Goal: Task Accomplishment & Management: Complete application form

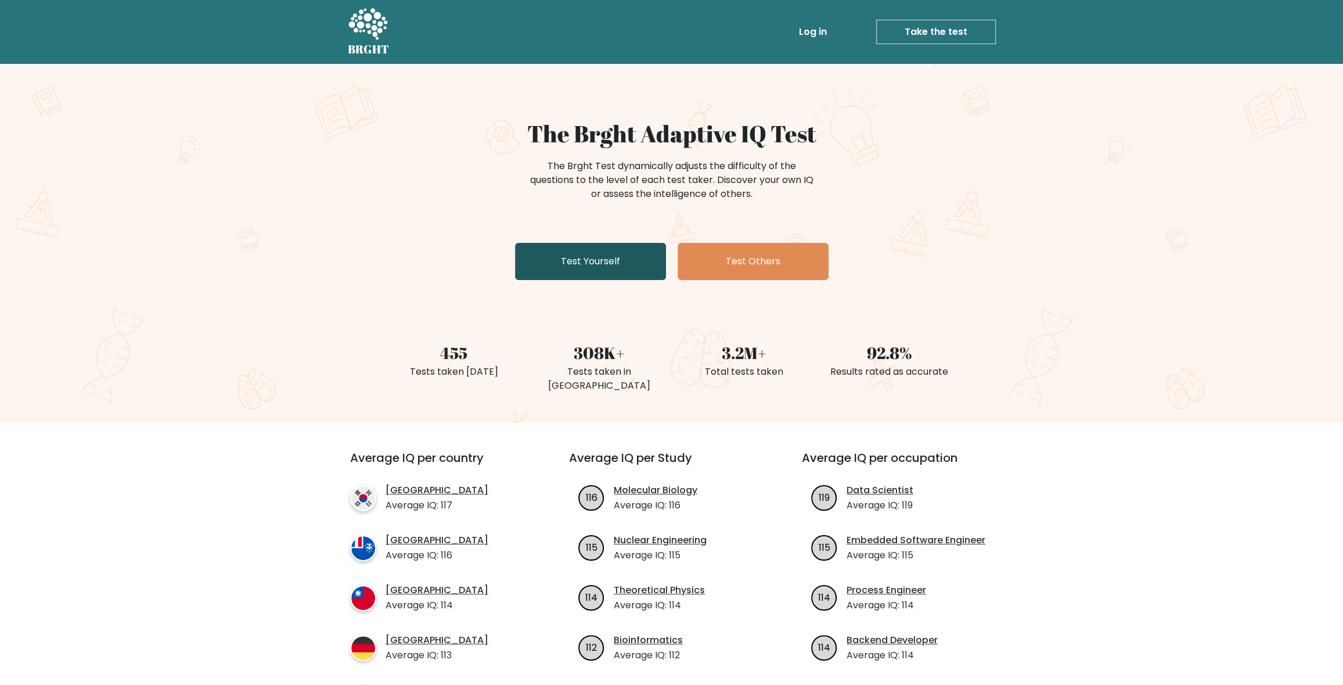
click at [637, 254] on link "Test Yourself" at bounding box center [590, 261] width 151 height 37
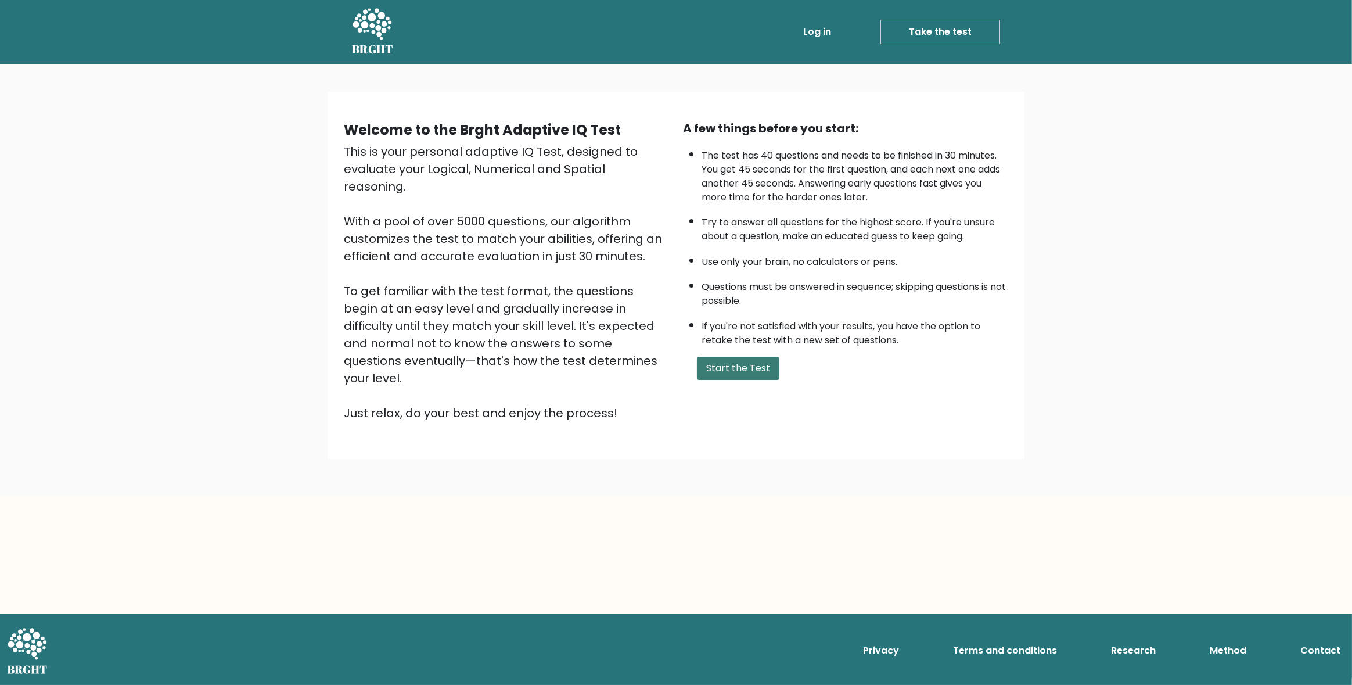
click at [746, 360] on button "Start the Test" at bounding box center [738, 367] width 82 height 23
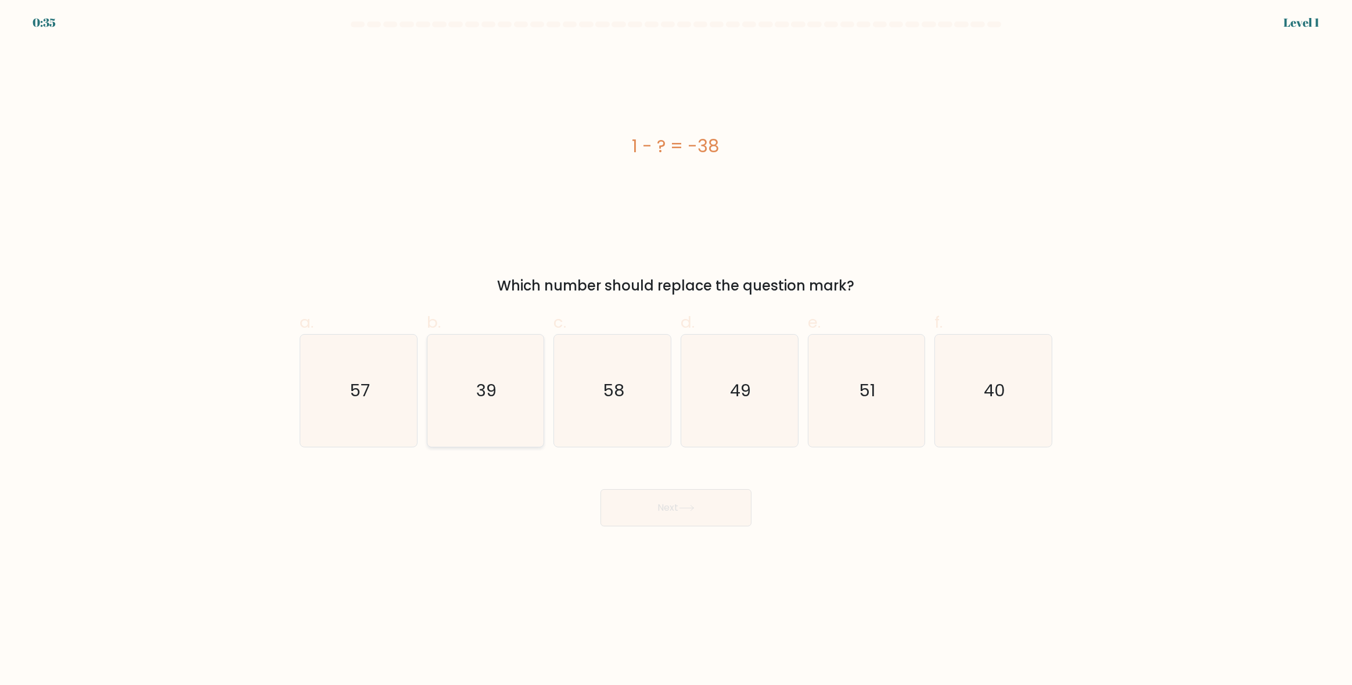
click at [489, 387] on text "39" at bounding box center [486, 390] width 20 height 23
click at [676, 350] on input "b. 39" at bounding box center [676, 347] width 1 height 8
radio input "true"
click at [692, 513] on button "Next" at bounding box center [675, 507] width 151 height 37
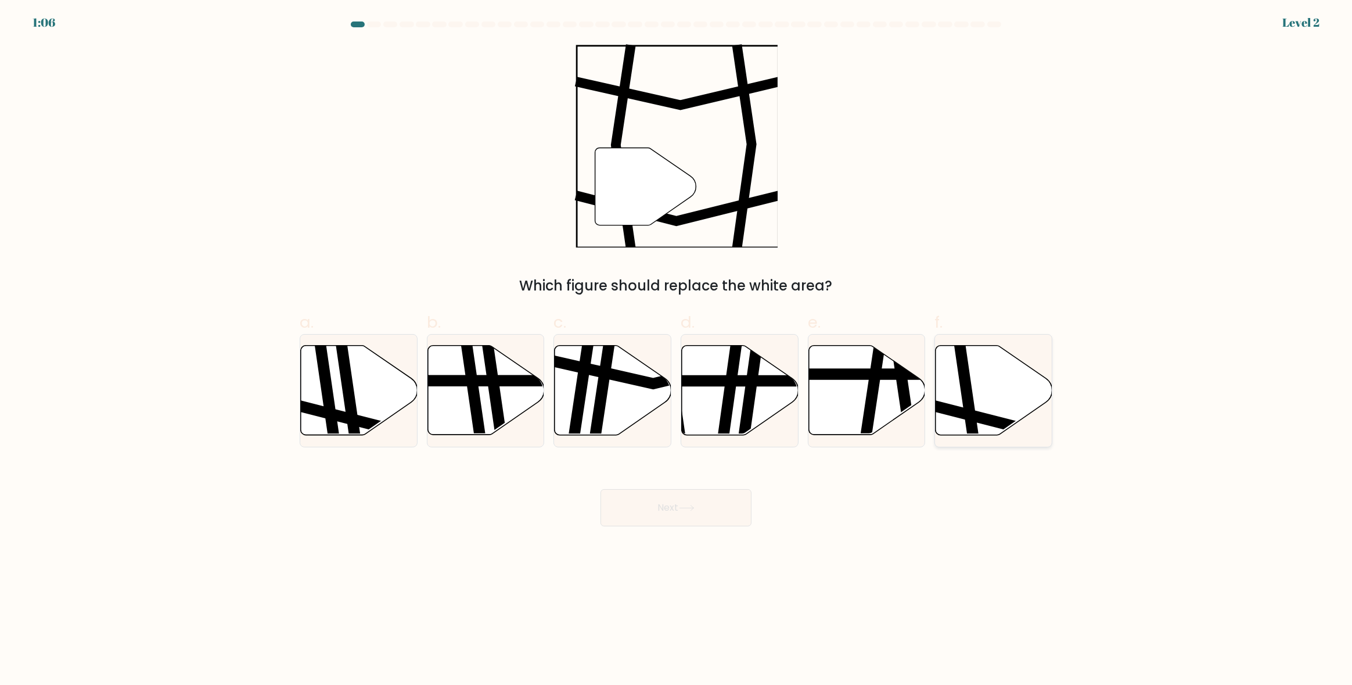
click at [1010, 402] on icon at bounding box center [993, 389] width 117 height 89
click at [676, 350] on input "f." at bounding box center [676, 347] width 1 height 8
radio input "true"
click at [709, 512] on button "Next" at bounding box center [675, 507] width 151 height 37
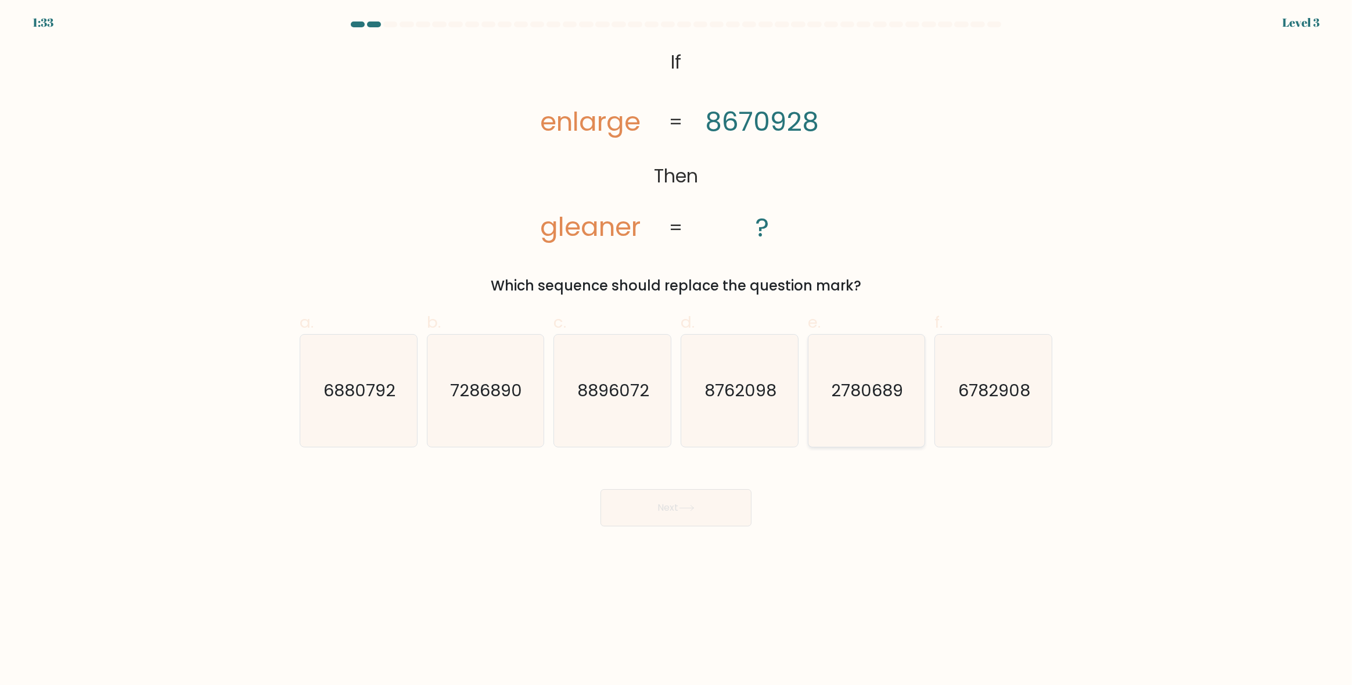
click at [853, 401] on text "2780689" at bounding box center [867, 390] width 72 height 23
click at [676, 350] on input "e. 2780689" at bounding box center [676, 347] width 1 height 8
radio input "true"
click at [684, 513] on button "Next" at bounding box center [675, 507] width 151 height 37
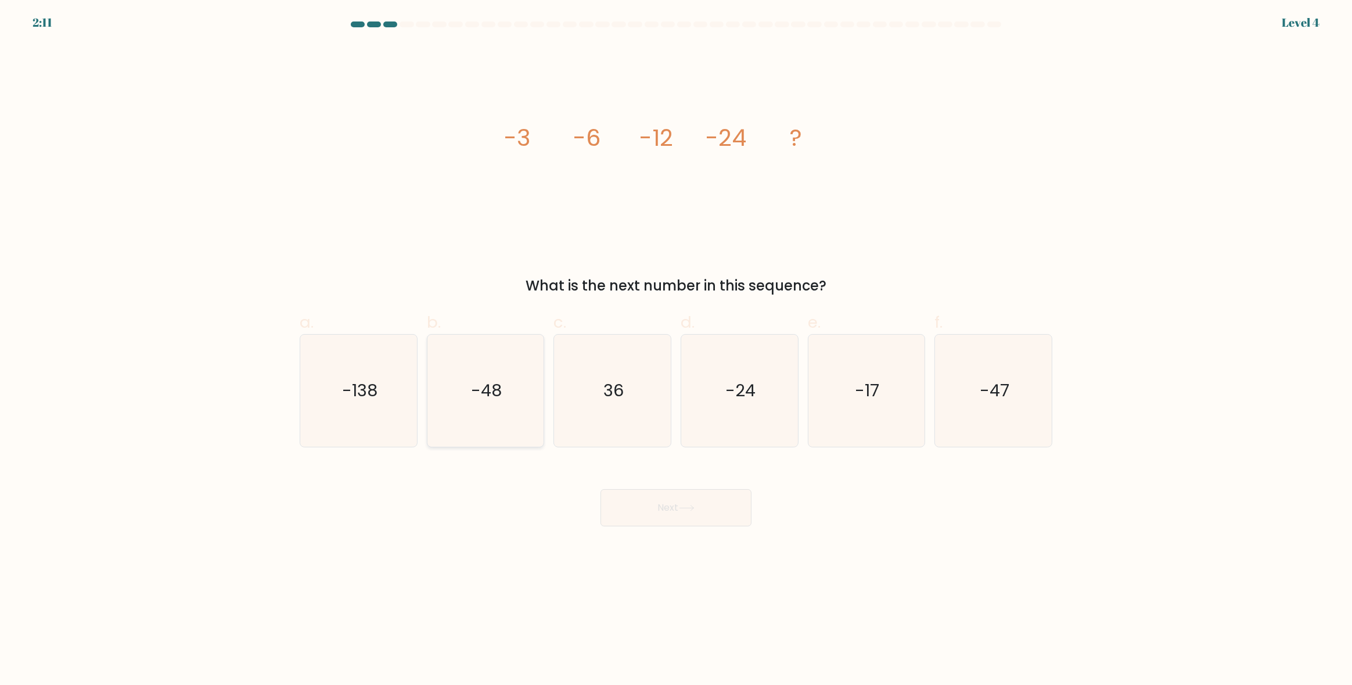
click at [489, 384] on text "-48" at bounding box center [486, 390] width 31 height 23
click at [676, 350] on input "b. -48" at bounding box center [676, 347] width 1 height 8
radio input "true"
click at [686, 503] on button "Next" at bounding box center [675, 507] width 151 height 37
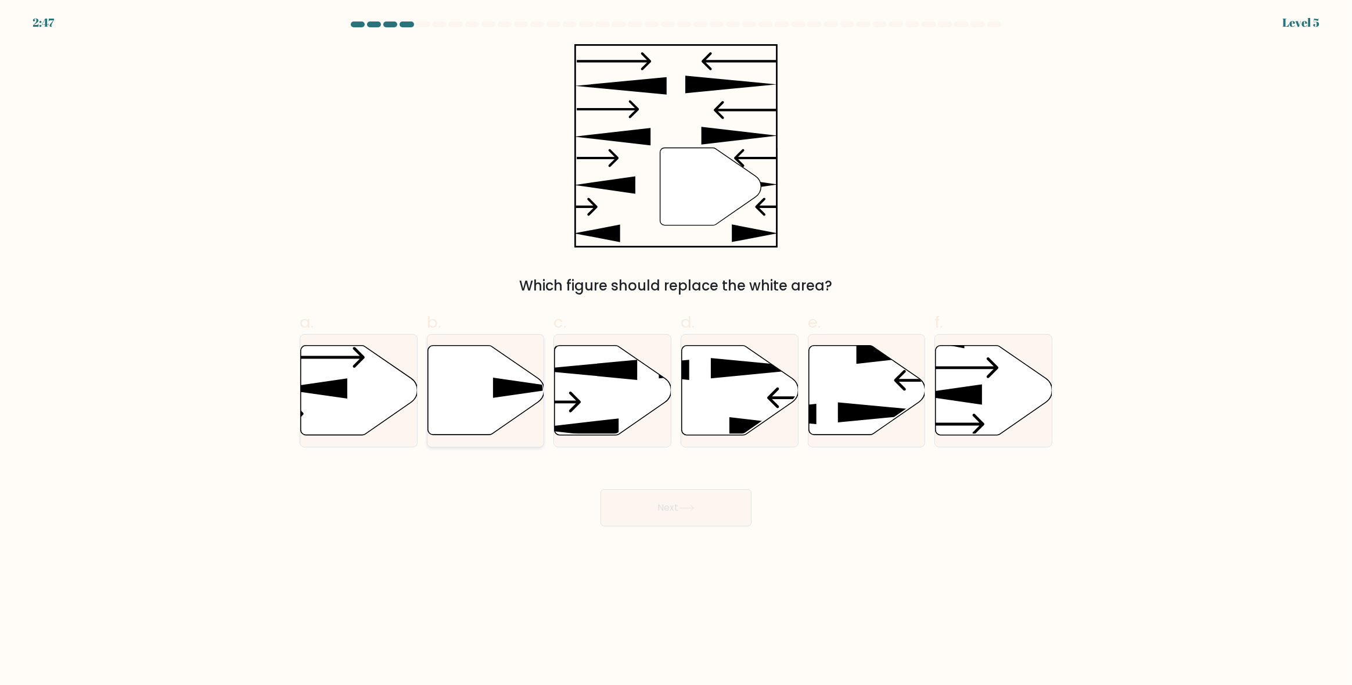
click at [514, 384] on icon at bounding box center [528, 387] width 70 height 20
click at [676, 350] on input "b." at bounding box center [676, 347] width 1 height 8
radio input "true"
click at [716, 506] on button "Next" at bounding box center [675, 507] width 151 height 37
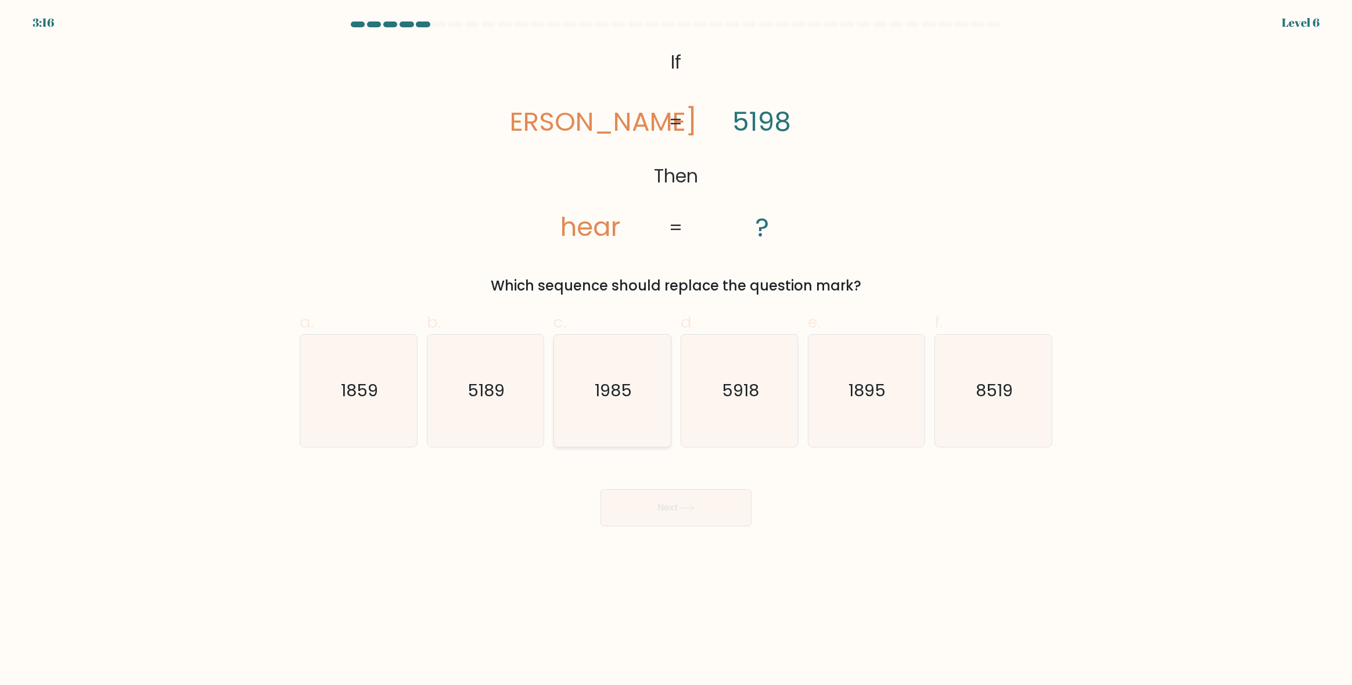
drag, startPoint x: 626, startPoint y: 399, endPoint x: 625, endPoint y: 407, distance: 8.2
click at [625, 402] on icon "1985" at bounding box center [612, 390] width 112 height 112
click at [676, 350] on input "c. 1985" at bounding box center [676, 347] width 1 height 8
radio input "true"
click at [690, 496] on button "Next" at bounding box center [675, 507] width 151 height 37
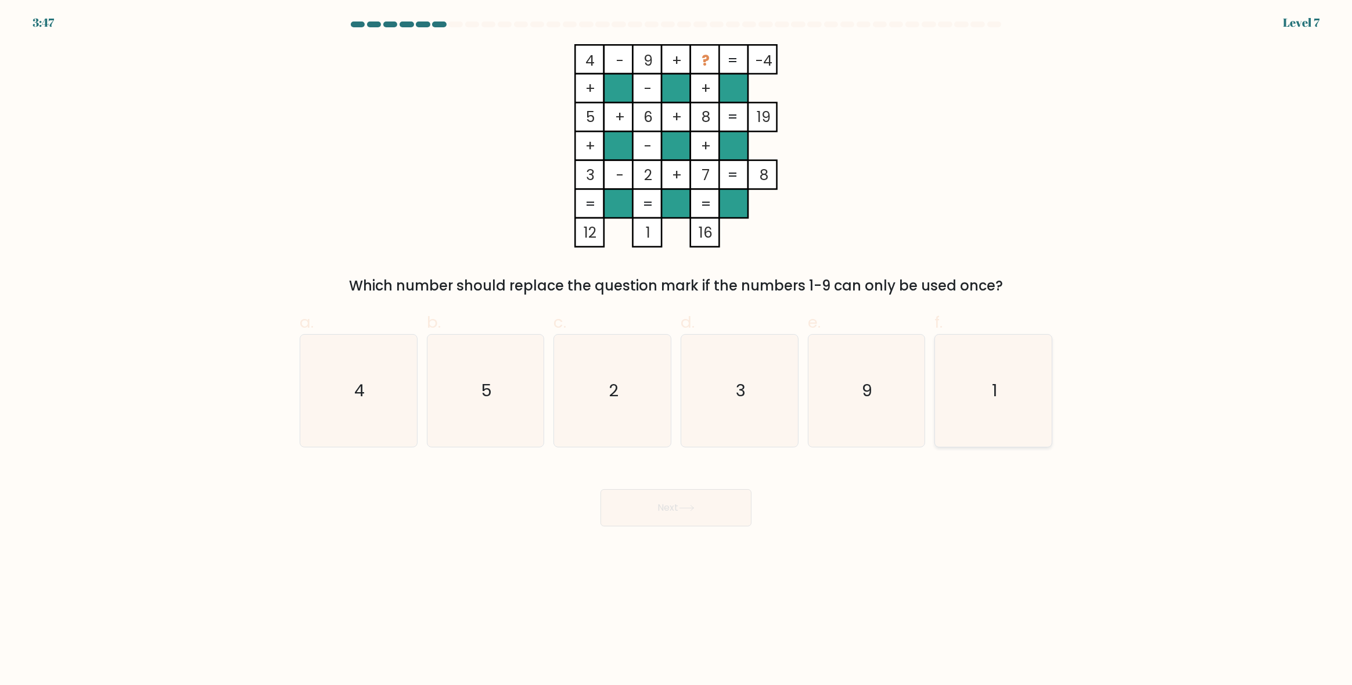
click at [1035, 368] on icon "1" at bounding box center [993, 390] width 112 height 112
click at [676, 350] on input "f. 1" at bounding box center [676, 347] width 1 height 8
radio input "true"
click at [716, 512] on button "Next" at bounding box center [675, 507] width 151 height 37
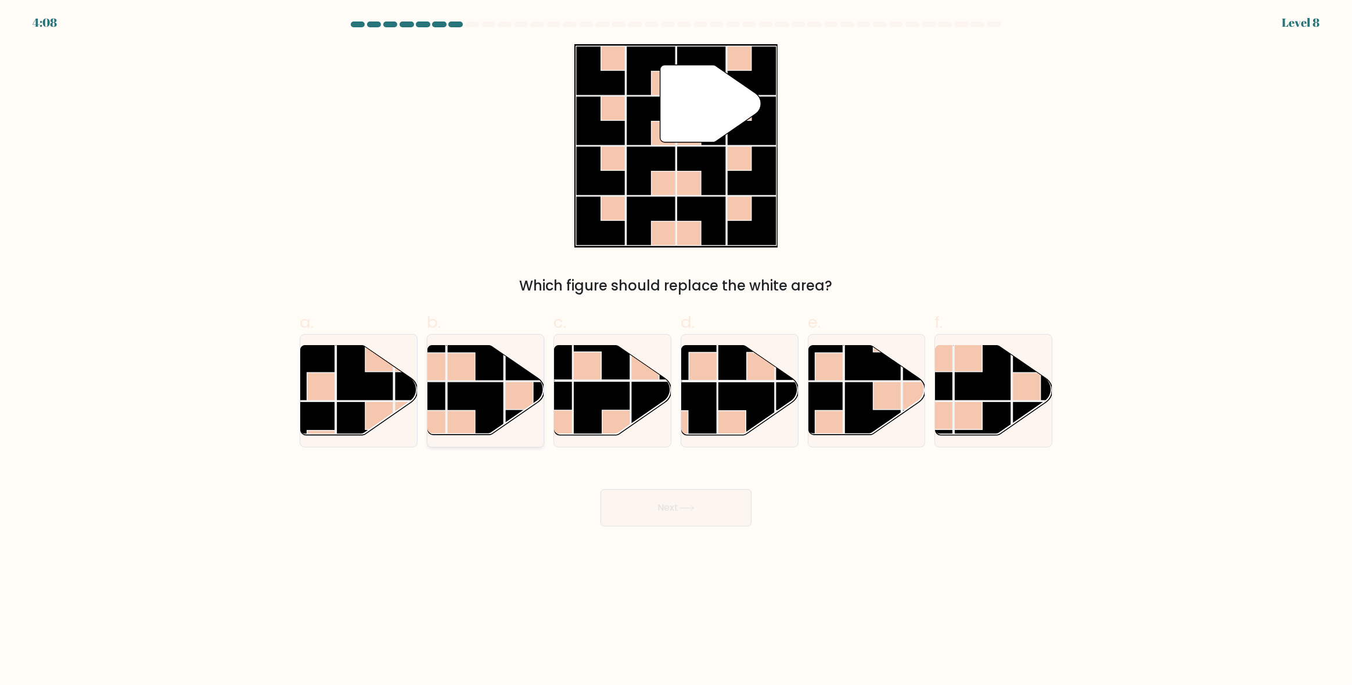
click at [448, 421] on rect at bounding box center [461, 424] width 28 height 28
click at [676, 350] on input "b." at bounding box center [676, 347] width 1 height 8
radio input "true"
click at [691, 496] on button "Next" at bounding box center [675, 507] width 151 height 37
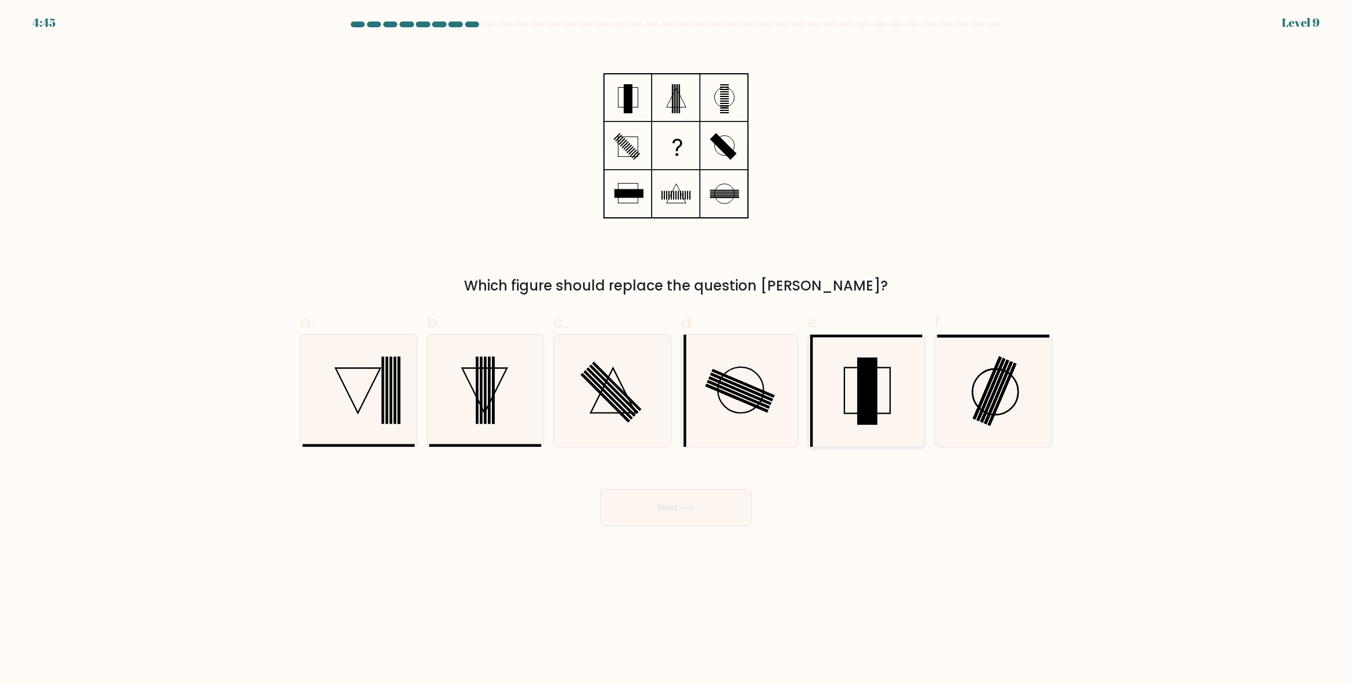
click at [853, 376] on icon at bounding box center [866, 390] width 112 height 112
click at [676, 350] on input "e." at bounding box center [676, 347] width 1 height 8
radio input "true"
click at [516, 395] on icon at bounding box center [485, 390] width 112 height 112
click at [676, 350] on input "b." at bounding box center [676, 347] width 1 height 8
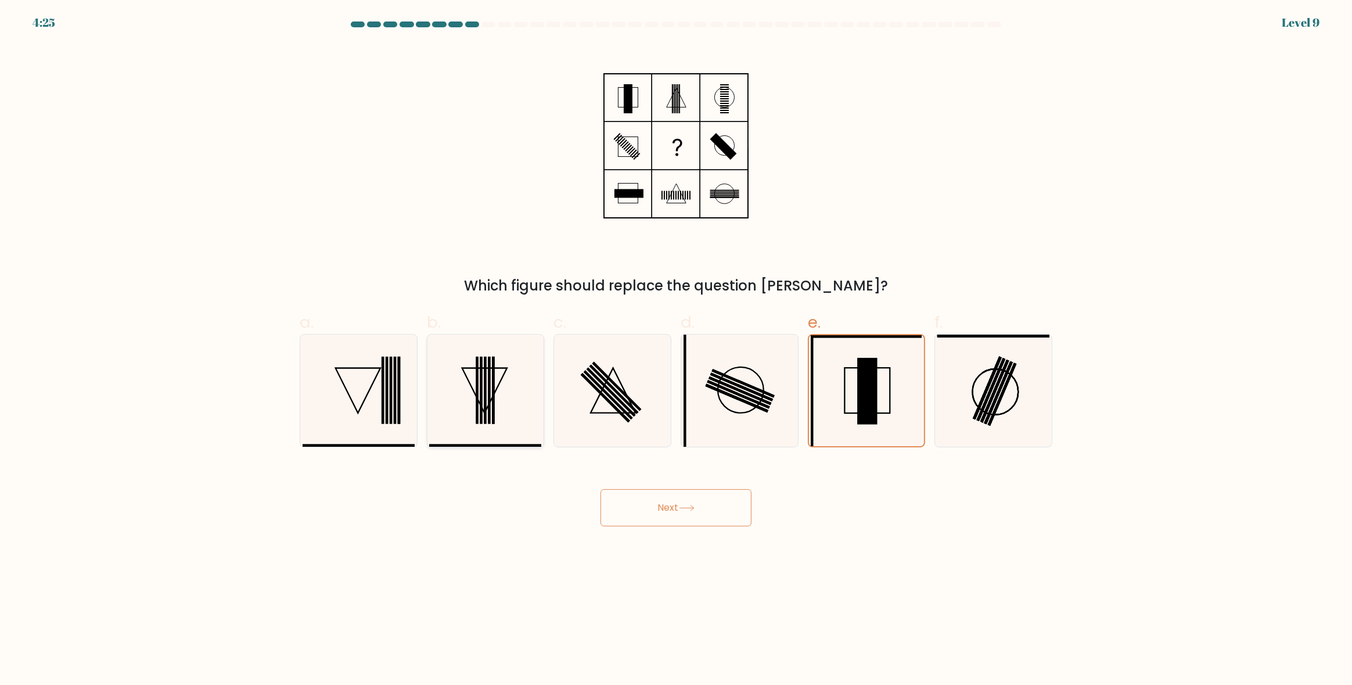
radio input "true"
click at [701, 523] on button "Next" at bounding box center [675, 507] width 151 height 37
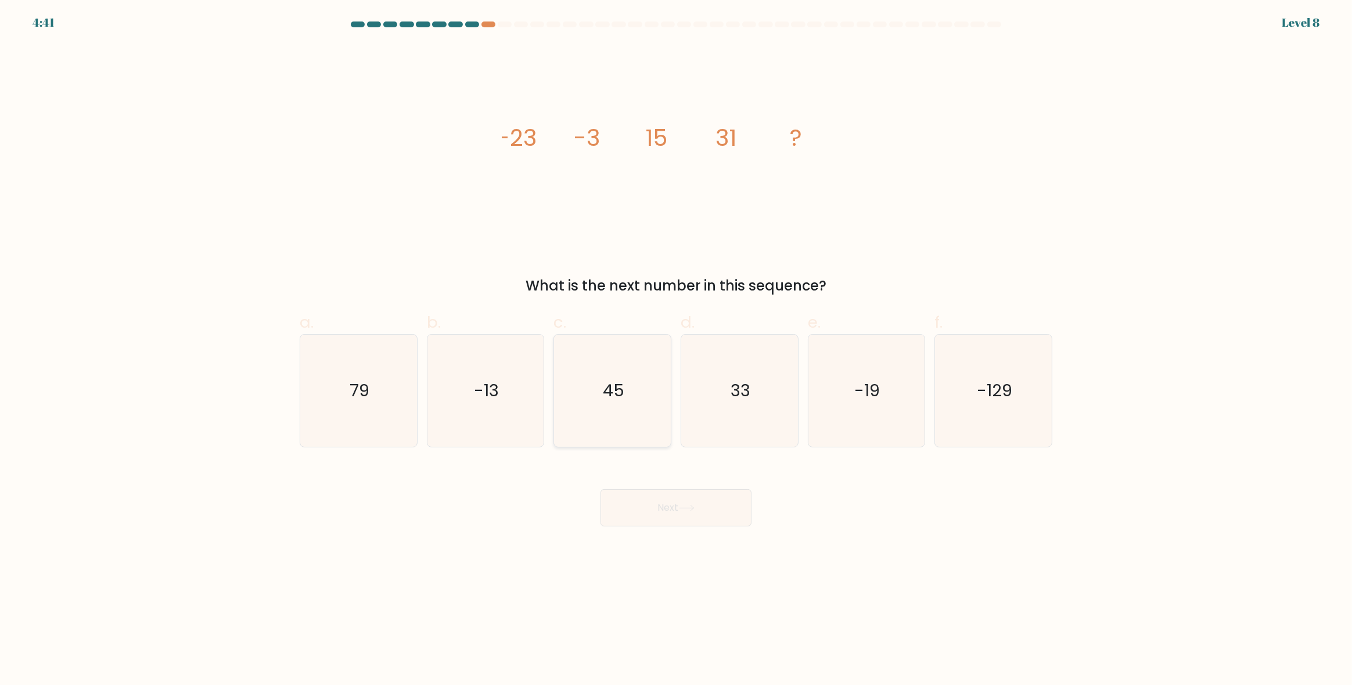
click at [607, 428] on icon "45" at bounding box center [612, 390] width 112 height 112
click at [676, 350] on input "c. 45" at bounding box center [676, 347] width 1 height 8
radio input "true"
click at [678, 499] on button "Next" at bounding box center [675, 507] width 151 height 37
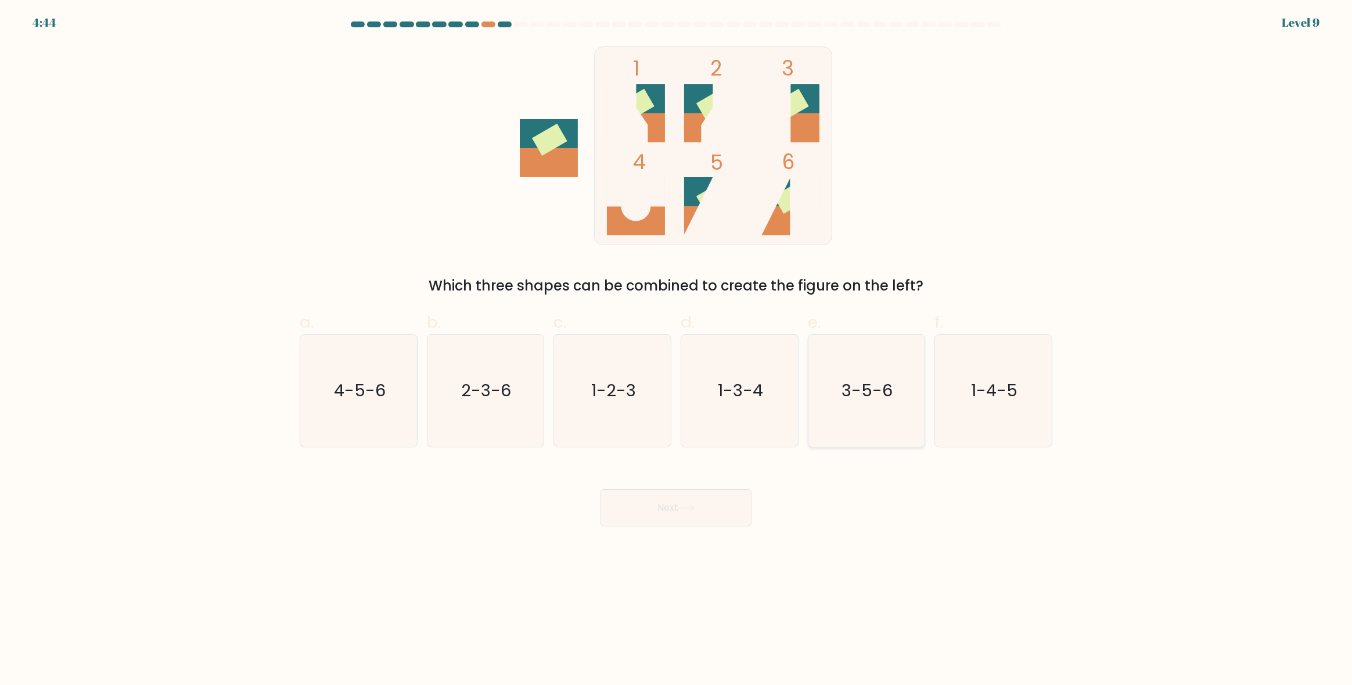
drag, startPoint x: 909, startPoint y: 396, endPoint x: 901, endPoint y: 406, distance: 12.8
click at [907, 396] on icon "3-5-6" at bounding box center [866, 390] width 112 height 112
click at [676, 350] on input "e. 3-5-6" at bounding box center [676, 347] width 1 height 8
radio input "true"
click at [724, 507] on button "Next" at bounding box center [675, 507] width 151 height 37
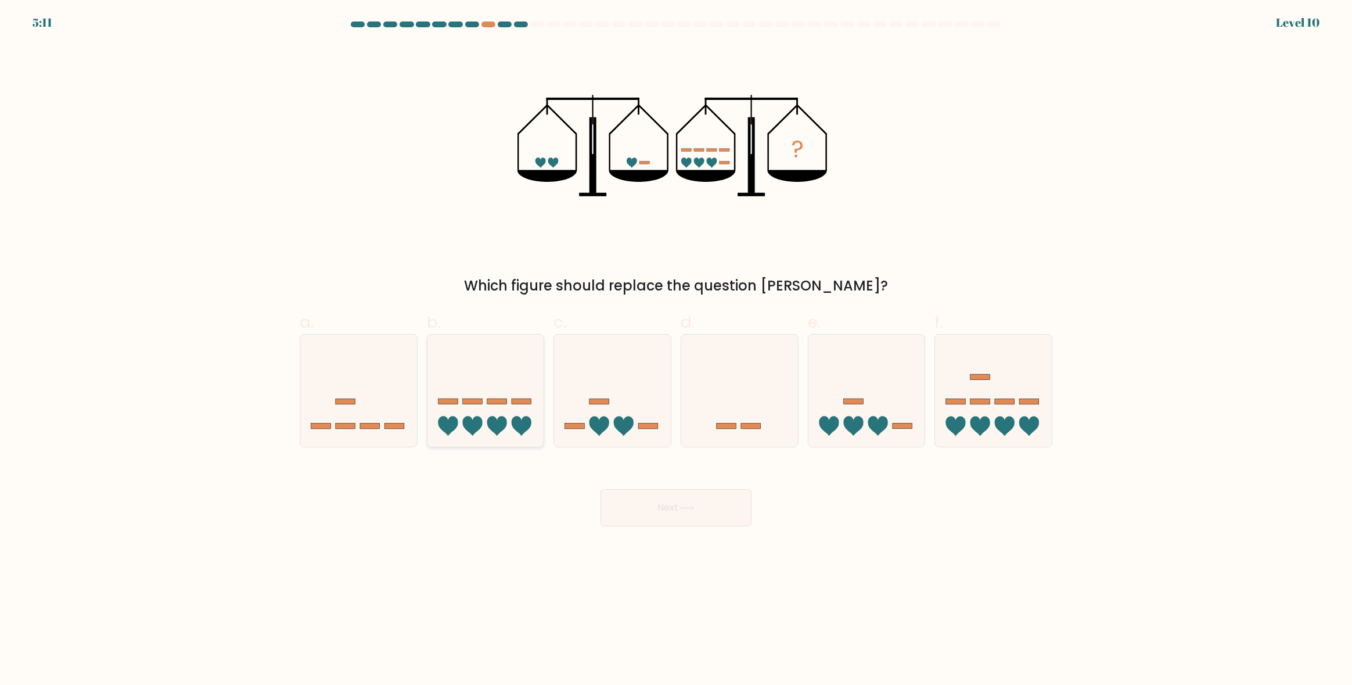
click at [466, 419] on icon at bounding box center [472, 426] width 20 height 20
click at [676, 350] on input "b." at bounding box center [676, 347] width 1 height 8
radio input "true"
click at [693, 518] on button "Next" at bounding box center [675, 507] width 151 height 37
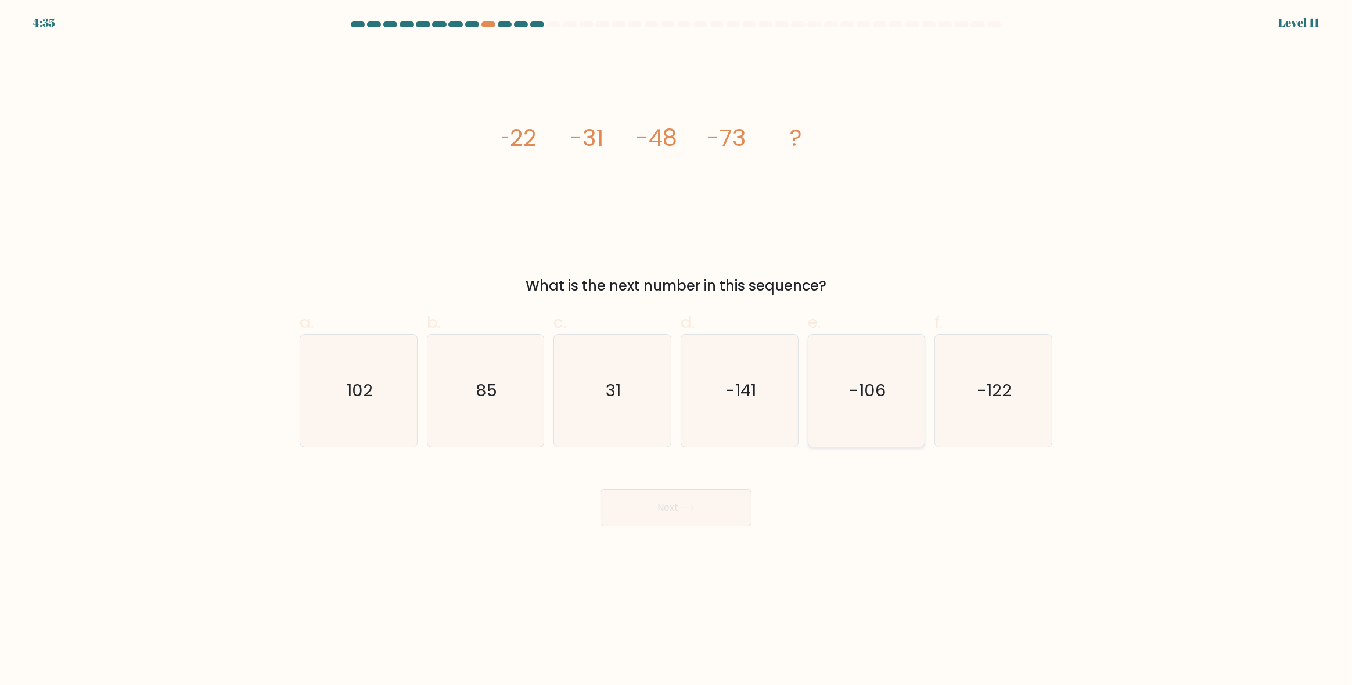
click at [859, 429] on icon "-106" at bounding box center [866, 390] width 112 height 112
click at [676, 350] on input "e. -106" at bounding box center [676, 347] width 1 height 8
radio input "true"
click at [708, 512] on button "Next" at bounding box center [675, 507] width 151 height 37
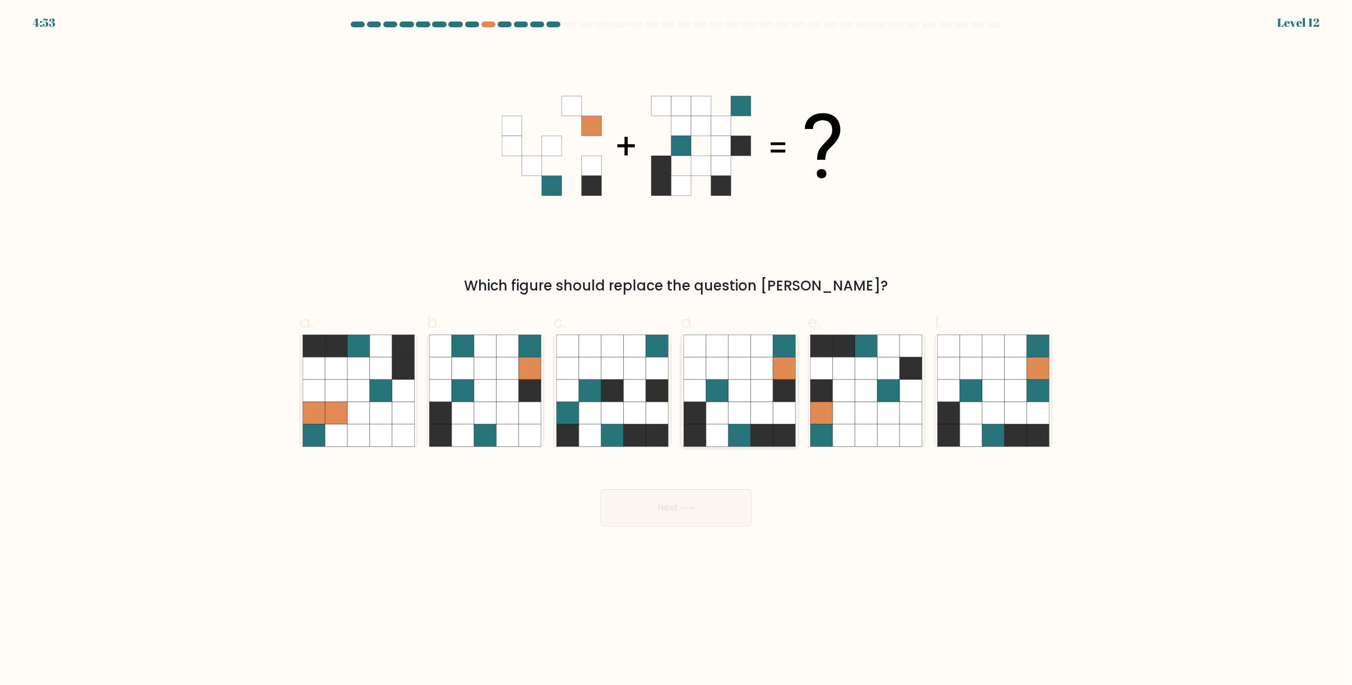
drag, startPoint x: 723, startPoint y: 383, endPoint x: 715, endPoint y: 381, distance: 8.3
click at [720, 382] on icon at bounding box center [717, 391] width 22 height 22
click at [676, 350] on input "d." at bounding box center [676, 347] width 1 height 8
radio input "true"
click at [720, 516] on button "Next" at bounding box center [675, 507] width 151 height 37
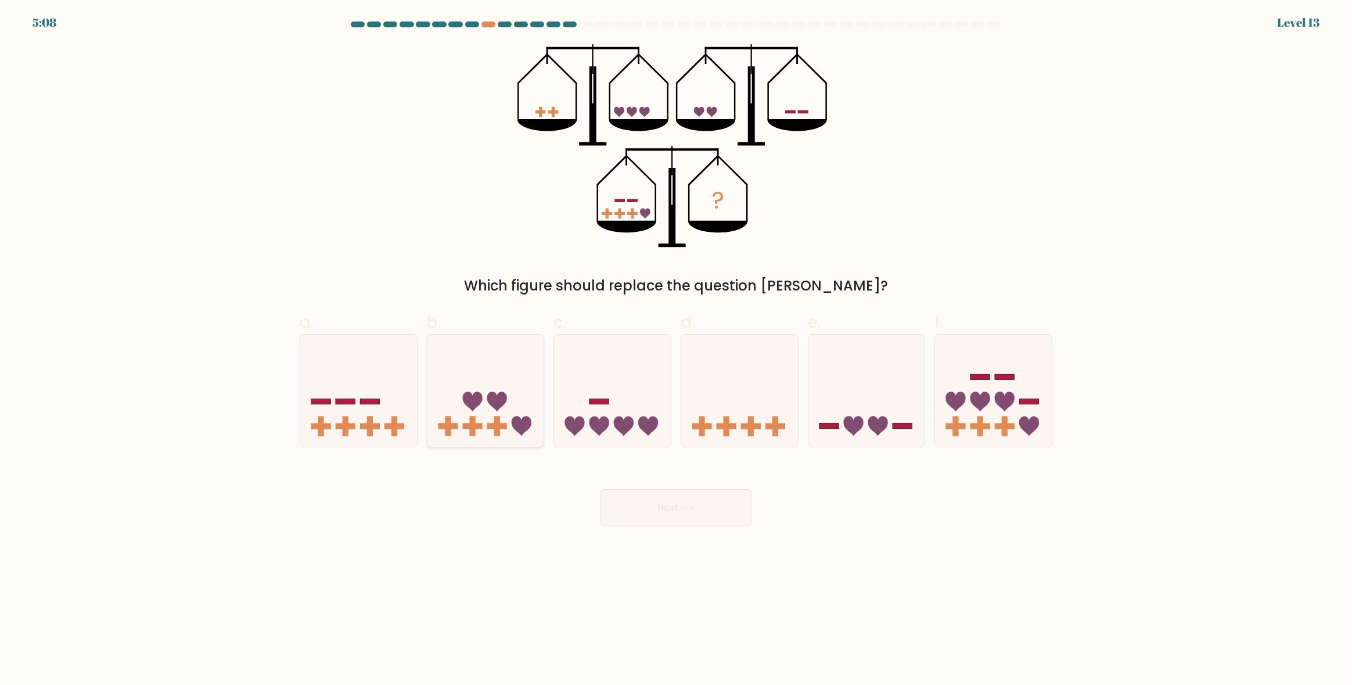
click at [491, 422] on icon at bounding box center [485, 391] width 117 height 96
click at [676, 350] on input "b." at bounding box center [676, 347] width 1 height 8
radio input "true"
click at [698, 505] on button "Next" at bounding box center [675, 507] width 151 height 37
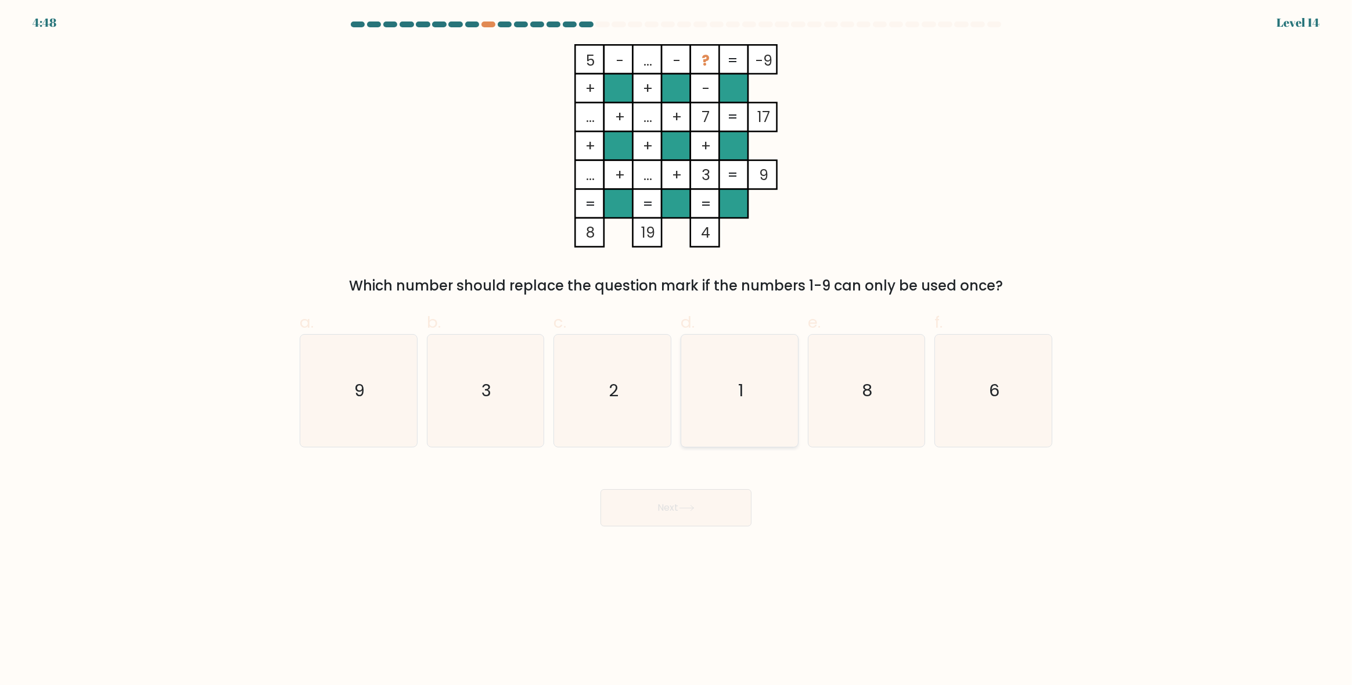
click at [761, 365] on icon "1" at bounding box center [739, 390] width 112 height 112
click at [676, 350] on input "d. 1" at bounding box center [676, 347] width 1 height 8
radio input "true"
click at [732, 513] on button "Next" at bounding box center [675, 507] width 151 height 37
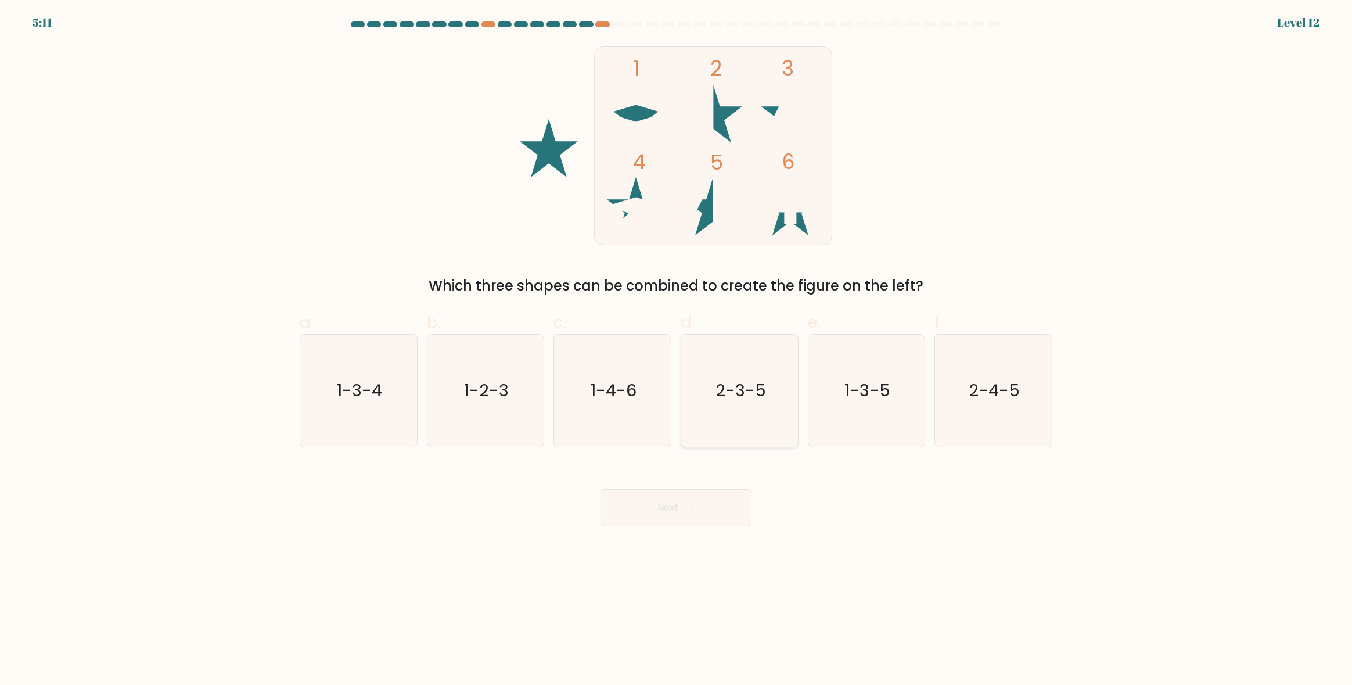
click at [740, 367] on icon "2-3-5" at bounding box center [739, 390] width 112 height 112
click at [676, 350] on input "d. 2-3-5" at bounding box center [676, 347] width 1 height 8
radio input "true"
click at [708, 495] on button "Next" at bounding box center [675, 507] width 151 height 37
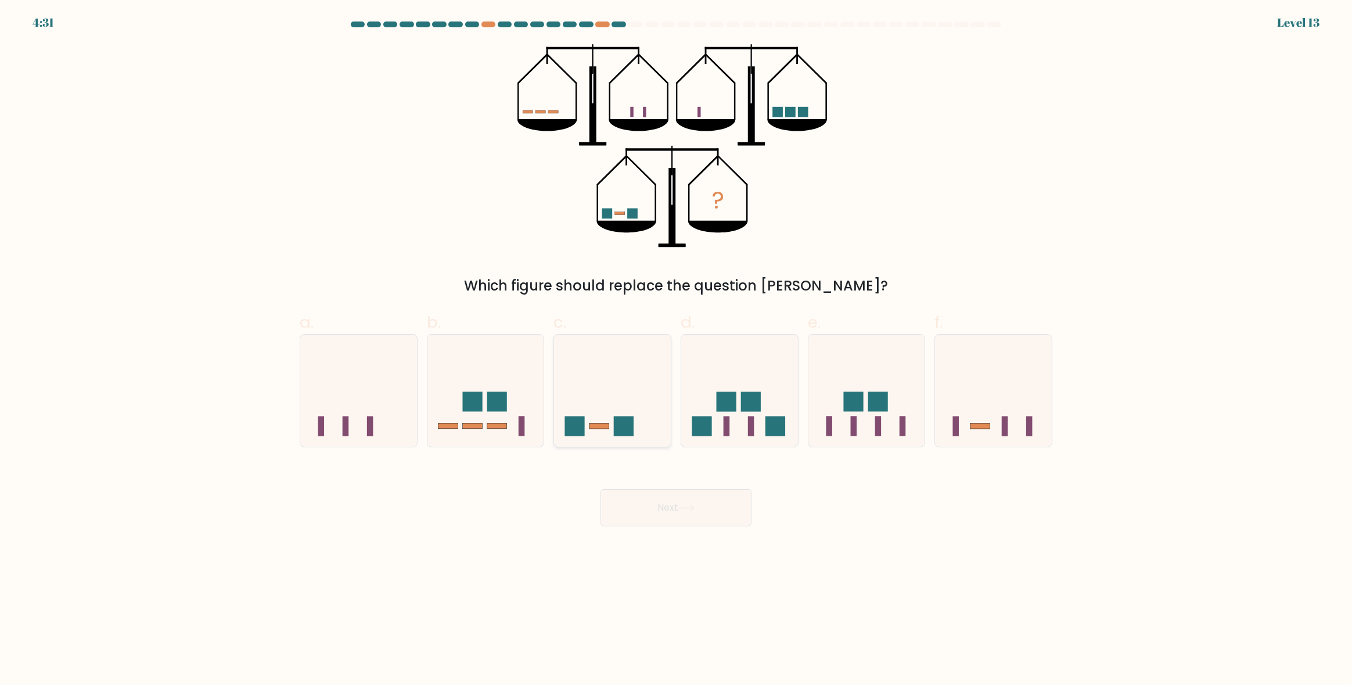
click at [618, 395] on icon at bounding box center [612, 391] width 117 height 96
click at [676, 350] on input "c." at bounding box center [676, 347] width 1 height 8
radio input "true"
click at [690, 524] on button "Next" at bounding box center [675, 507] width 151 height 37
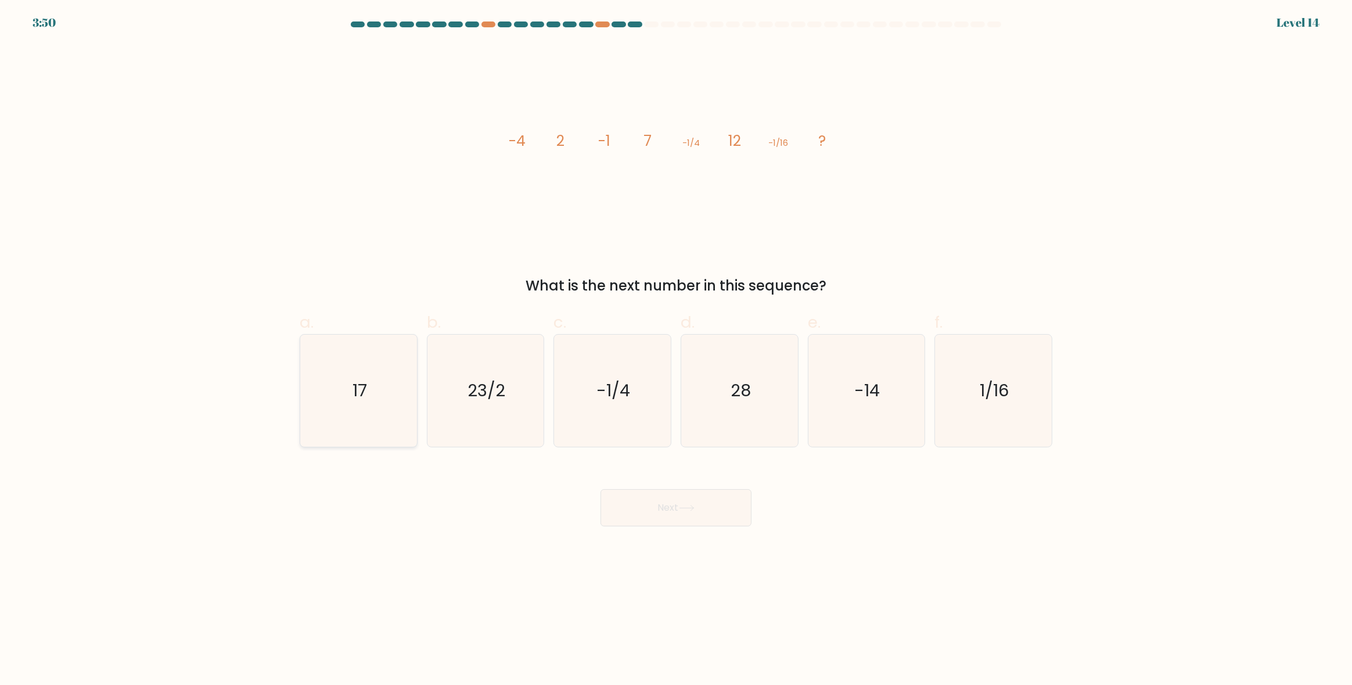
click at [351, 399] on icon "17" at bounding box center [358, 390] width 112 height 112
click at [676, 350] on input "a. 17" at bounding box center [676, 347] width 1 height 8
radio input "true"
click at [702, 516] on button "Next" at bounding box center [675, 507] width 151 height 37
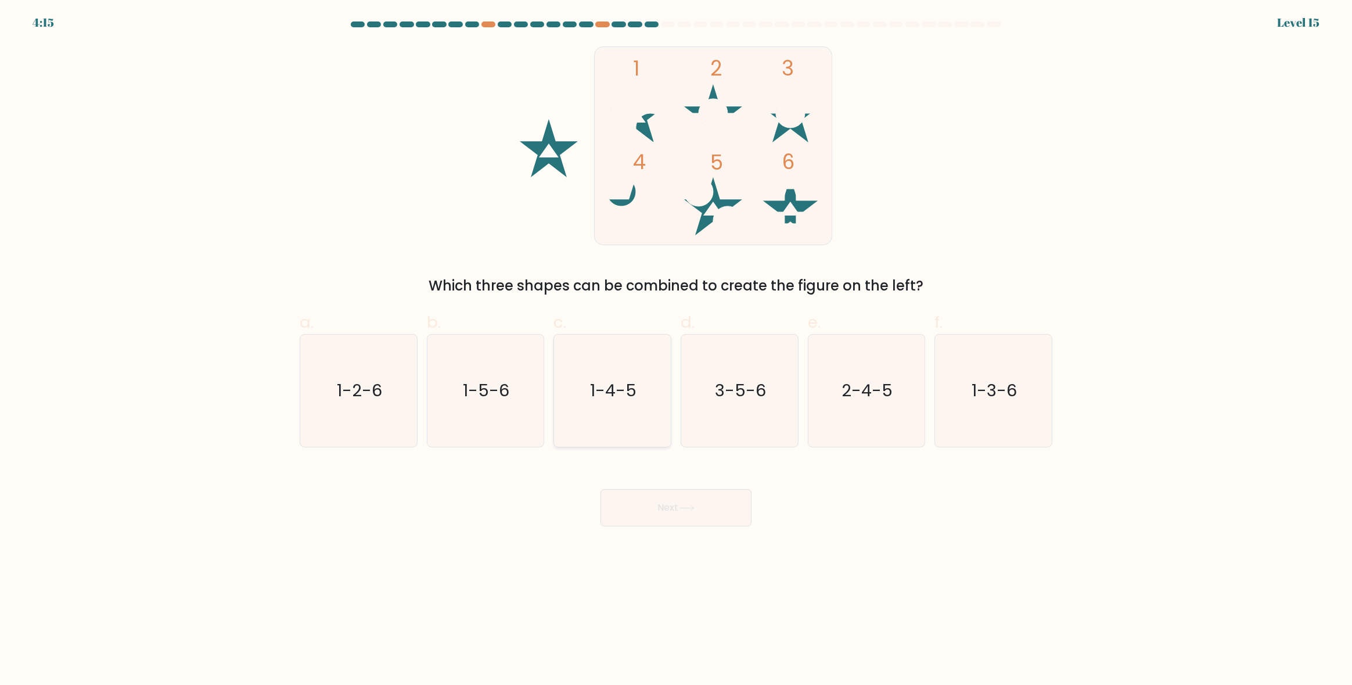
click at [641, 417] on icon "1-4-5" at bounding box center [612, 390] width 112 height 112
click at [676, 350] on input "c. 1-4-5" at bounding box center [676, 347] width 1 height 8
radio input "true"
click at [691, 524] on button "Next" at bounding box center [675, 507] width 151 height 37
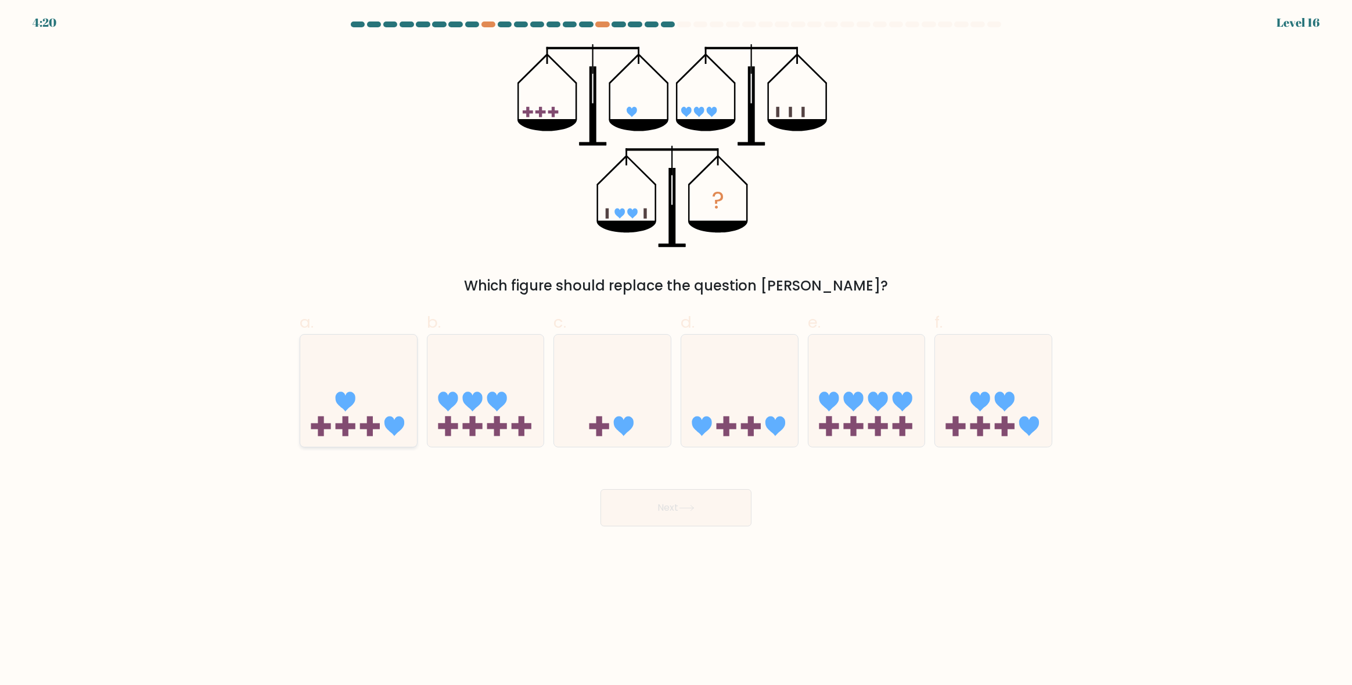
click at [373, 430] on icon at bounding box center [358, 391] width 117 height 96
click at [676, 350] on input "a." at bounding box center [676, 347] width 1 height 8
radio input "true"
click at [978, 417] on rect at bounding box center [980, 426] width 6 height 20
click at [676, 350] on input "f." at bounding box center [676, 347] width 1 height 8
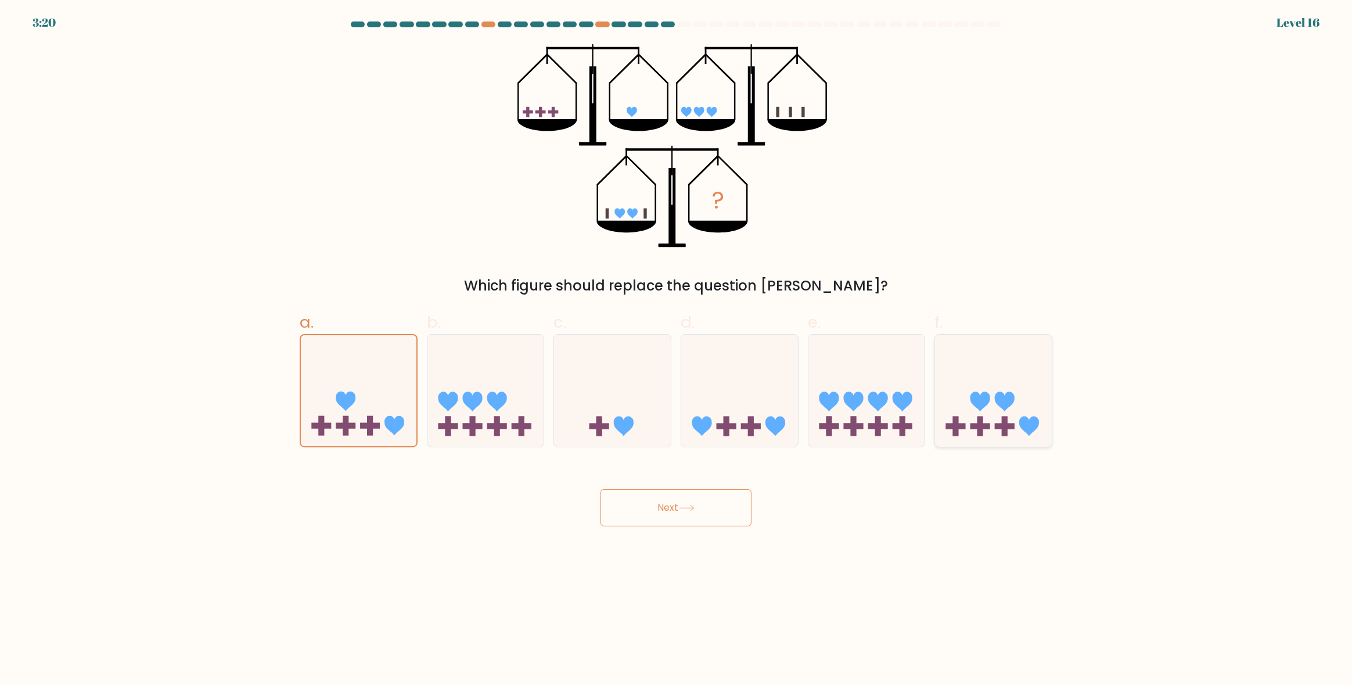
radio input "true"
click at [700, 511] on button "Next" at bounding box center [675, 507] width 151 height 37
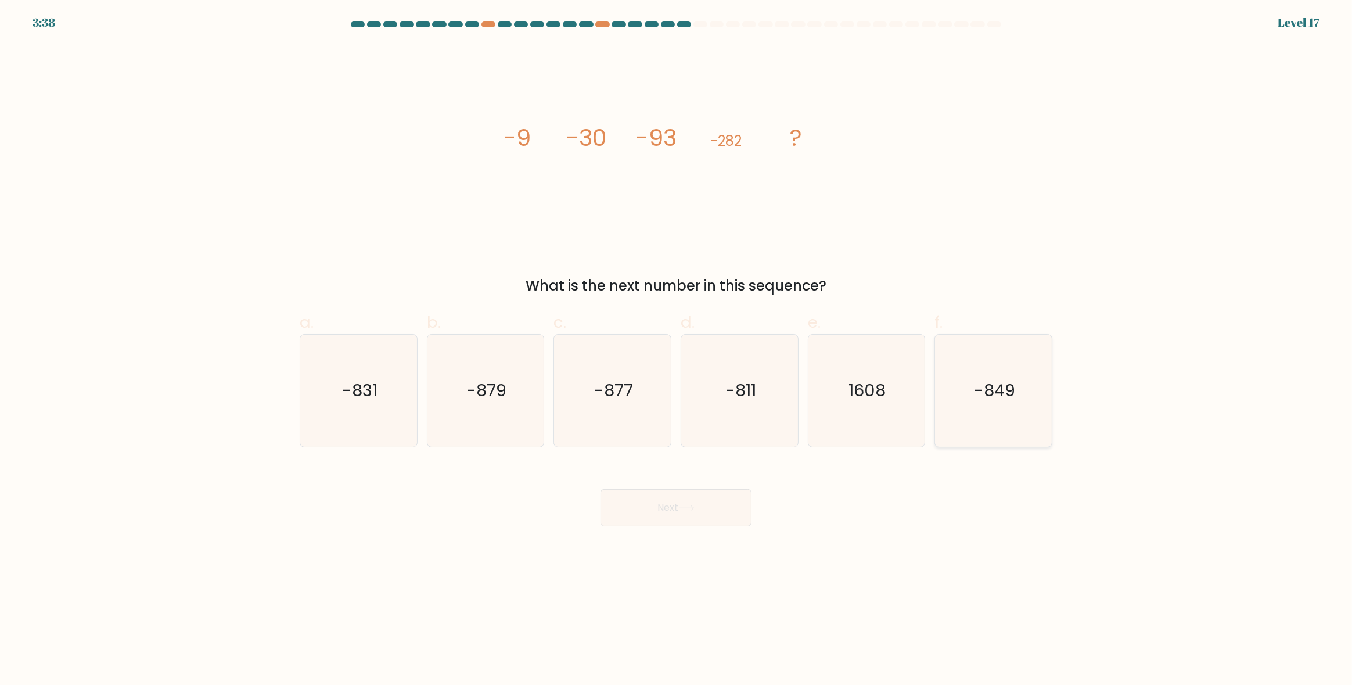
click at [995, 405] on icon "-849" at bounding box center [993, 390] width 112 height 112
click at [676, 350] on input "f. -849" at bounding box center [676, 347] width 1 height 8
radio input "true"
click at [689, 493] on button "Next" at bounding box center [675, 507] width 151 height 37
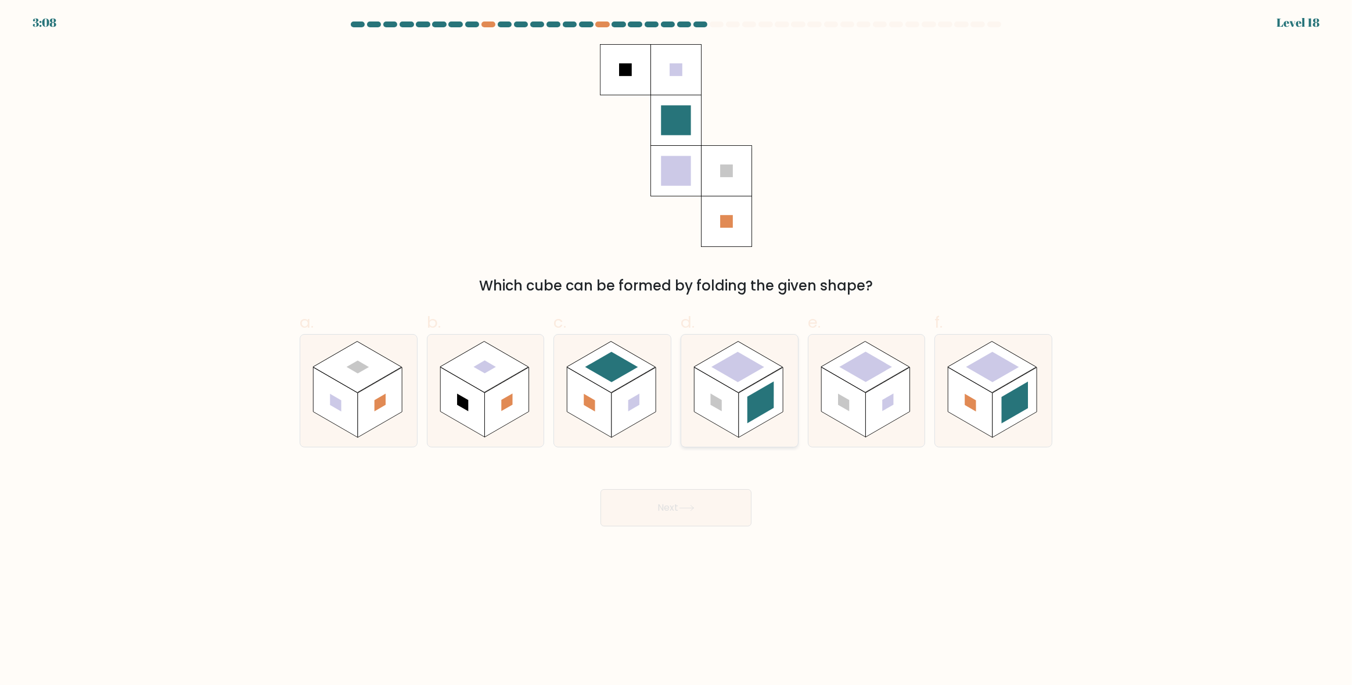
click at [726, 413] on rect at bounding box center [716, 403] width 44 height 70
click at [676, 350] on input "d." at bounding box center [676, 347] width 1 height 8
radio input "true"
click at [702, 506] on button "Next" at bounding box center [675, 507] width 151 height 37
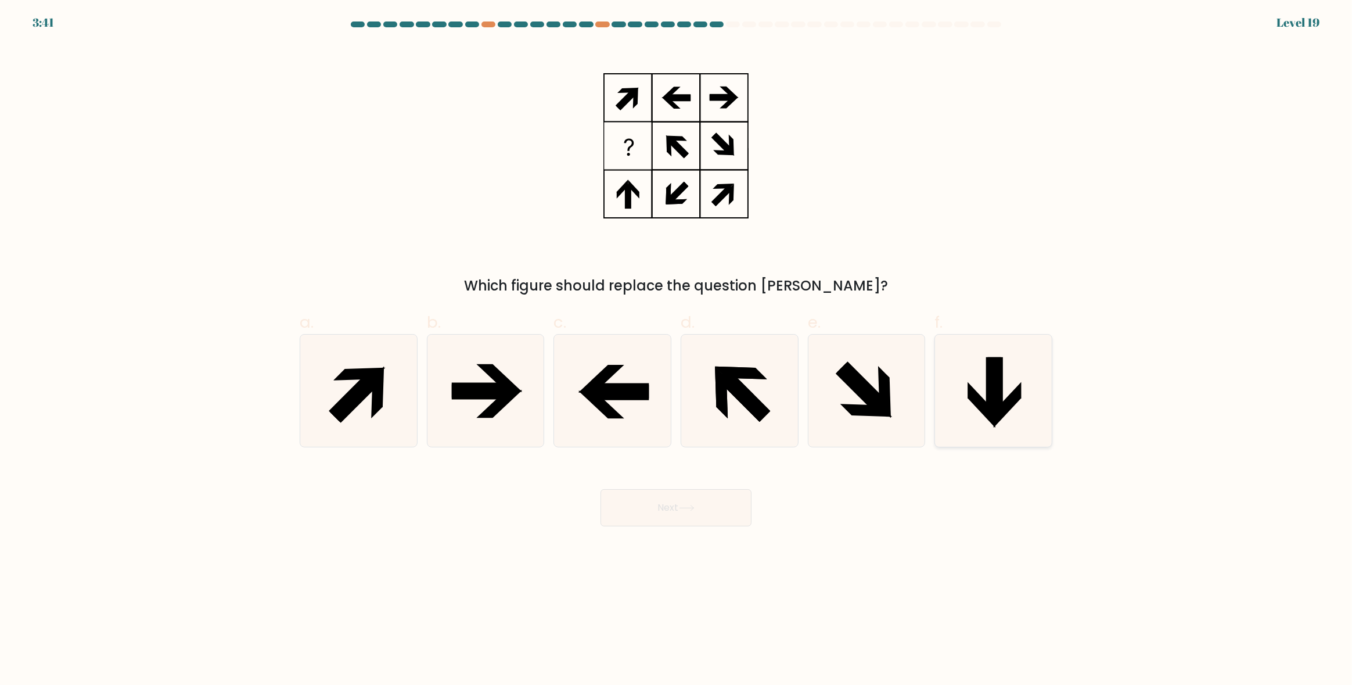
click at [996, 394] on icon at bounding box center [995, 387] width 15 height 60
click at [676, 350] on input "f." at bounding box center [676, 347] width 1 height 8
radio input "true"
click at [722, 389] on icon at bounding box center [721, 392] width 13 height 52
click at [676, 350] on input "d." at bounding box center [676, 347] width 1 height 8
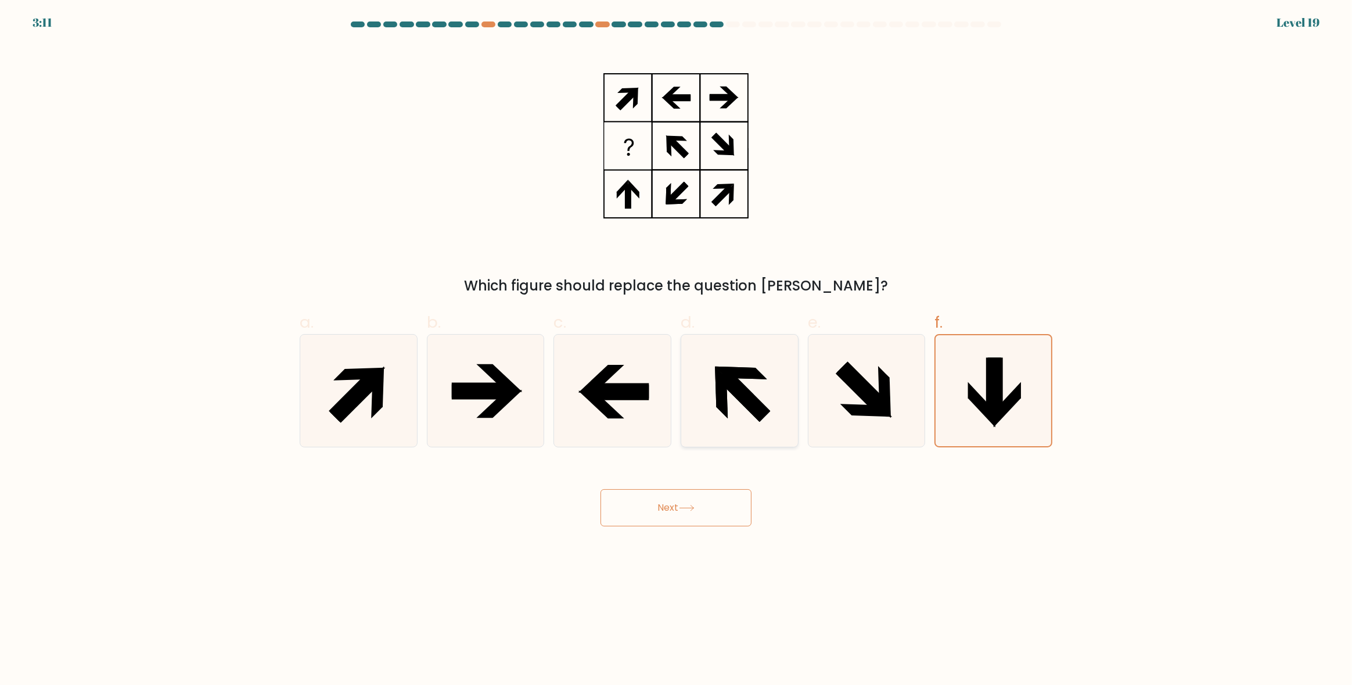
radio input "true"
click at [399, 417] on icon at bounding box center [358, 390] width 112 height 112
click at [676, 350] on input "a." at bounding box center [676, 347] width 1 height 8
radio input "true"
click at [432, 417] on icon at bounding box center [485, 390] width 112 height 112
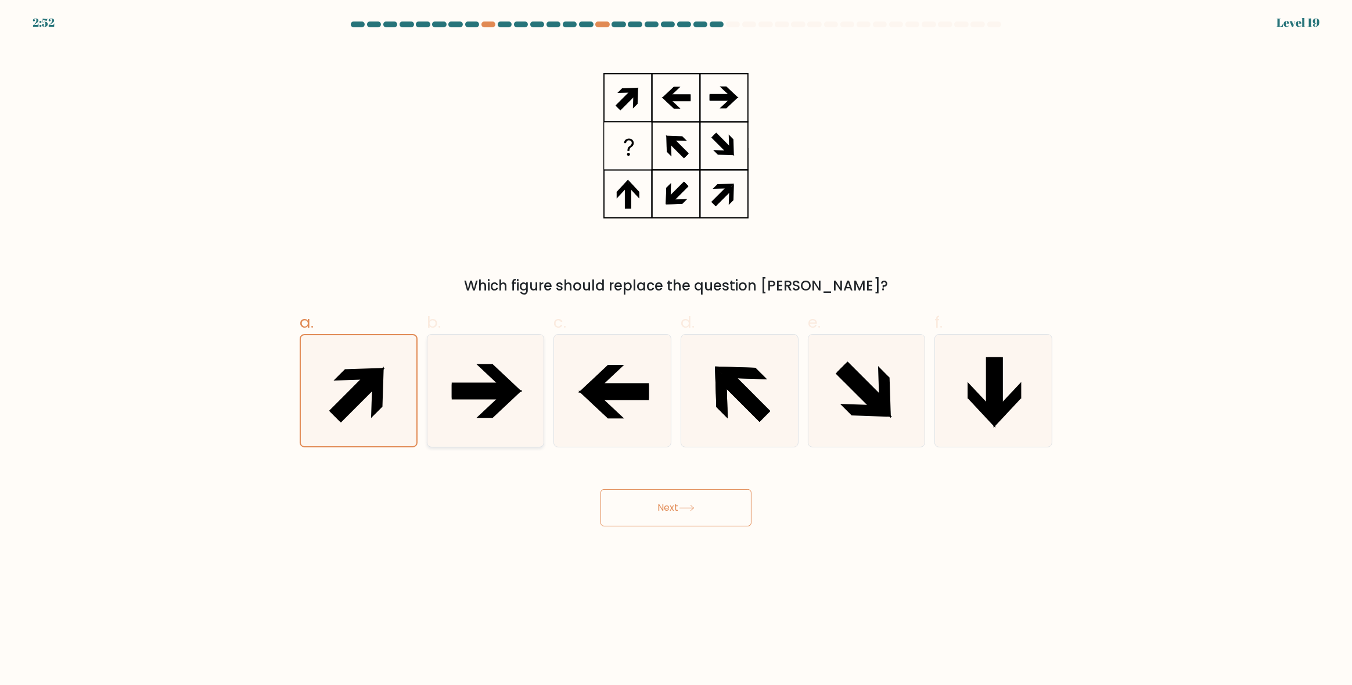
click at [676, 350] on input "b." at bounding box center [676, 347] width 1 height 8
radio input "true"
click at [970, 379] on icon at bounding box center [993, 390] width 112 height 112
click at [676, 350] on input "f." at bounding box center [676, 347] width 1 height 8
radio input "true"
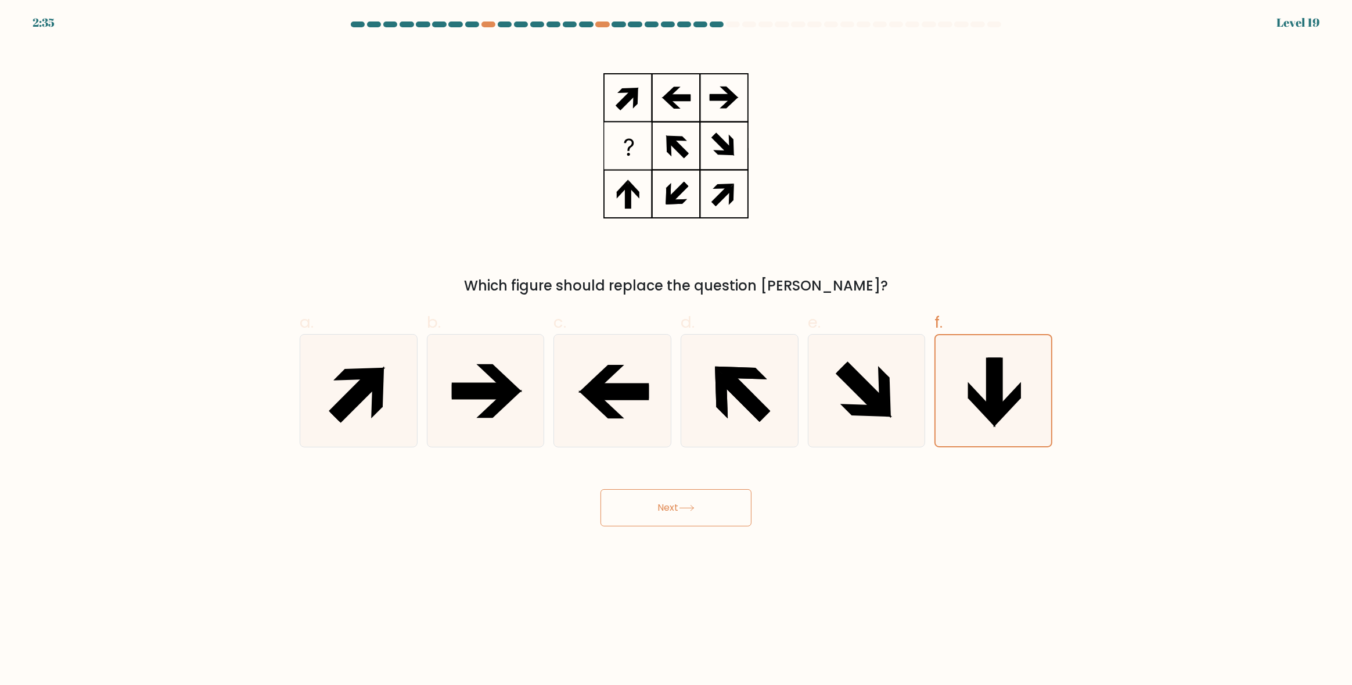
click at [703, 507] on button "Next" at bounding box center [675, 507] width 151 height 37
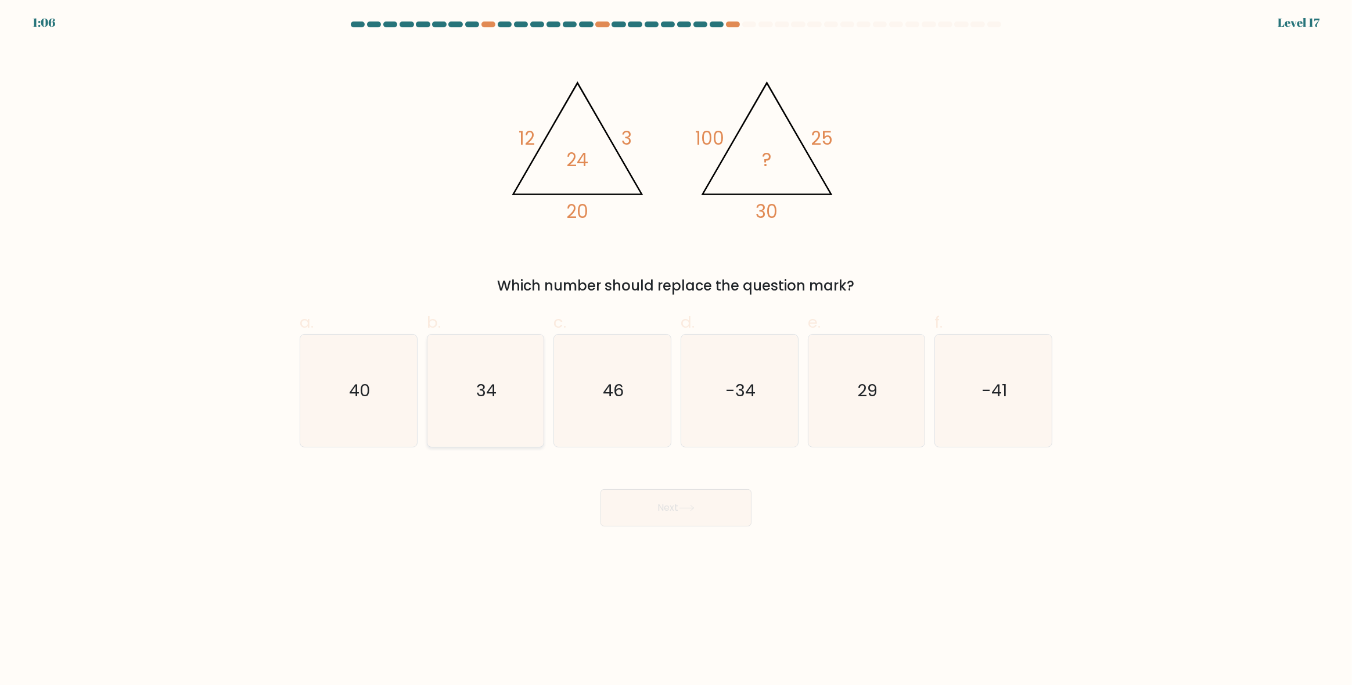
click at [509, 390] on icon "34" at bounding box center [485, 390] width 112 height 112
click at [676, 350] on input "b. 34" at bounding box center [676, 347] width 1 height 8
radio input "true"
click at [650, 511] on button "Next" at bounding box center [675, 507] width 151 height 37
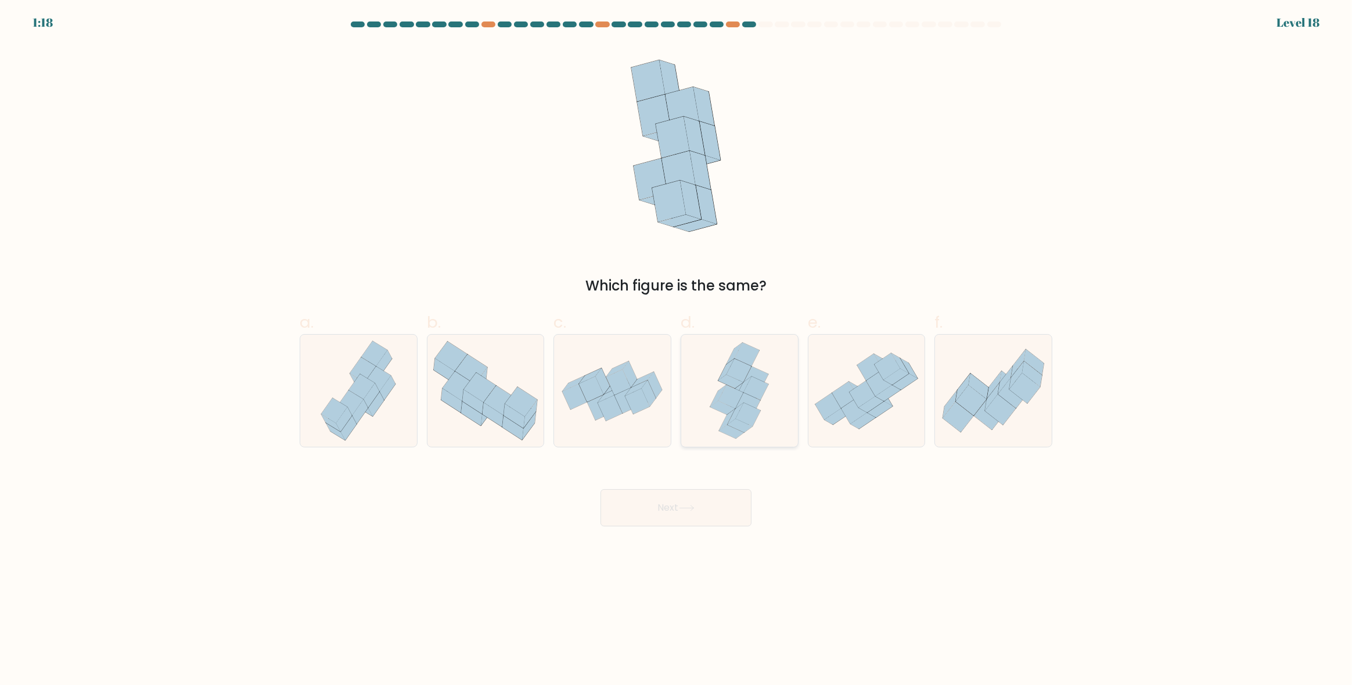
click at [752, 372] on icon at bounding box center [756, 377] width 25 height 23
click at [676, 350] on input "d." at bounding box center [676, 347] width 1 height 8
radio input "true"
click at [727, 520] on button "Next" at bounding box center [675, 507] width 151 height 37
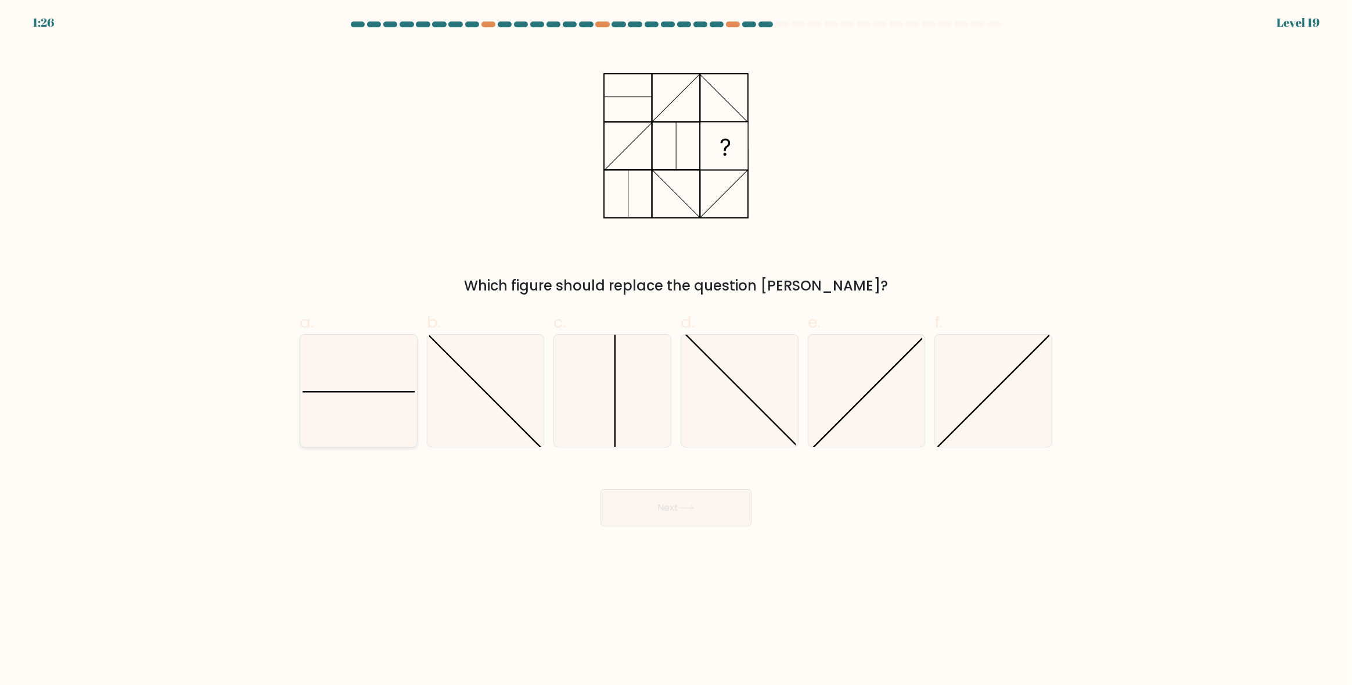
click at [401, 396] on icon at bounding box center [358, 390] width 112 height 112
click at [676, 350] on input "a." at bounding box center [676, 347] width 1 height 8
radio input "true"
click at [705, 500] on button "Next" at bounding box center [675, 507] width 151 height 37
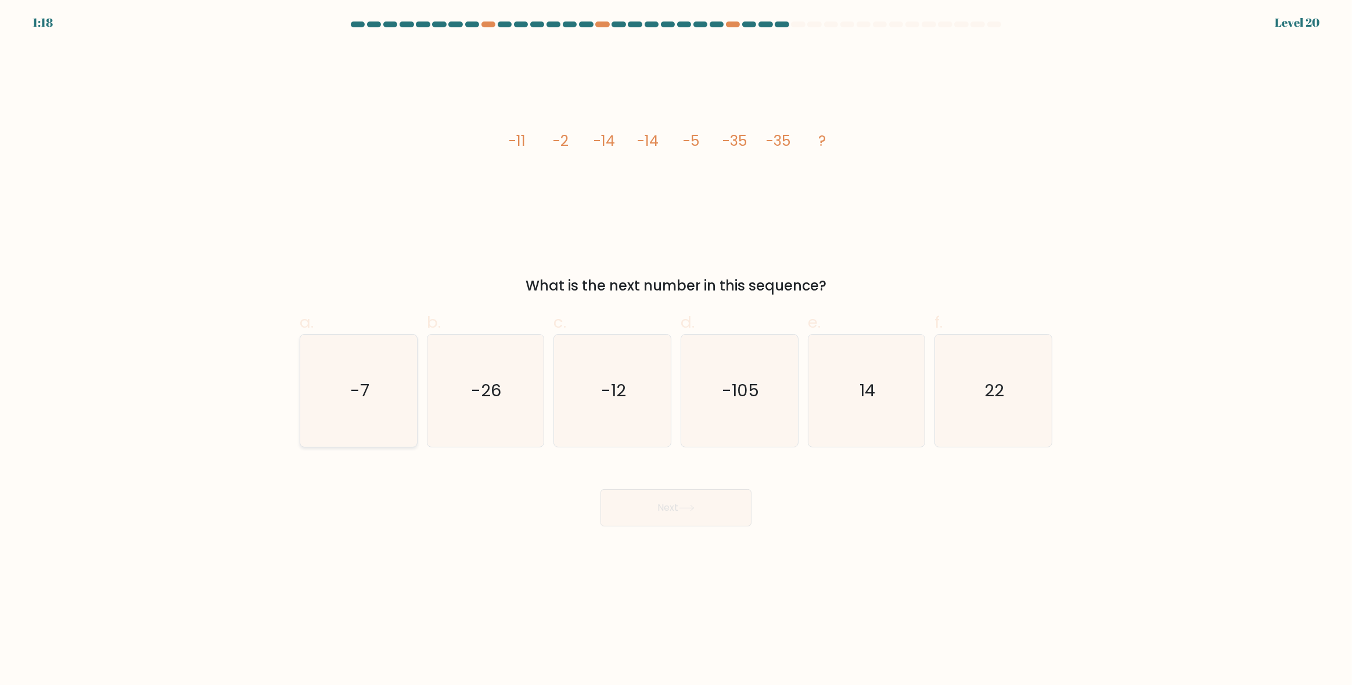
click at [399, 384] on icon "-7" at bounding box center [358, 390] width 112 height 112
click at [676, 350] on input "a. -7" at bounding box center [676, 347] width 1 height 8
radio input "true"
click at [649, 514] on button "Next" at bounding box center [675, 507] width 151 height 37
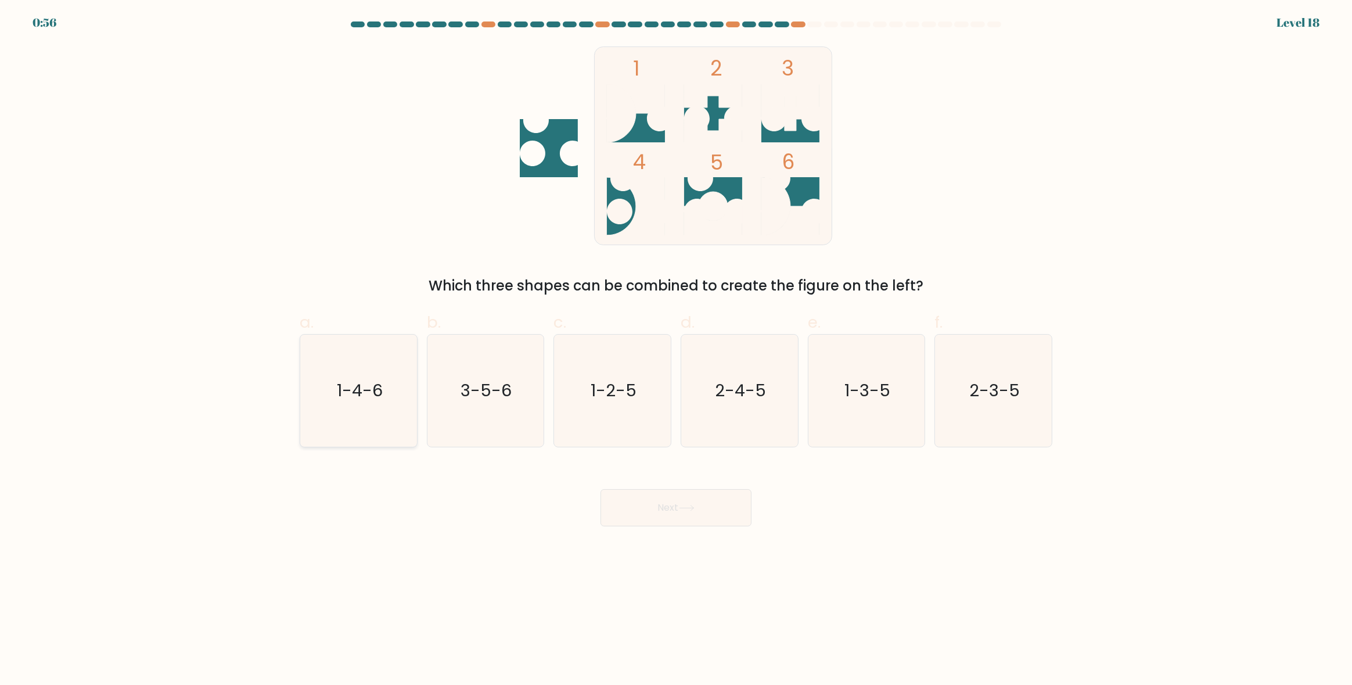
click at [343, 396] on text "1-4-6" at bounding box center [360, 390] width 46 height 23
click at [676, 350] on input "a. 1-4-6" at bounding box center [676, 347] width 1 height 8
radio input "true"
click at [733, 509] on button "Next" at bounding box center [675, 507] width 151 height 37
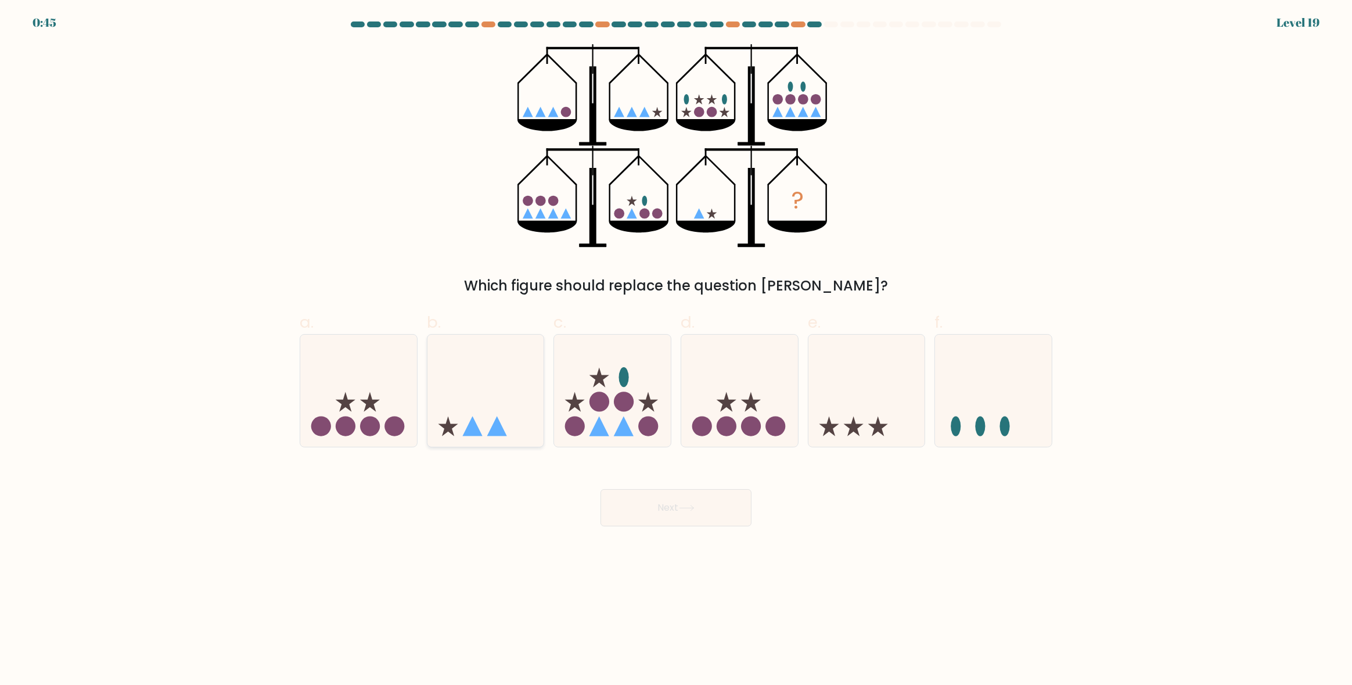
click at [508, 431] on icon at bounding box center [485, 391] width 117 height 96
click at [676, 350] on input "b." at bounding box center [676, 347] width 1 height 8
radio input "true"
click at [649, 505] on button "Next" at bounding box center [675, 507] width 151 height 37
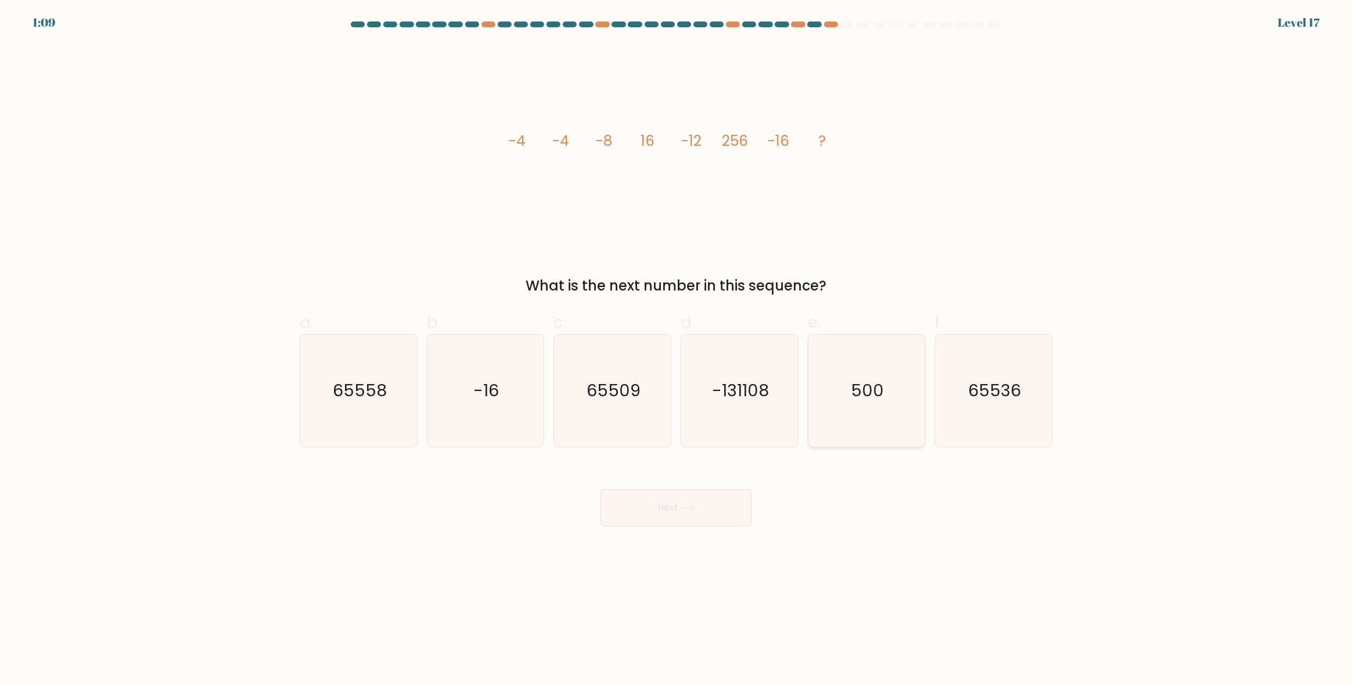
click at [863, 400] on text "500" at bounding box center [867, 390] width 33 height 23
click at [676, 350] on input "e. 500" at bounding box center [676, 347] width 1 height 8
radio input "true"
click at [668, 509] on button "Next" at bounding box center [675, 507] width 151 height 37
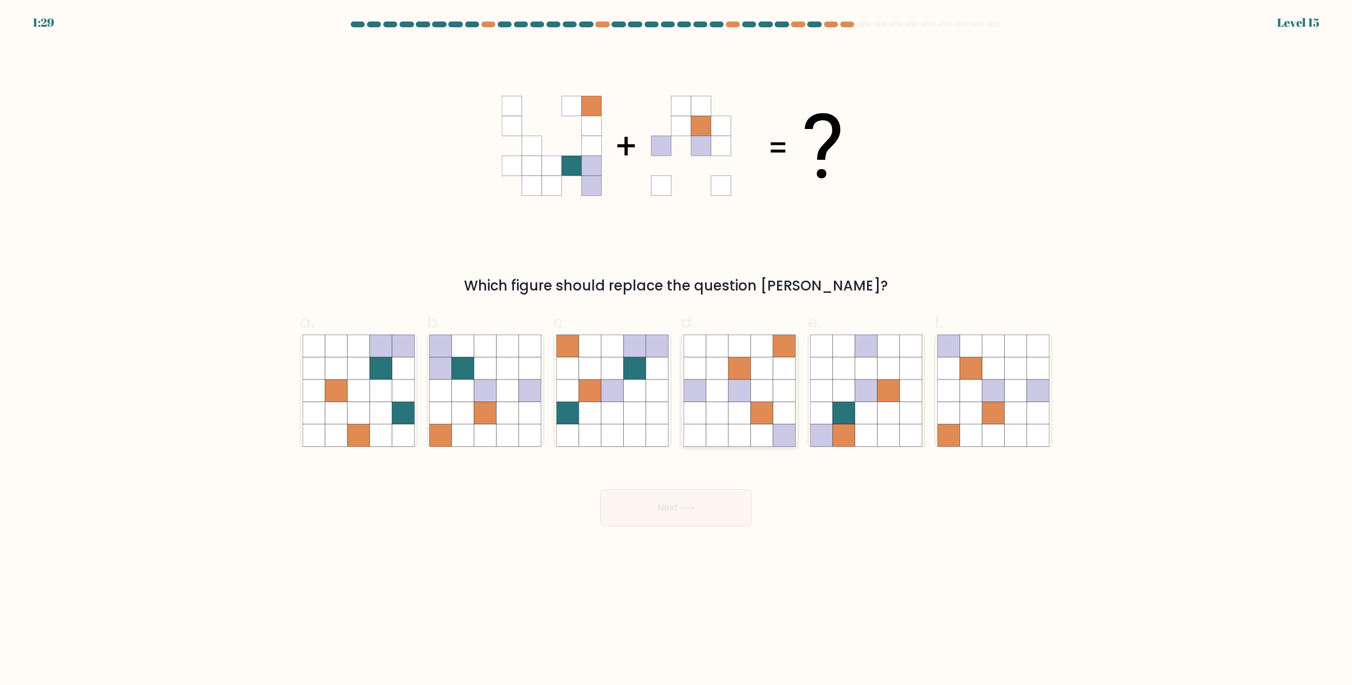
click at [718, 374] on icon at bounding box center [717, 368] width 22 height 22
click at [676, 350] on input "d." at bounding box center [676, 347] width 1 height 8
radio input "true"
click at [718, 519] on button "Next" at bounding box center [675, 507] width 151 height 37
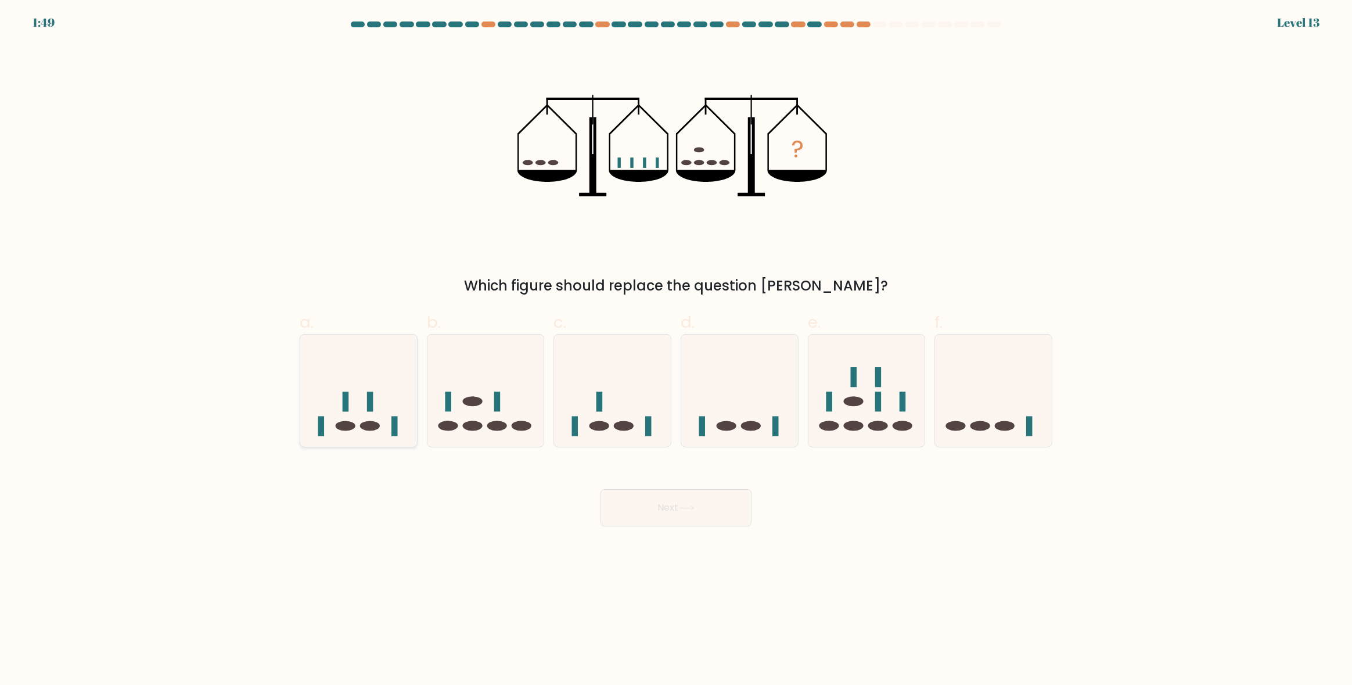
click at [363, 408] on icon at bounding box center [358, 391] width 117 height 96
click at [676, 350] on input "a." at bounding box center [676, 347] width 1 height 8
radio input "true"
click at [697, 518] on button "Next" at bounding box center [675, 507] width 151 height 37
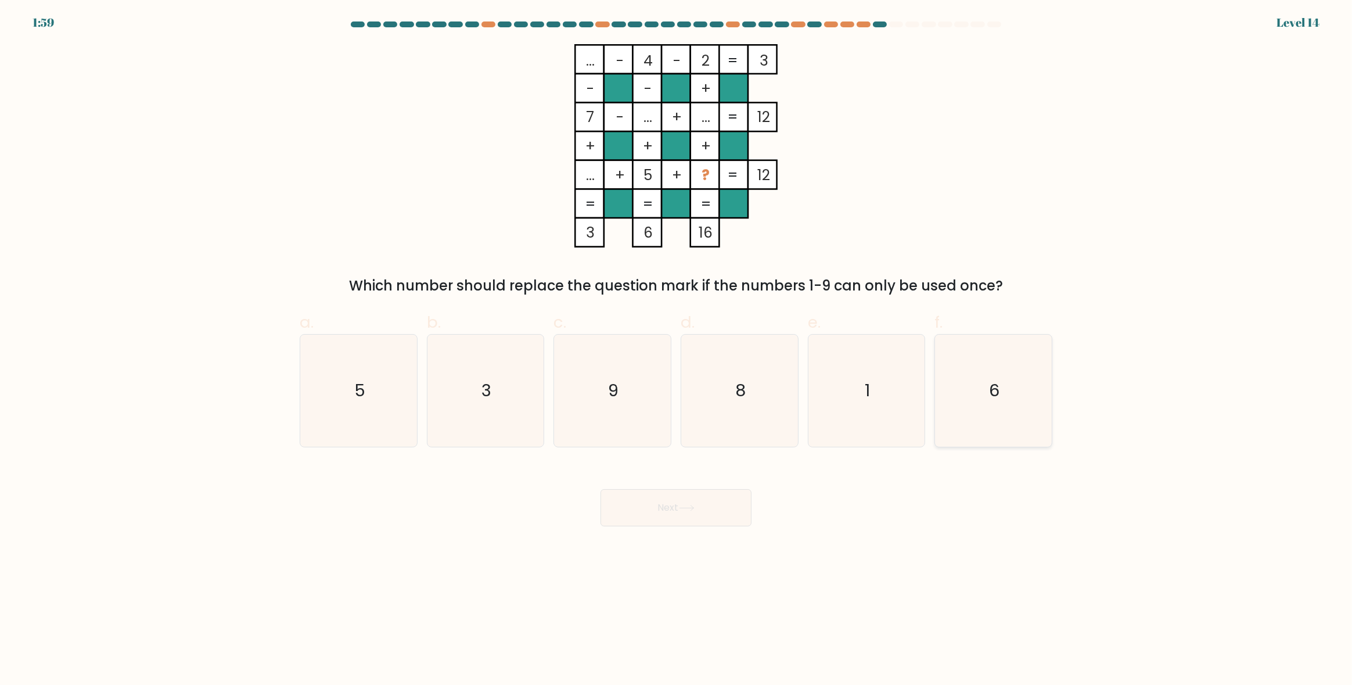
click at [1002, 386] on icon "6" at bounding box center [993, 390] width 112 height 112
click at [676, 350] on input "f. 6" at bounding box center [676, 347] width 1 height 8
radio input "true"
click at [680, 523] on button "Next" at bounding box center [675, 507] width 151 height 37
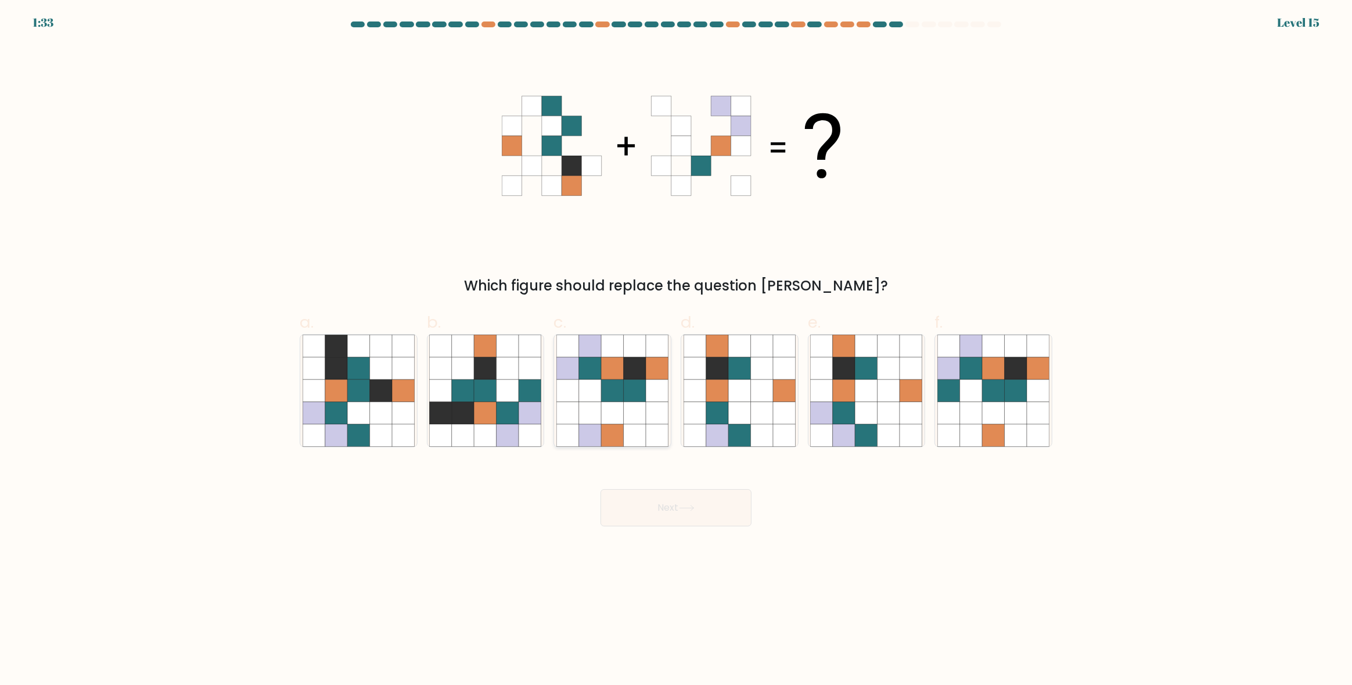
click at [592, 369] on icon at bounding box center [590, 368] width 22 height 22
click at [676, 350] on input "c." at bounding box center [676, 347] width 1 height 8
radio input "true"
click at [1062, 343] on form at bounding box center [676, 273] width 1352 height 505
drag, startPoint x: 1010, startPoint y: 370, endPoint x: 772, endPoint y: 470, distance: 257.8
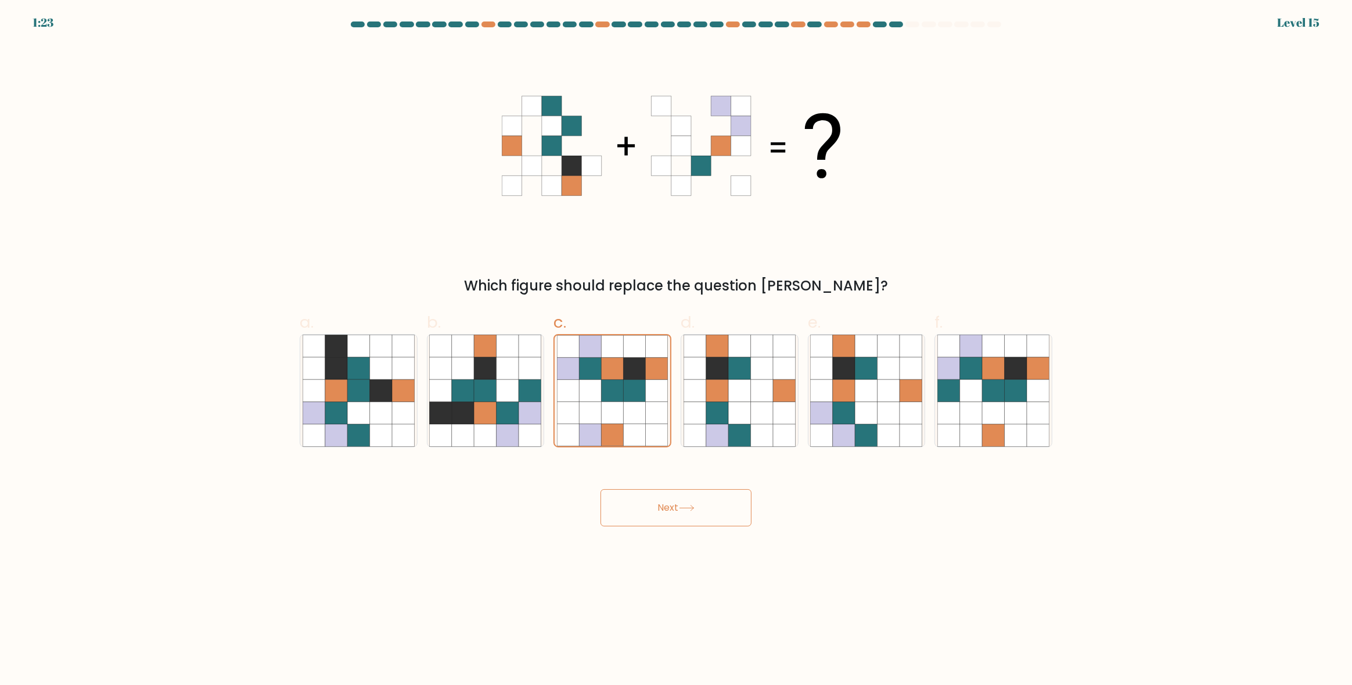
click at [1010, 371] on icon at bounding box center [1015, 368] width 22 height 22
click at [676, 350] on input "f." at bounding box center [676, 347] width 1 height 8
radio input "true"
click at [672, 502] on button "Next" at bounding box center [675, 507] width 151 height 37
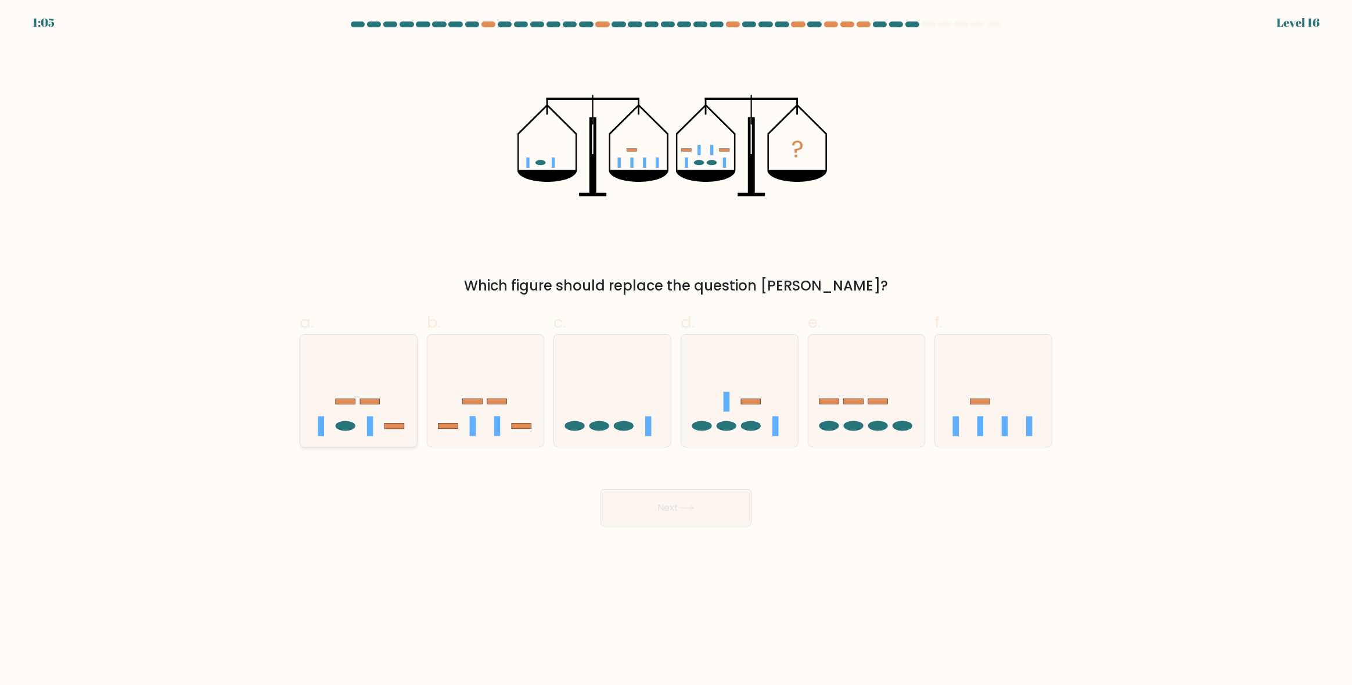
click at [406, 407] on icon at bounding box center [358, 391] width 117 height 96
click at [676, 350] on input "a." at bounding box center [676, 347] width 1 height 8
radio input "true"
click at [632, 524] on button "Next" at bounding box center [675, 507] width 151 height 37
click at [633, 510] on button "Next" at bounding box center [675, 507] width 151 height 37
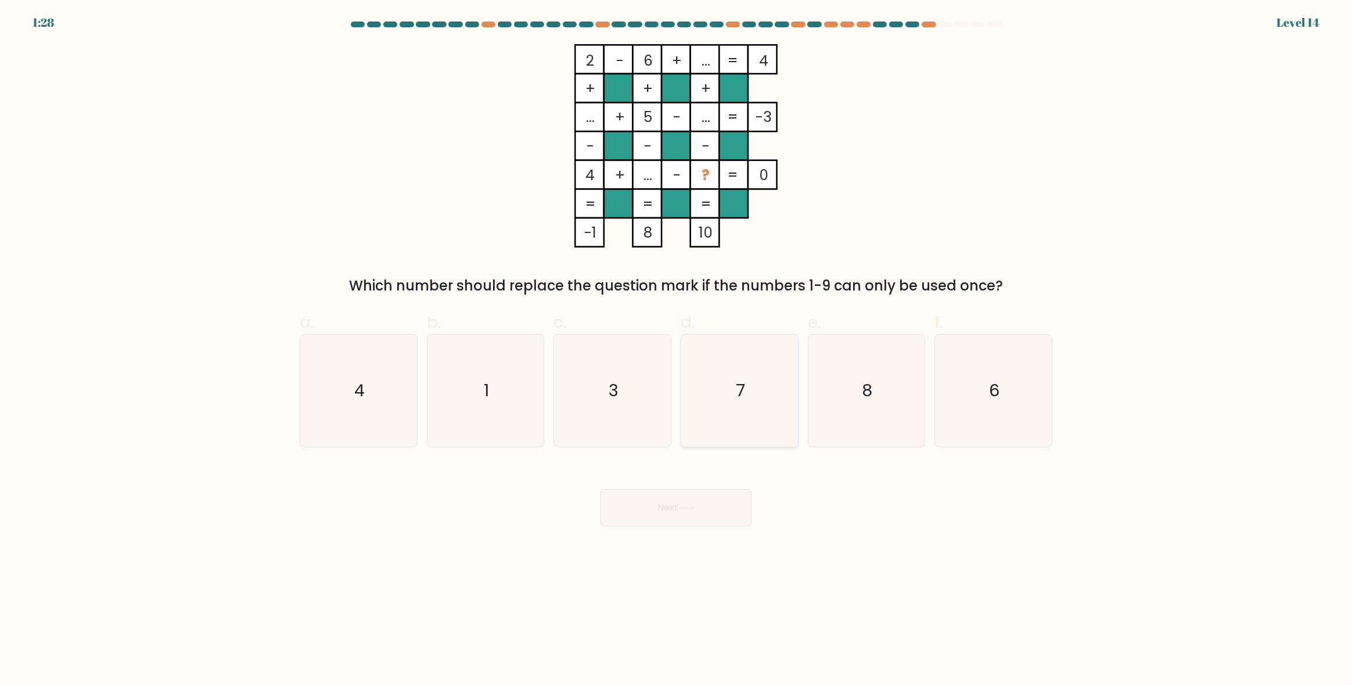
click at [755, 391] on icon "7" at bounding box center [739, 390] width 112 height 112
click at [676, 350] on input "d. 7" at bounding box center [676, 347] width 1 height 8
radio input "true"
click at [705, 470] on div "Next" at bounding box center [676, 493] width 766 height 65
click at [692, 500] on button "Next" at bounding box center [675, 507] width 151 height 37
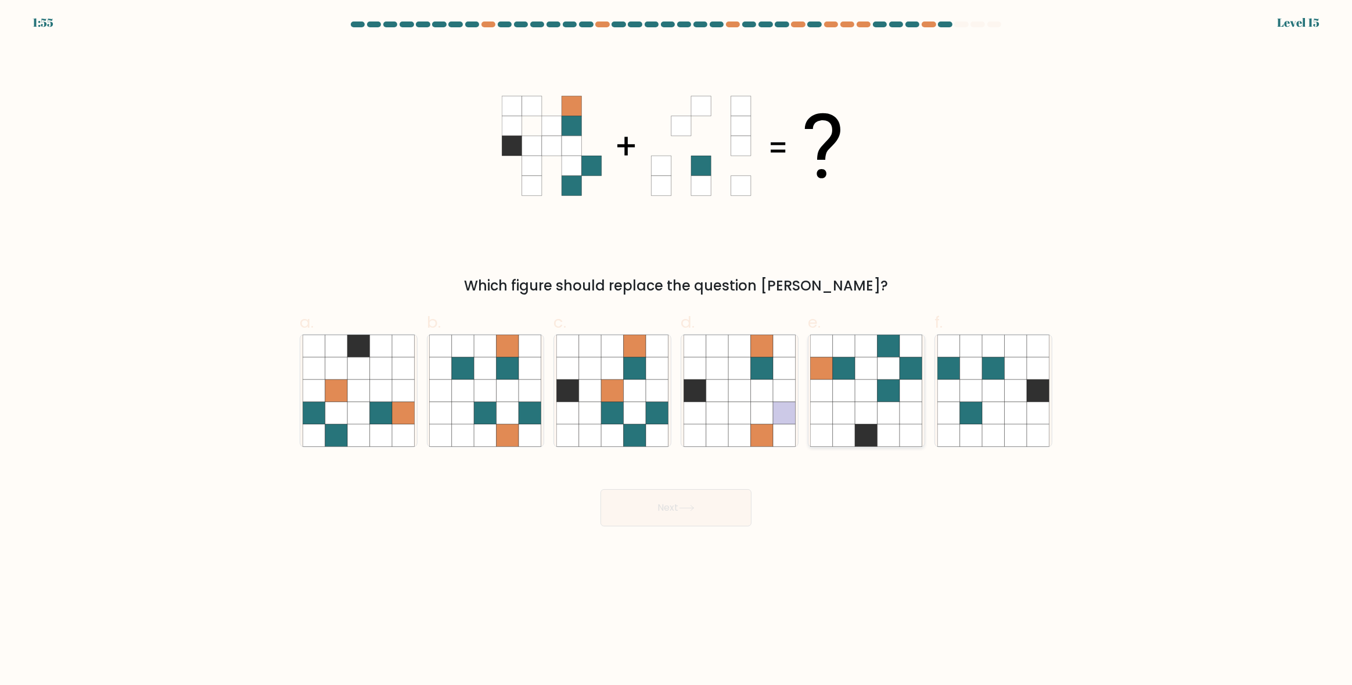
click at [853, 377] on icon at bounding box center [844, 368] width 22 height 22
click at [676, 350] on input "e." at bounding box center [676, 347] width 1 height 8
radio input "true"
drag, startPoint x: 686, startPoint y: 514, endPoint x: 690, endPoint y: 500, distance: 14.0
click at [686, 513] on button "Next" at bounding box center [675, 507] width 151 height 37
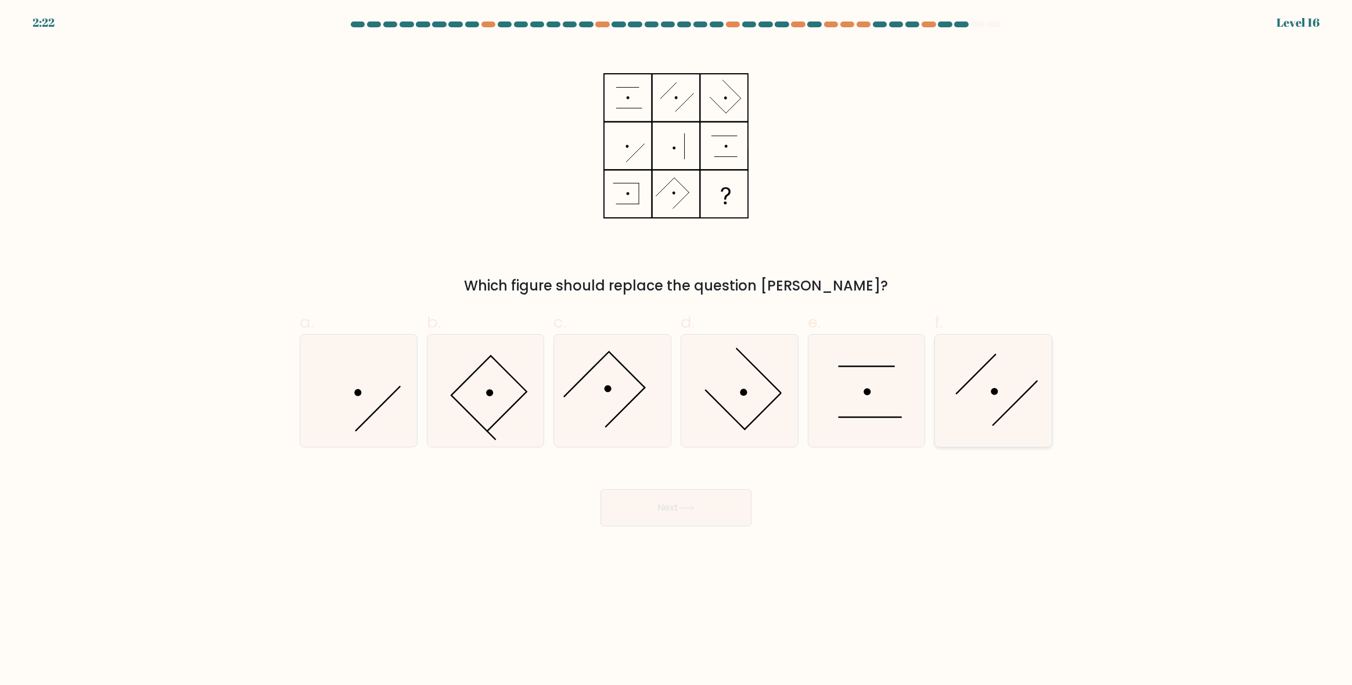
click at [998, 388] on icon at bounding box center [993, 390] width 112 height 112
click at [676, 350] on input "f." at bounding box center [676, 347] width 1 height 8
radio input "true"
click at [704, 516] on button "Next" at bounding box center [675, 507] width 151 height 37
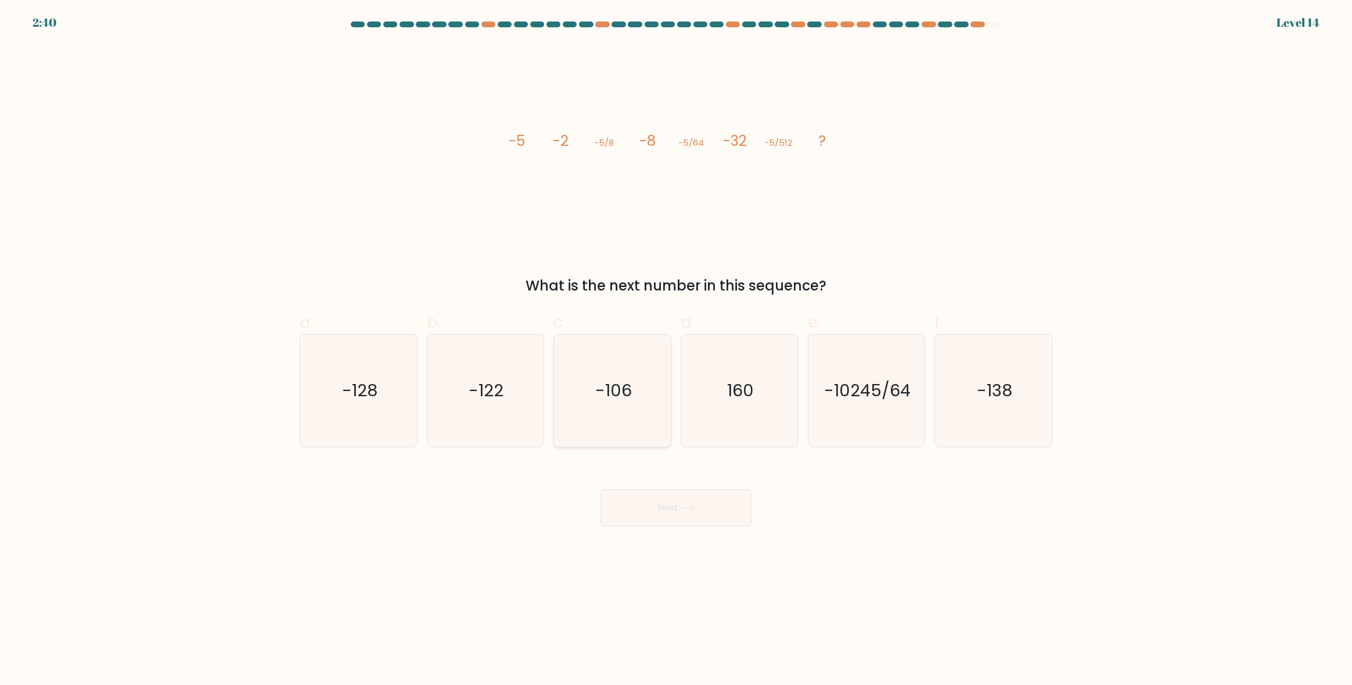
click at [610, 423] on icon "-106" at bounding box center [612, 390] width 112 height 112
click at [676, 350] on input "c. -106" at bounding box center [676, 347] width 1 height 8
radio input "true"
click at [708, 524] on button "Next" at bounding box center [675, 507] width 151 height 37
click at [707, 521] on button "Next" at bounding box center [675, 507] width 151 height 37
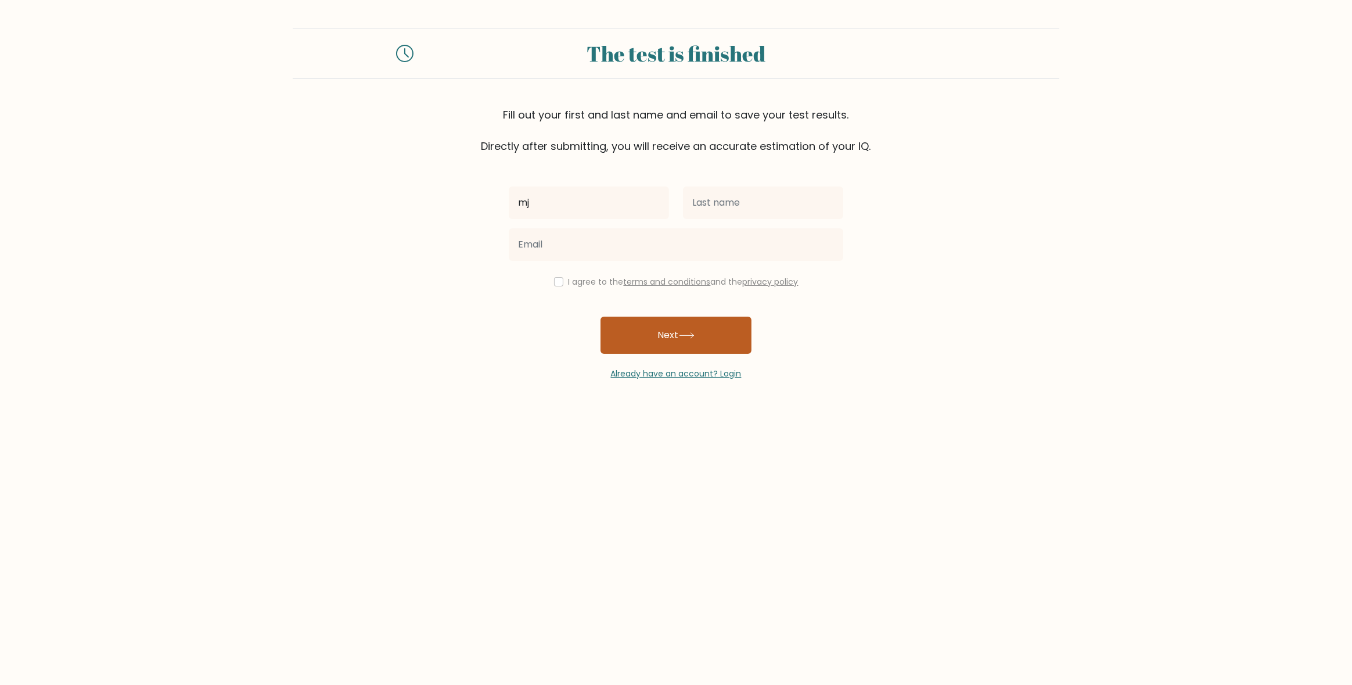
click at [685, 336] on icon at bounding box center [687, 335] width 16 height 6
click at [709, 338] on button "Next" at bounding box center [675, 334] width 151 height 37
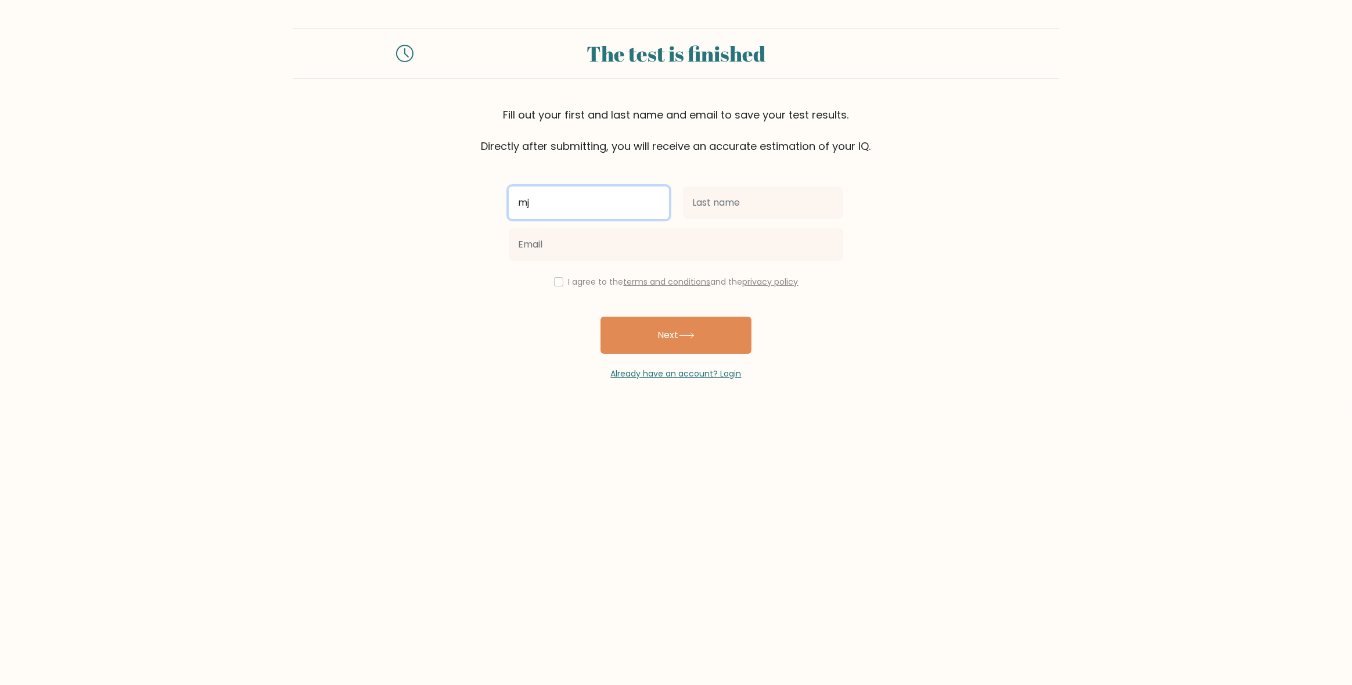
drag, startPoint x: 574, startPoint y: 200, endPoint x: 524, endPoint y: 203, distance: 50.1
click at [524, 203] on input "mj" at bounding box center [589, 202] width 160 height 33
type input "manish"
click at [732, 206] on input "text" at bounding box center [763, 202] width 160 height 33
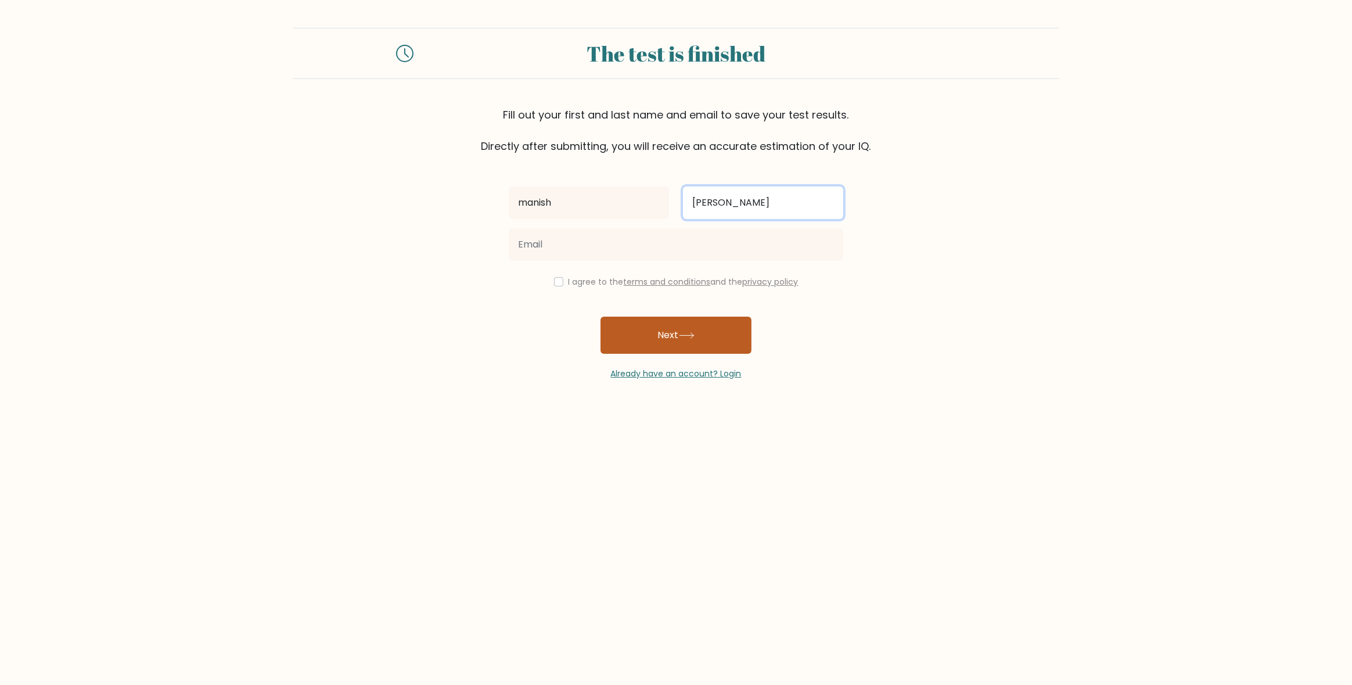
type input "[PERSON_NAME]"
click at [675, 327] on button "Next" at bounding box center [675, 334] width 151 height 37
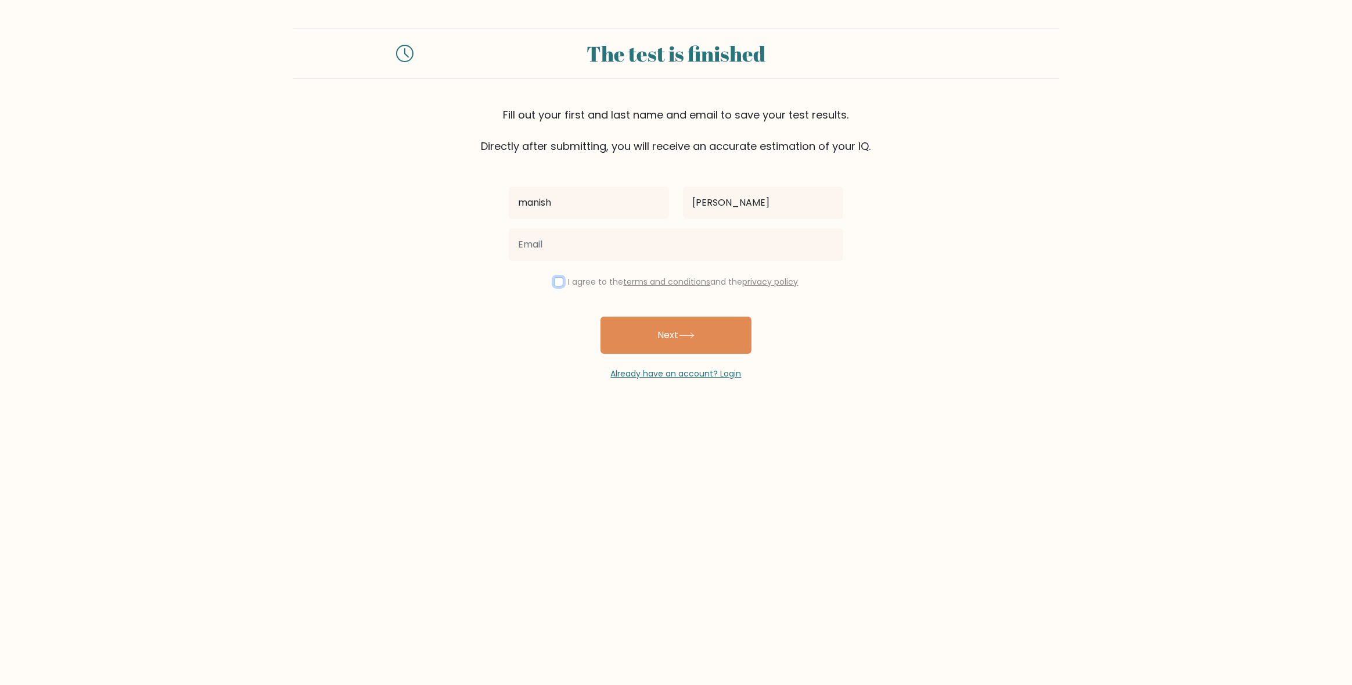
click at [556, 282] on input "checkbox" at bounding box center [558, 281] width 9 height 9
checkbox input "true"
click at [664, 319] on button "Next" at bounding box center [675, 334] width 151 height 37
click at [639, 332] on button "Next" at bounding box center [675, 334] width 151 height 37
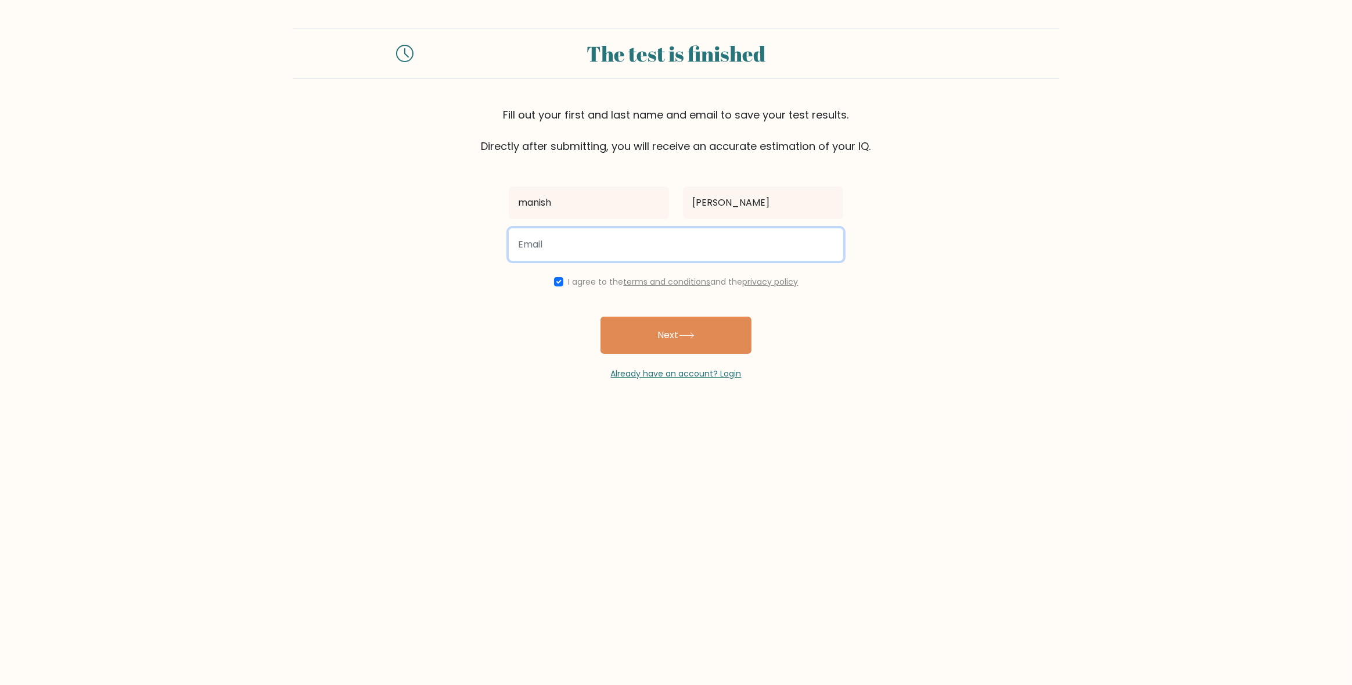
click at [572, 250] on input "email" at bounding box center [676, 244] width 334 height 33
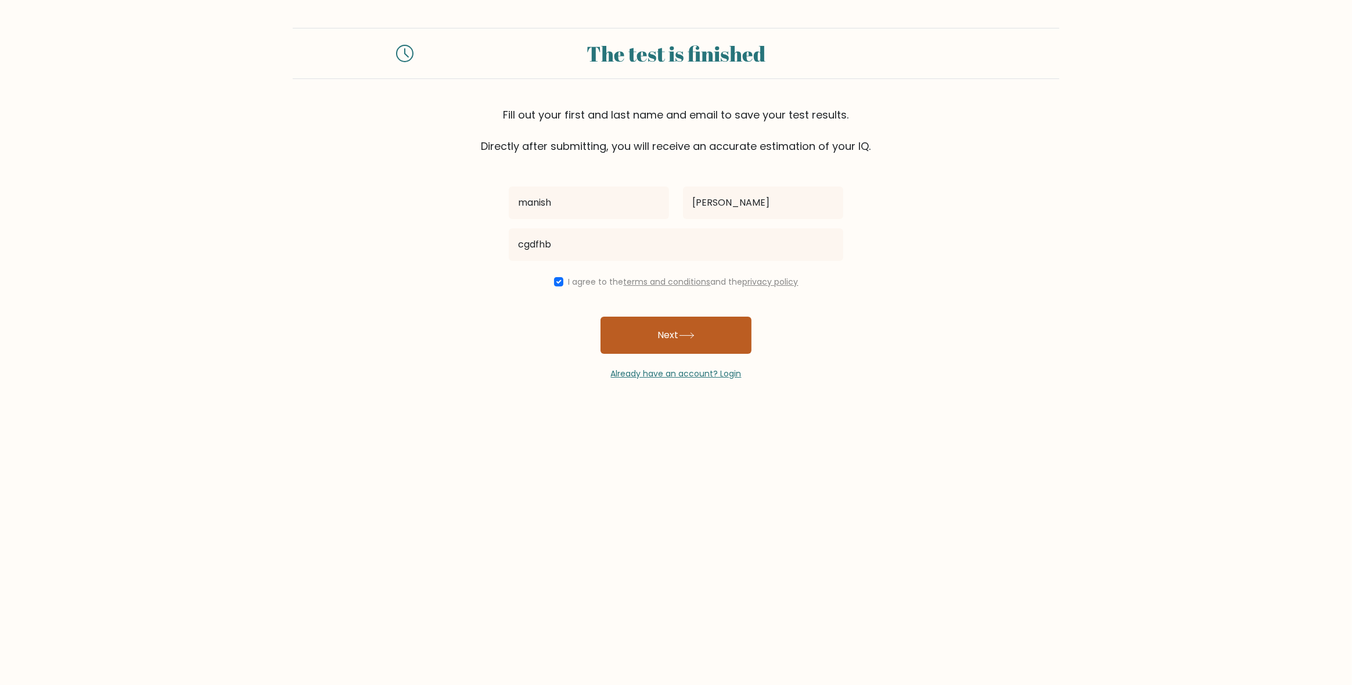
click at [691, 340] on button "Next" at bounding box center [675, 334] width 151 height 37
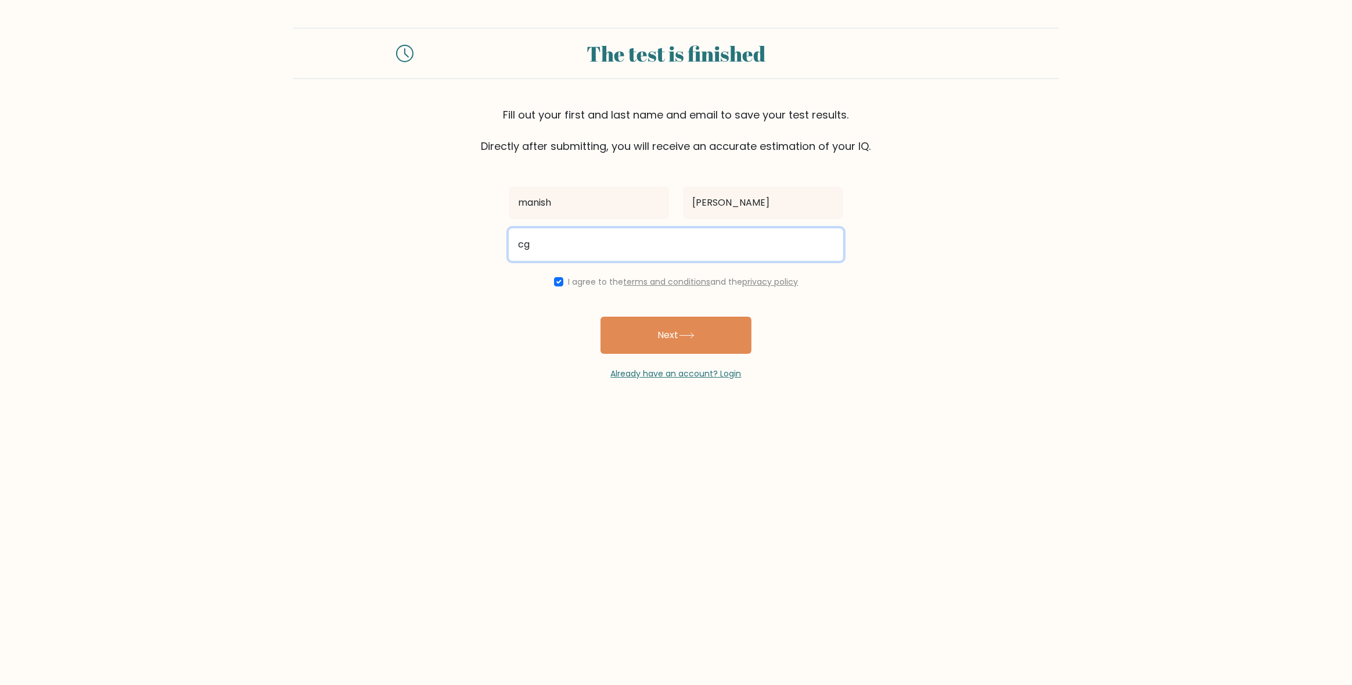
type input "c"
type input "themanishmj@gmail.com"
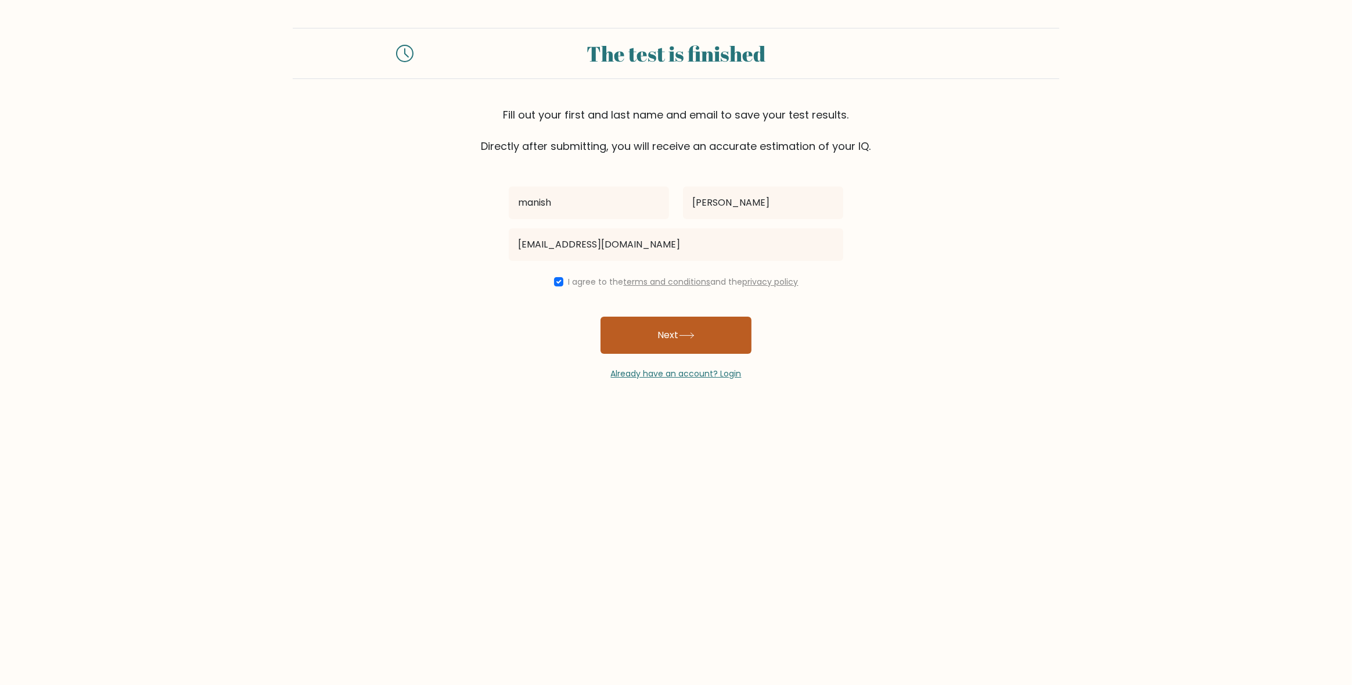
click at [672, 337] on button "Next" at bounding box center [675, 334] width 151 height 37
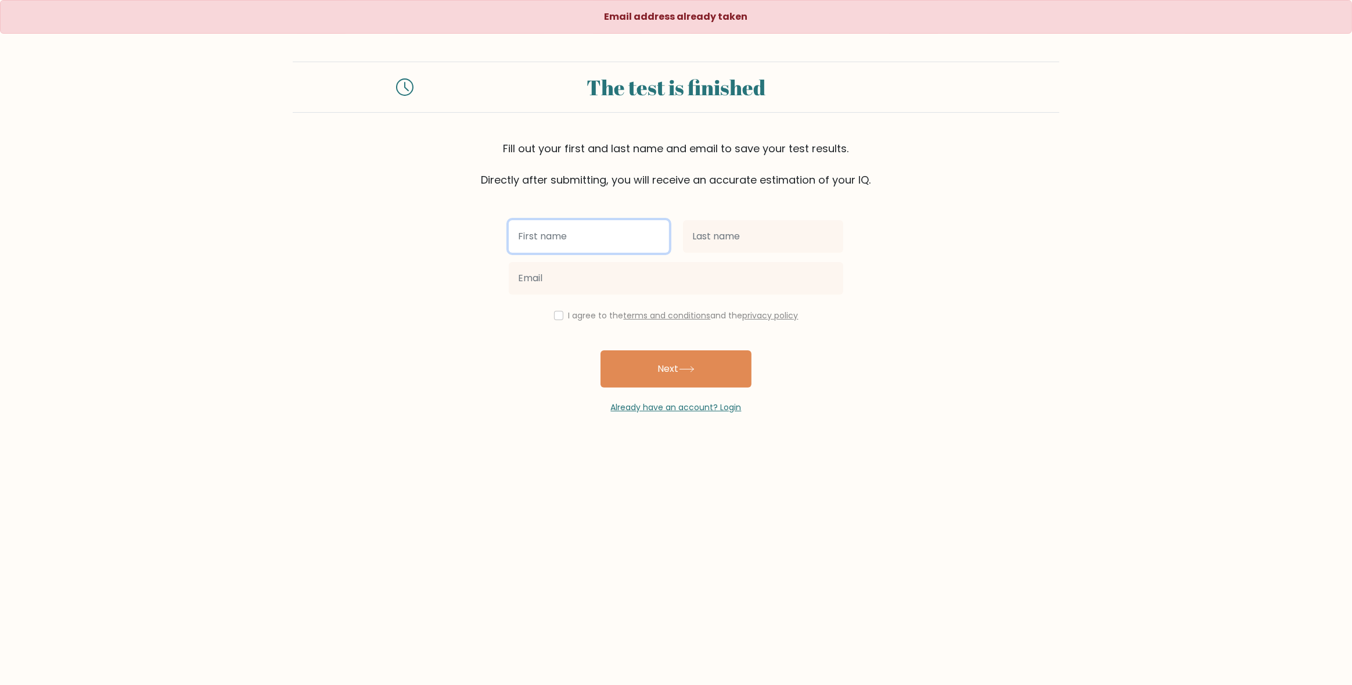
click at [616, 243] on input "text" at bounding box center [589, 236] width 160 height 33
type input "manish"
click at [758, 237] on input "text" at bounding box center [763, 236] width 160 height 33
type input "jha"
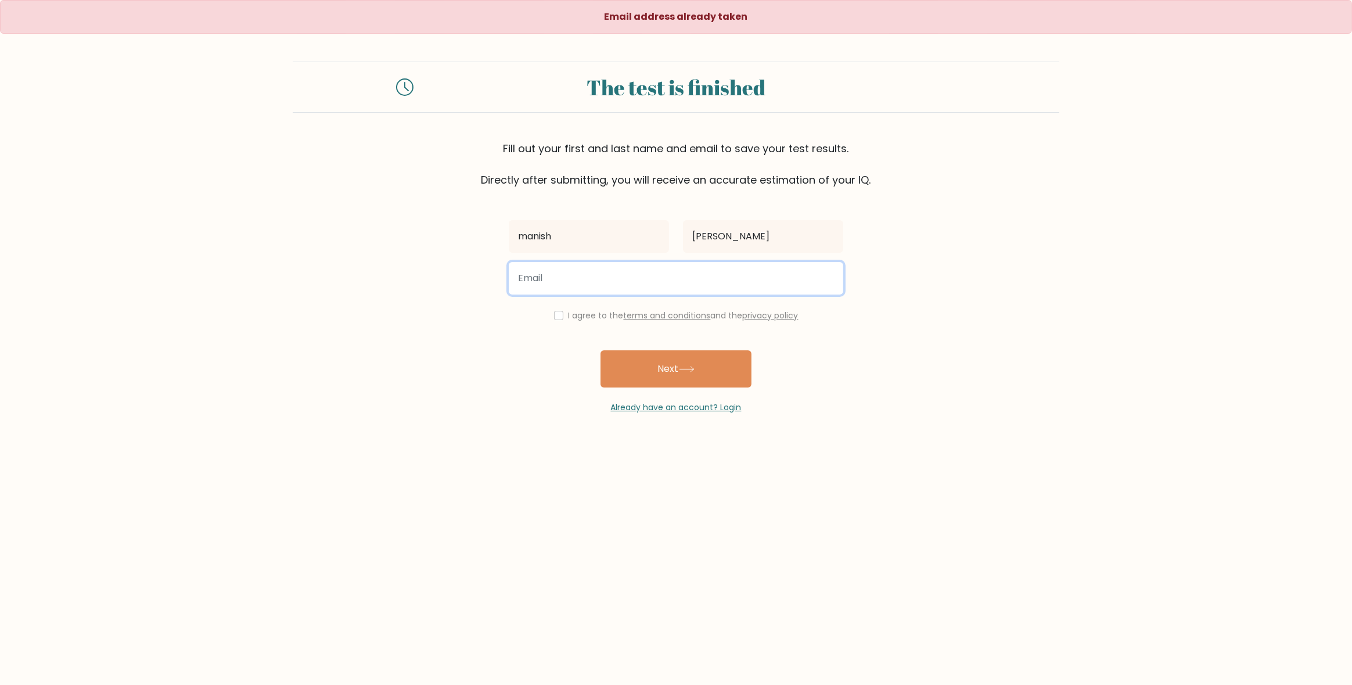
click at [589, 283] on input "email" at bounding box center [676, 278] width 334 height 33
click at [550, 283] on input "design1,ligna" at bounding box center [676, 278] width 334 height 33
drag, startPoint x: 551, startPoint y: 279, endPoint x: 556, endPoint y: 287, distance: 9.4
click at [552, 280] on input "design1,ligna" at bounding box center [676, 278] width 334 height 33
click at [588, 275] on input "design1.ligna" at bounding box center [676, 278] width 334 height 33
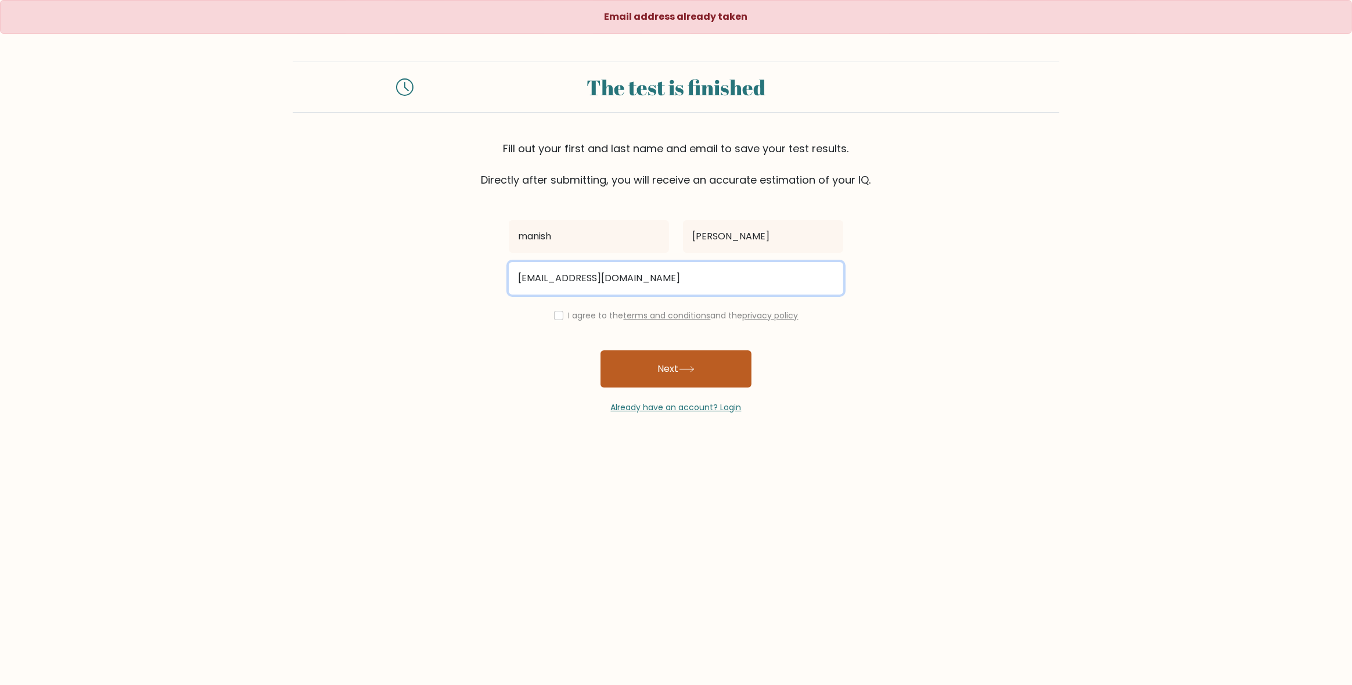
type input "design1.ligna@gmail.com"
click at [656, 356] on button "Next" at bounding box center [675, 368] width 151 height 37
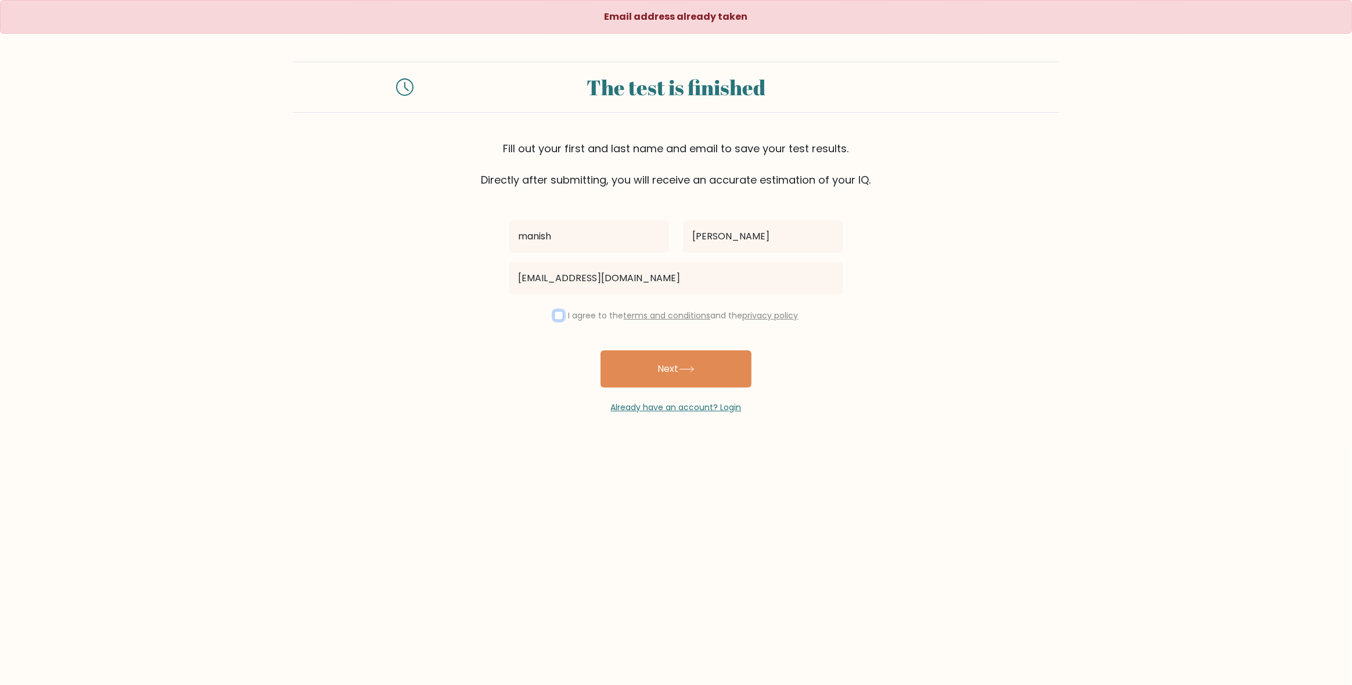
click at [554, 316] on input "checkbox" at bounding box center [558, 315] width 9 height 9
checkbox input "true"
click at [662, 359] on button "Next" at bounding box center [675, 368] width 151 height 37
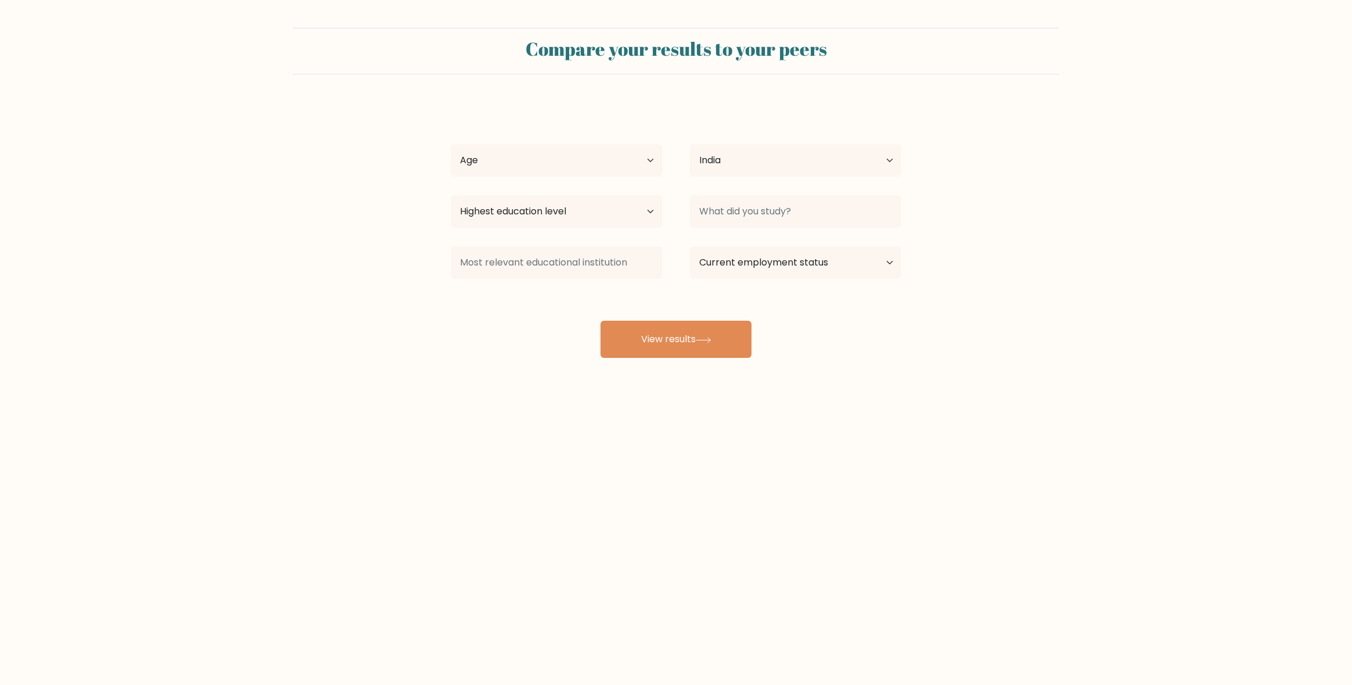
select select "IN"
click at [587, 152] on select "Age Under [DEMOGRAPHIC_DATA] [DEMOGRAPHIC_DATA] [DEMOGRAPHIC_DATA] [DEMOGRAPHIC…" at bounding box center [556, 160] width 211 height 33
select select "25_34"
click at [451, 144] on select "Age Under 18 years old 18-24 years old 25-34 years old 35-44 years old 45-54 ye…" at bounding box center [556, 160] width 211 height 33
click at [682, 350] on button "View results" at bounding box center [675, 338] width 151 height 37
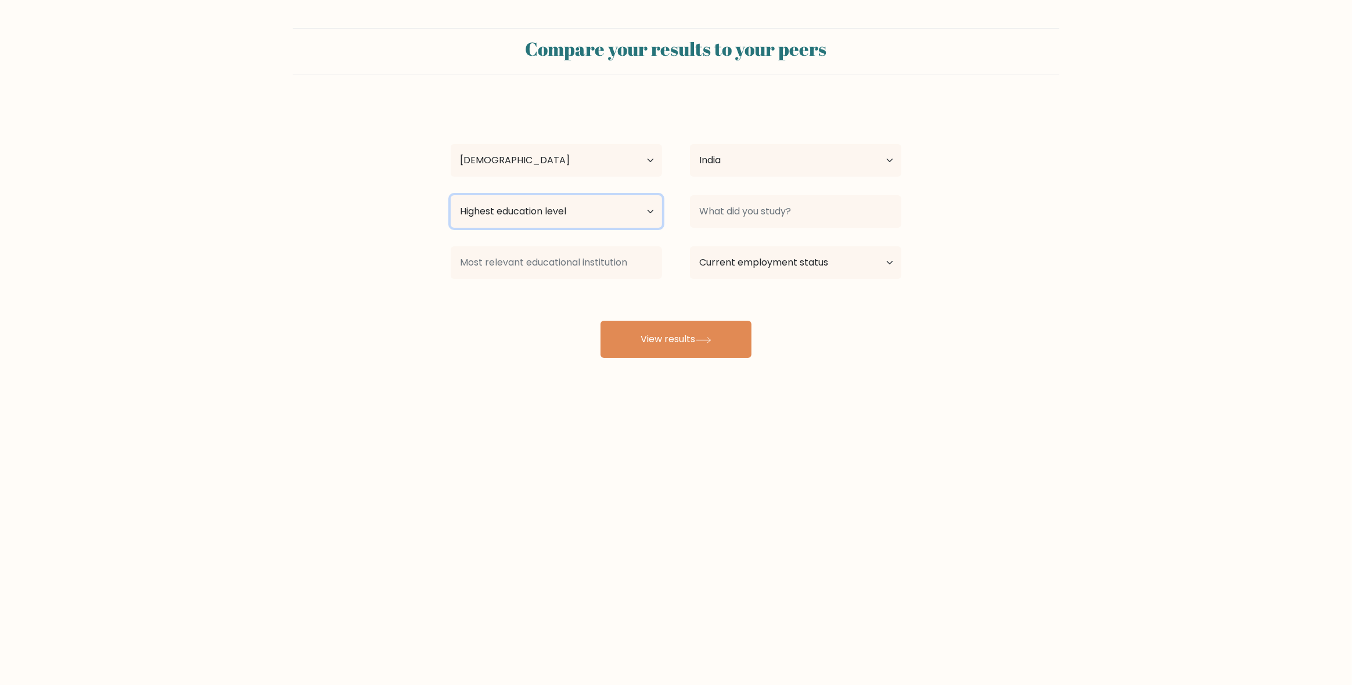
click at [568, 222] on select "Highest education level No schooling Primary Lower Secondary Upper Secondary Oc…" at bounding box center [556, 211] width 211 height 33
select select "upper_secondary"
click at [451, 195] on select "Highest education level No schooling Primary Lower Secondary Upper Secondary Oc…" at bounding box center [556, 211] width 211 height 33
click at [646, 326] on button "View results" at bounding box center [675, 338] width 151 height 37
click at [758, 224] on input at bounding box center [795, 211] width 211 height 33
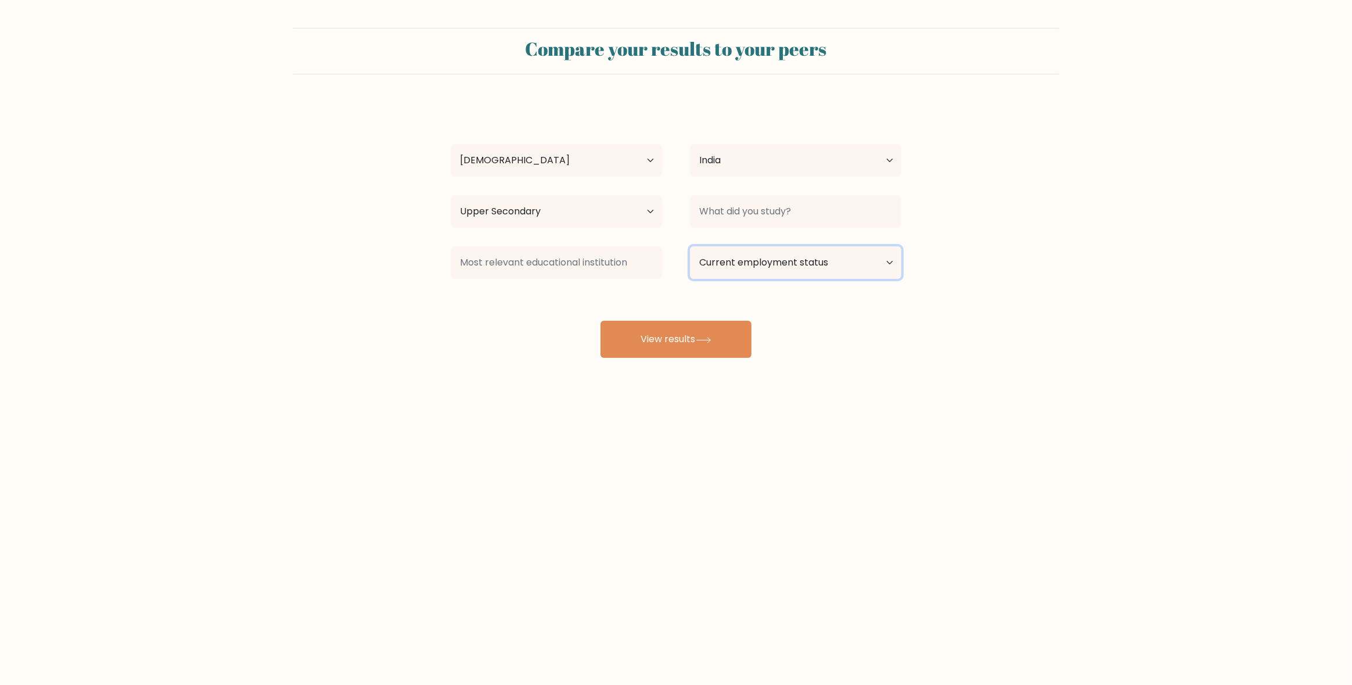
click at [766, 252] on select "Current employment status Employed Student Retired Other / prefer not to answer" at bounding box center [795, 262] width 211 height 33
select select "employed"
click at [690, 246] on select "Current employment status Employed Student Retired Other / prefer not to answer" at bounding box center [795, 262] width 211 height 33
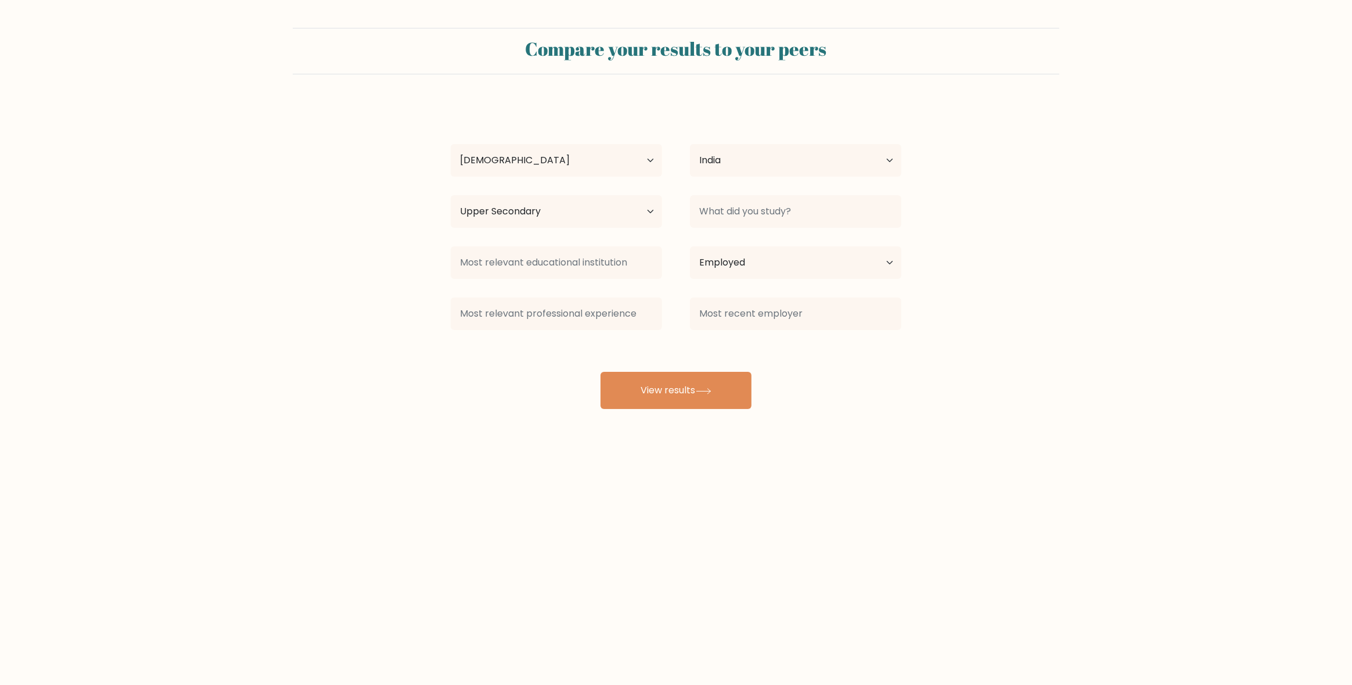
click at [711, 344] on div "manish jha Age Under 18 years old 18-24 years old 25-34 years old 35-44 years o…" at bounding box center [676, 255] width 464 height 307
click at [692, 399] on button "View results" at bounding box center [675, 390] width 151 height 37
click at [734, 318] on input at bounding box center [795, 313] width 211 height 33
click at [693, 405] on button "View results" at bounding box center [675, 390] width 151 height 37
click at [842, 367] on div "manish jha Age Under 18 years old 18-24 years old 25-34 years old 35-44 years o…" at bounding box center [676, 255] width 464 height 307
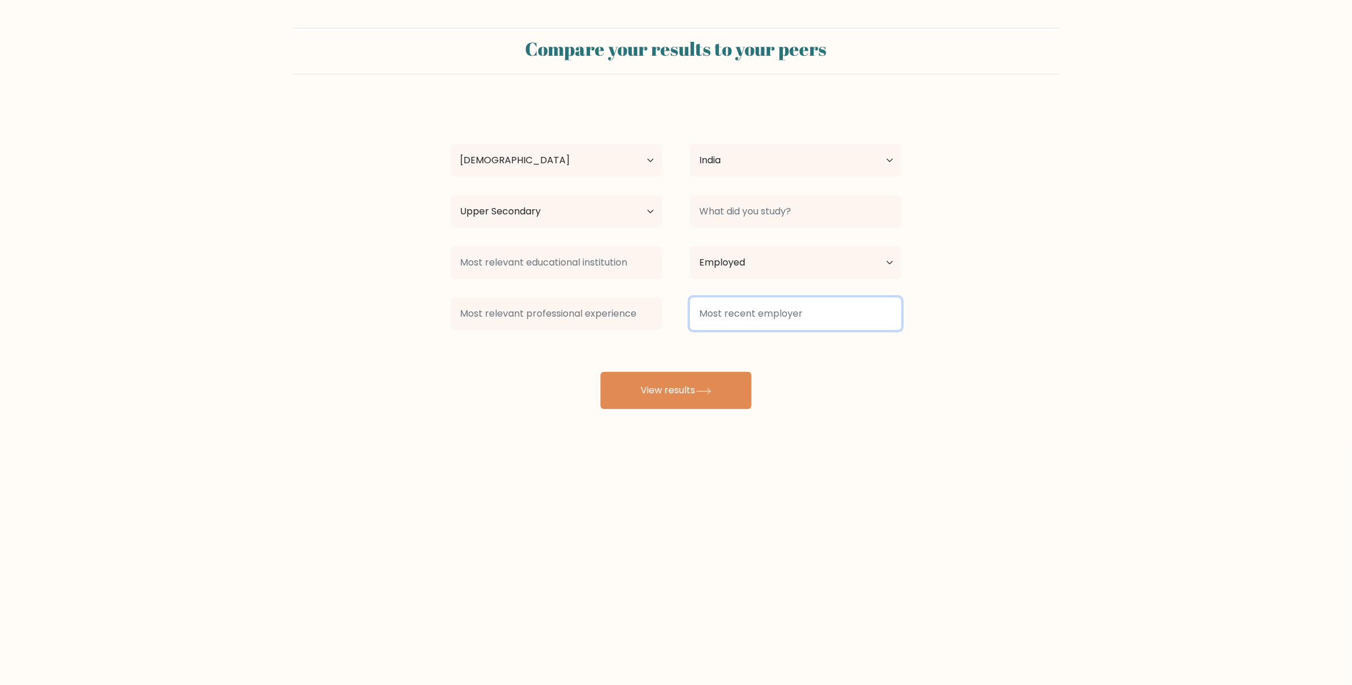
click at [735, 320] on input at bounding box center [795, 313] width 211 height 33
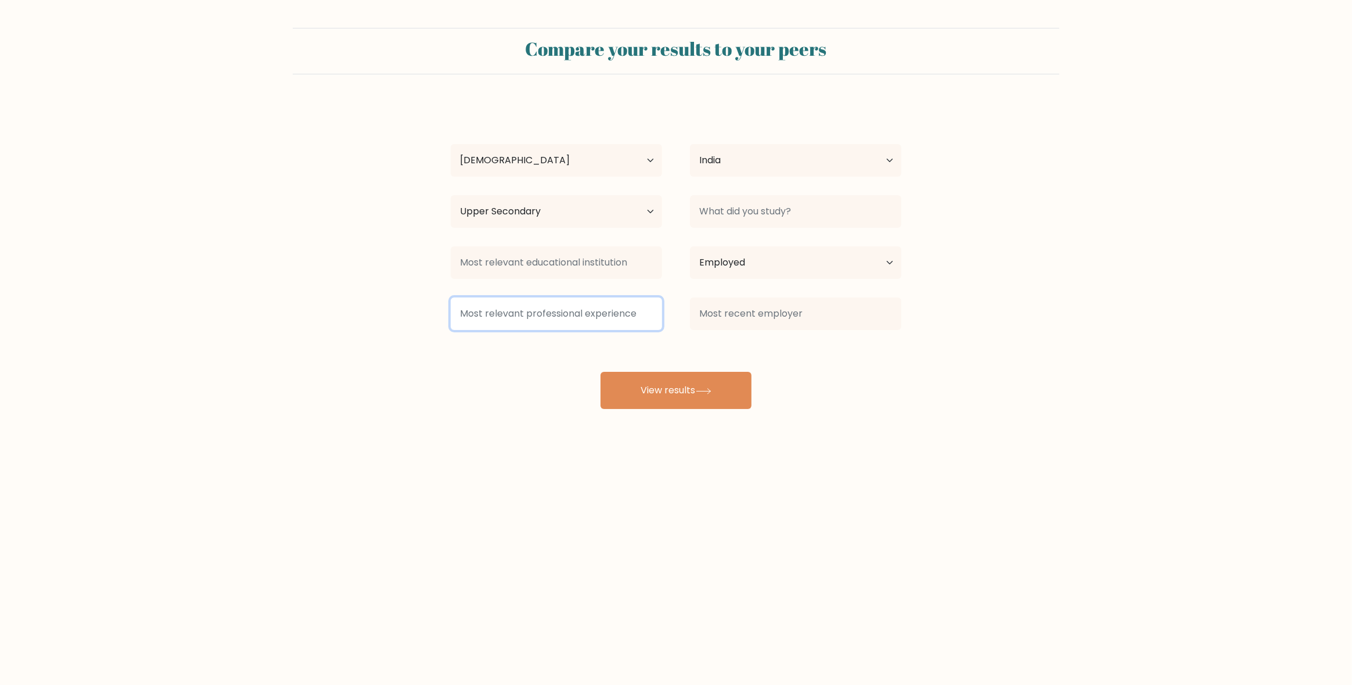
click at [627, 320] on input at bounding box center [556, 313] width 211 height 33
click at [737, 260] on select "Current employment status Employed Student Retired Other / prefer not to answer" at bounding box center [795, 262] width 211 height 33
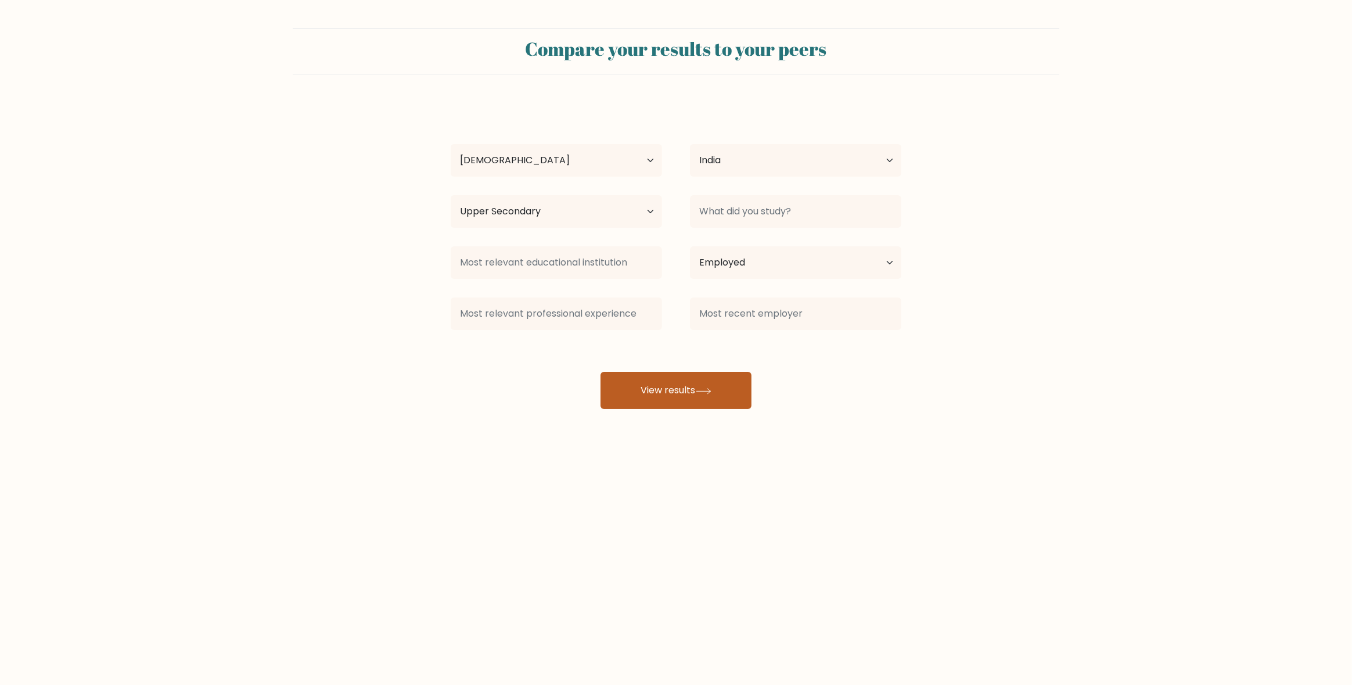
click at [700, 384] on button "View results" at bounding box center [675, 390] width 151 height 37
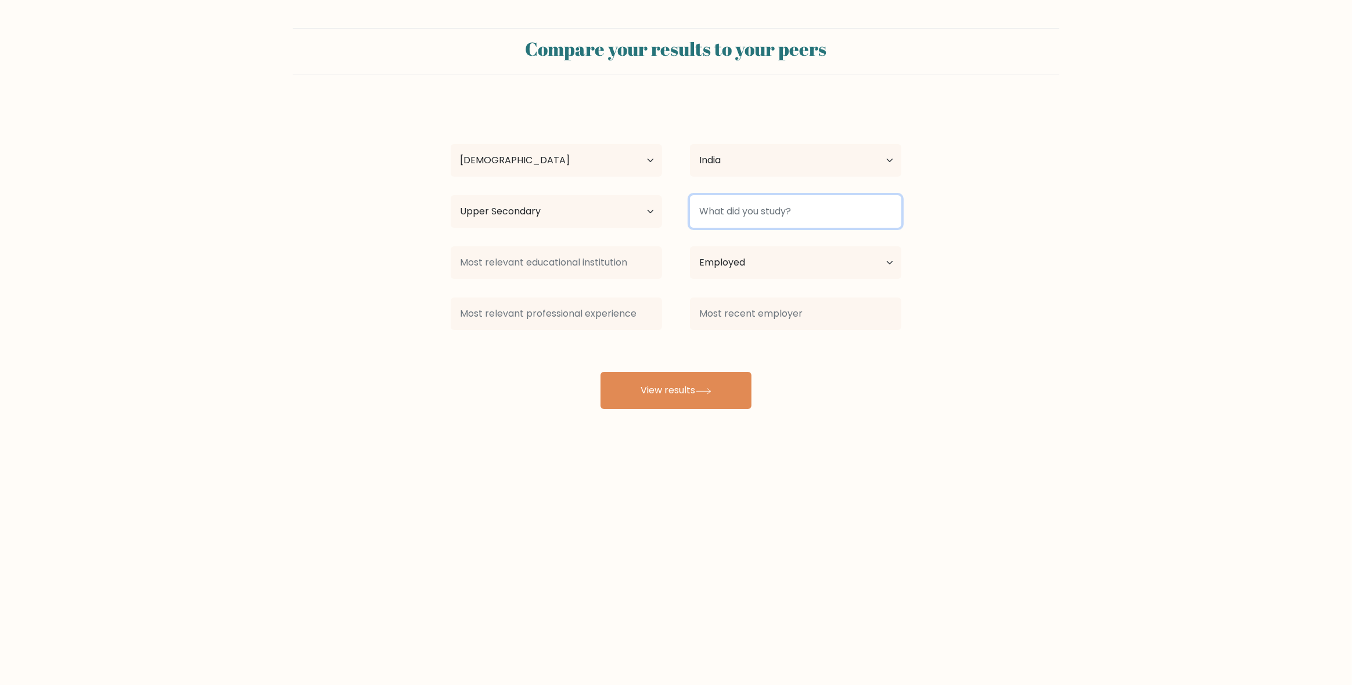
click at [763, 208] on input at bounding box center [795, 211] width 211 height 33
click at [751, 227] on input at bounding box center [795, 211] width 211 height 33
drag, startPoint x: 733, startPoint y: 210, endPoint x: 696, endPoint y: 210, distance: 37.2
click at [696, 210] on input "job" at bounding box center [795, 211] width 211 height 33
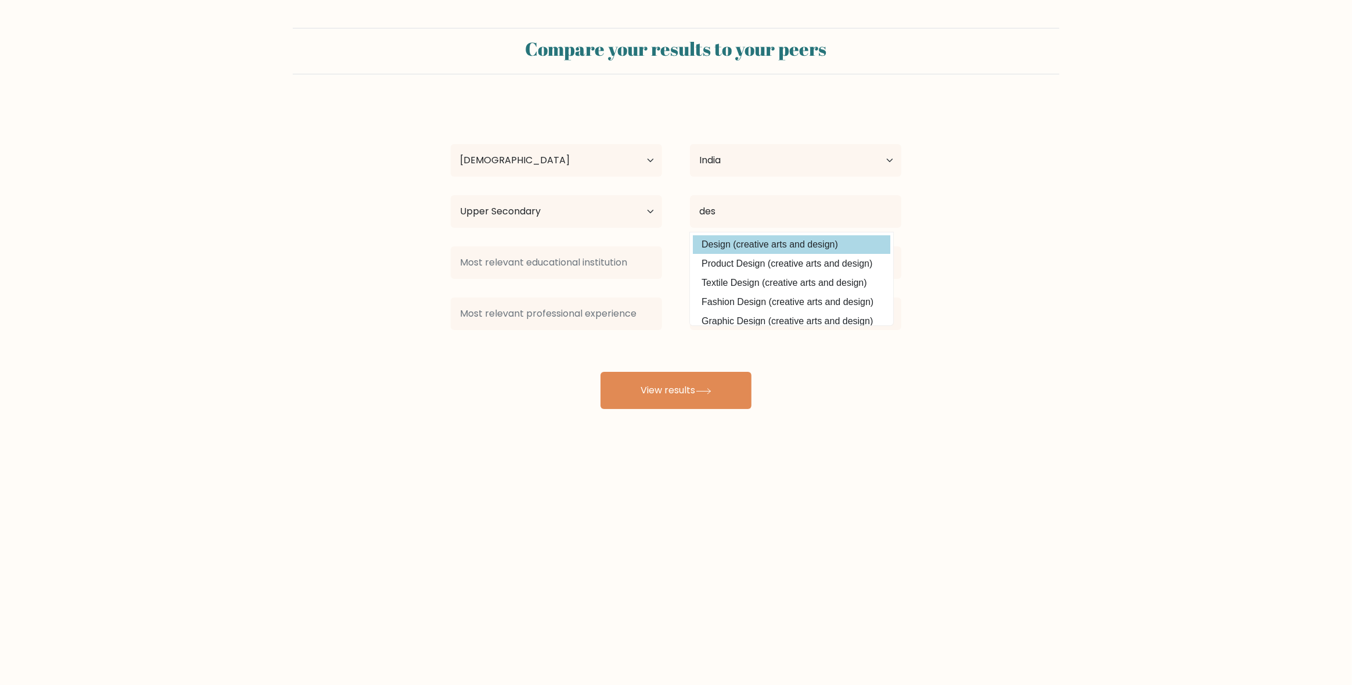
click at [722, 244] on option "Design (creative arts and design)" at bounding box center [791, 244] width 197 height 19
type input "Design"
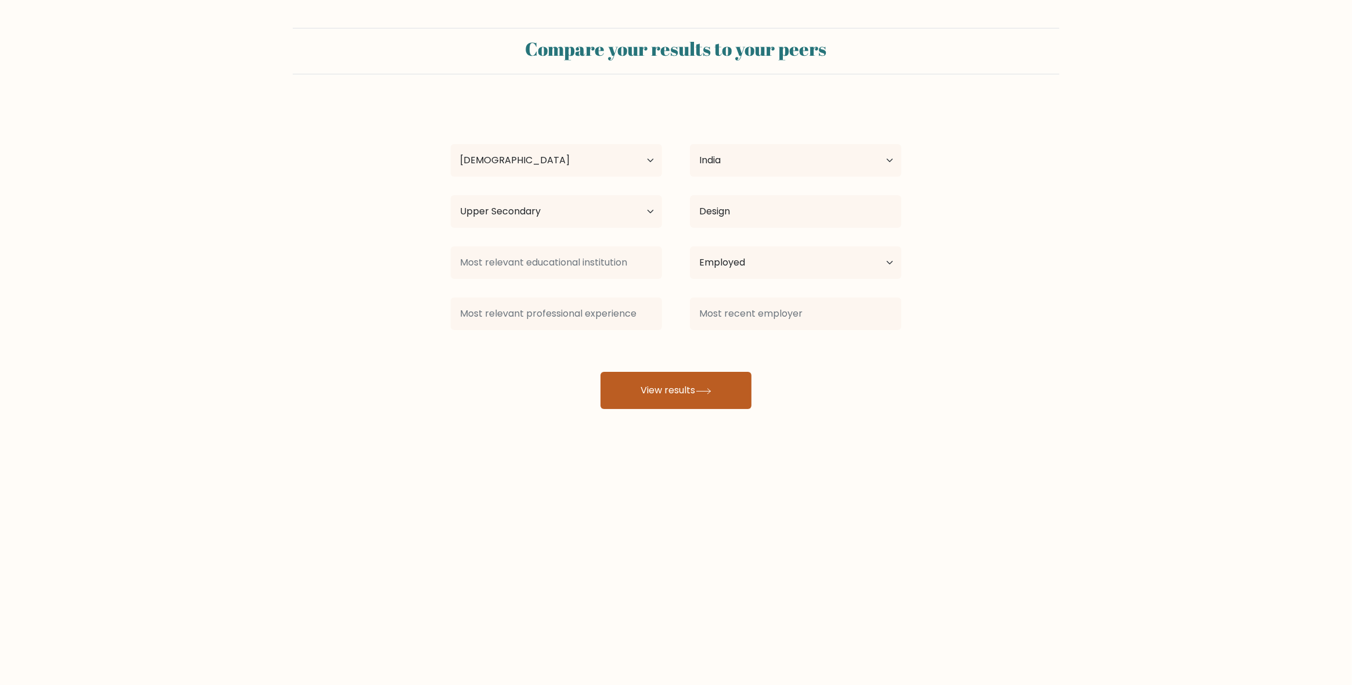
click at [691, 396] on button "View results" at bounding box center [675, 390] width 151 height 37
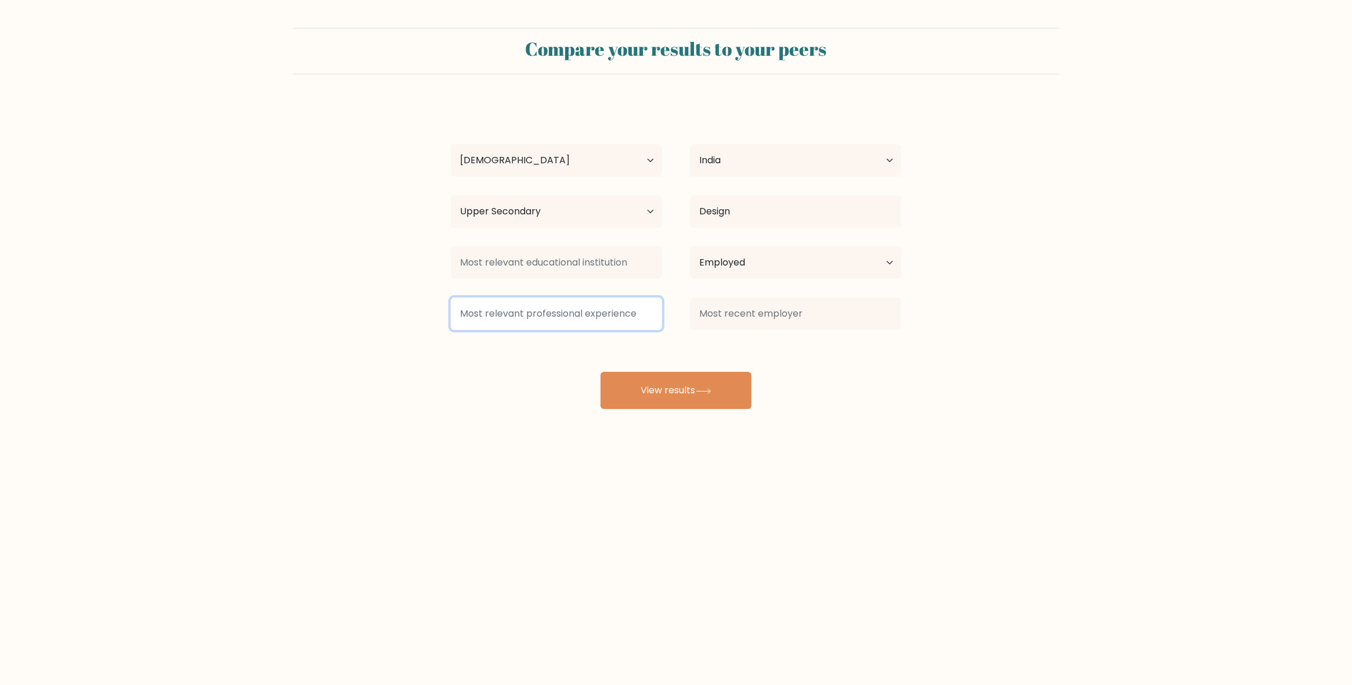
click at [556, 323] on input at bounding box center [556, 313] width 211 height 33
click at [570, 270] on input at bounding box center [556, 262] width 211 height 33
click at [640, 365] on div "manish jha Age Under 18 years old 18-24 years old 25-34 years old 35-44 years o…" at bounding box center [676, 255] width 464 height 307
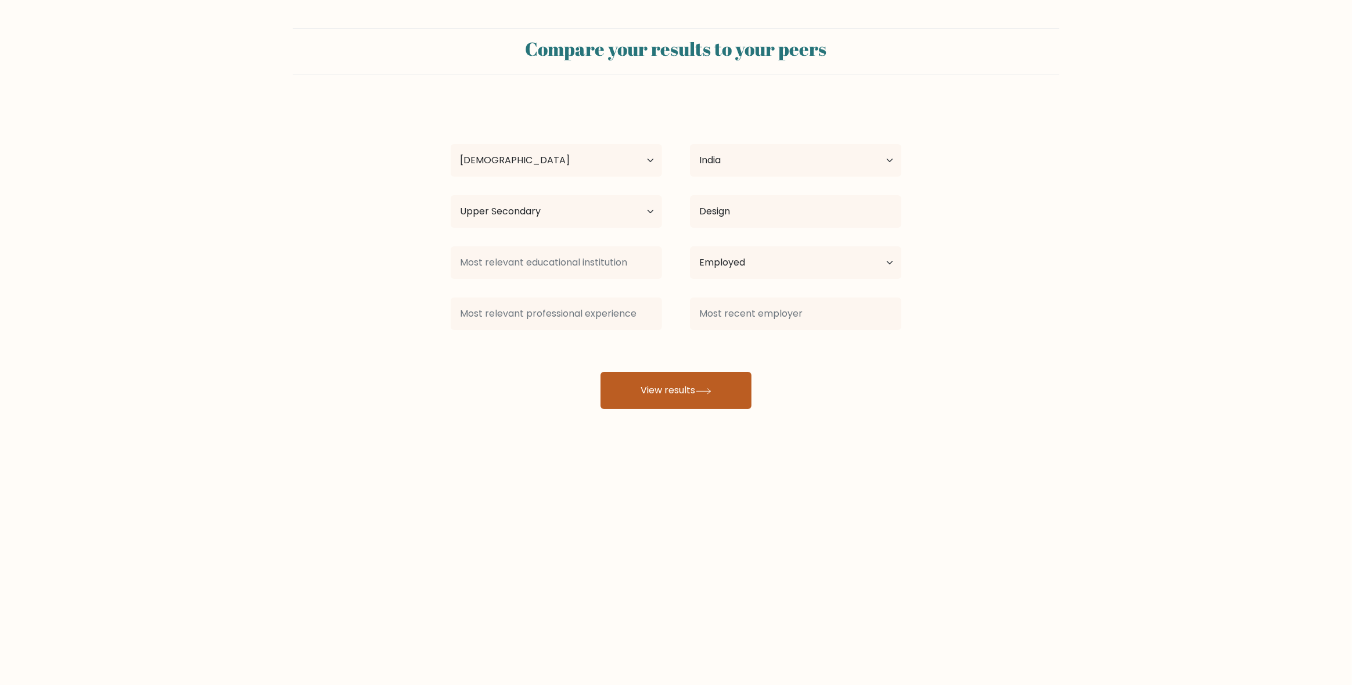
click at [638, 386] on button "View results" at bounding box center [675, 390] width 151 height 37
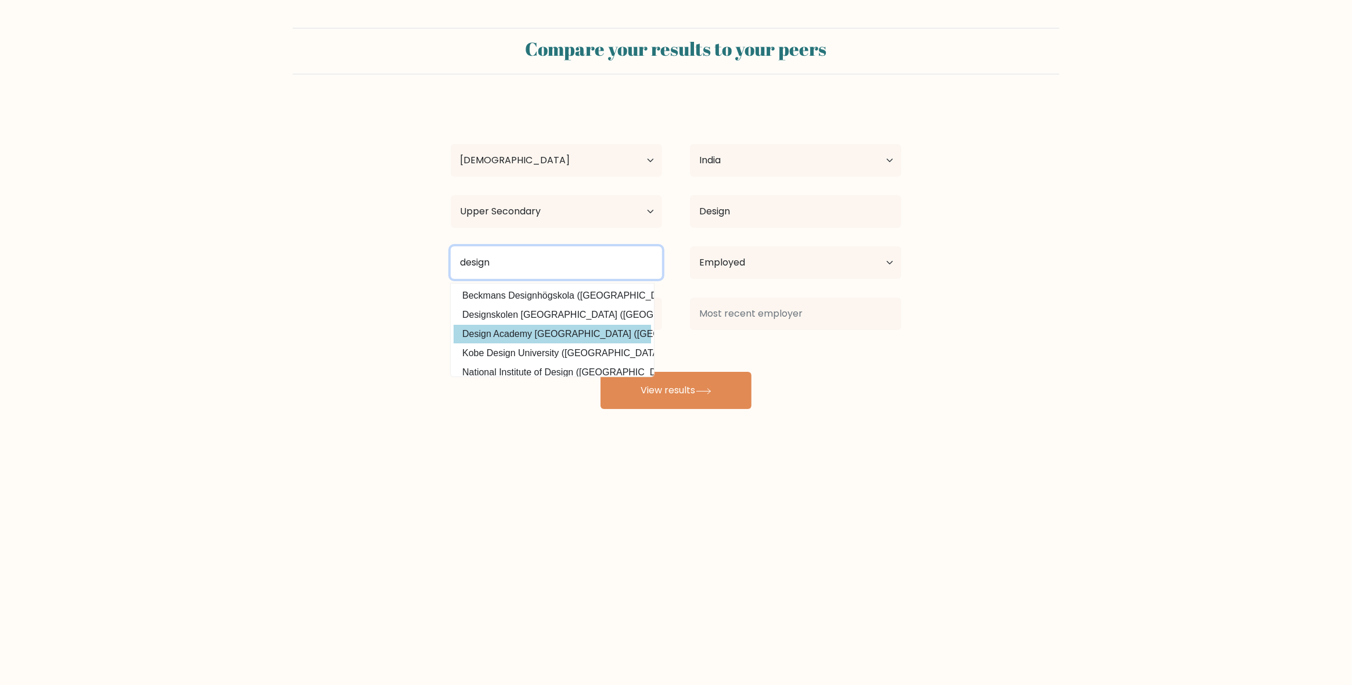
type input "design"
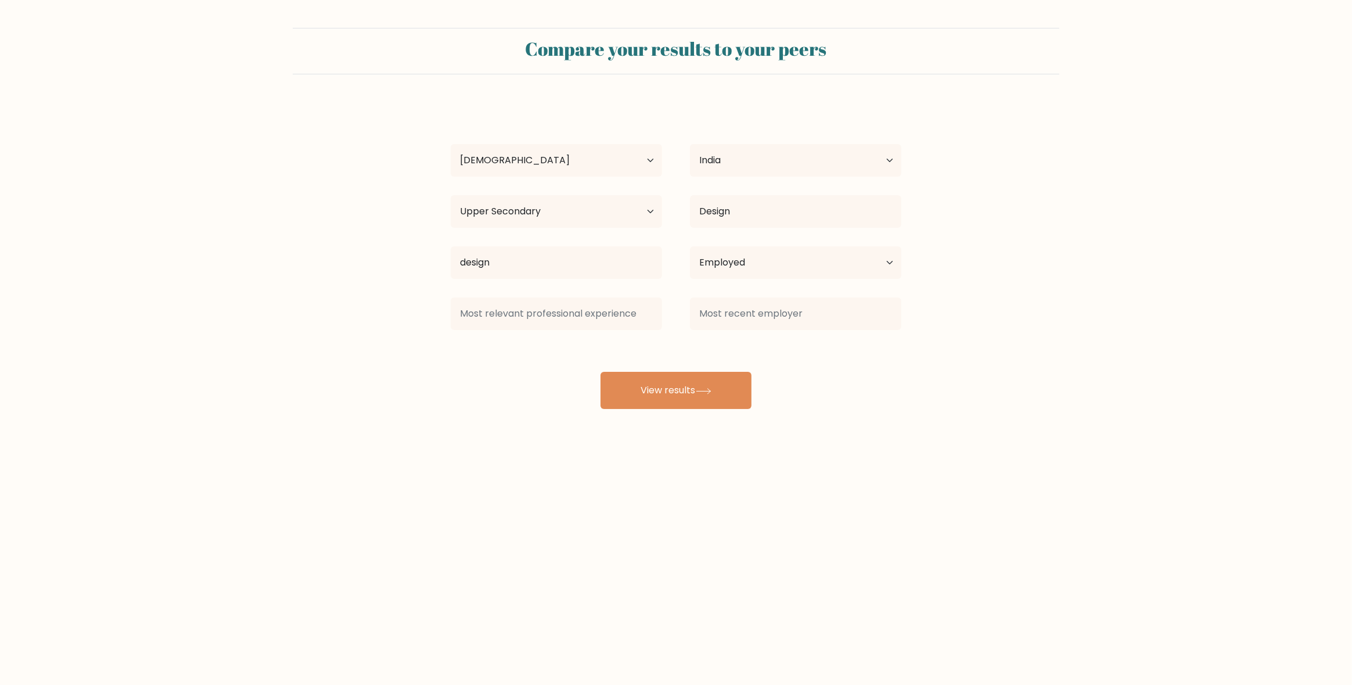
click at [566, 334] on div "manish jha Age Under 18 years old 18-24 years old 25-34 years old 35-44 years o…" at bounding box center [676, 255] width 464 height 307
click at [676, 394] on button "View results" at bounding box center [675, 390] width 151 height 37
click at [572, 323] on input at bounding box center [556, 313] width 211 height 33
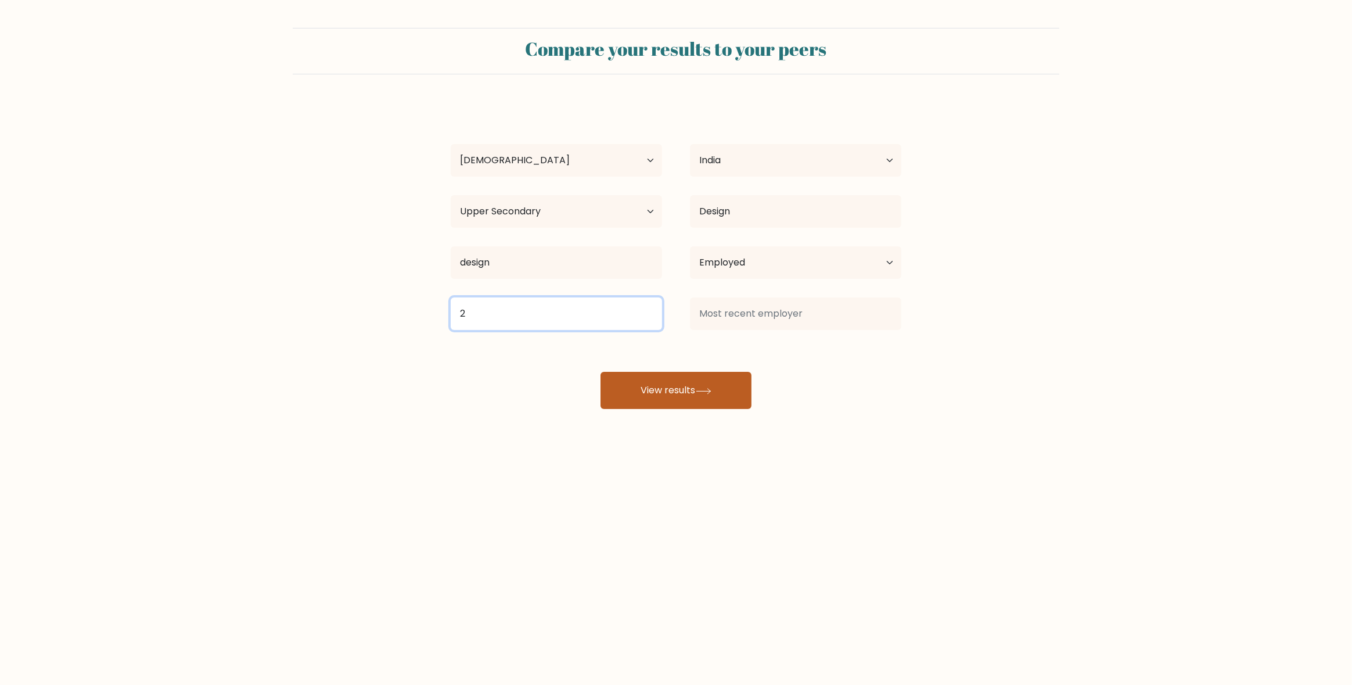
type input "2"
click at [653, 387] on button "View results" at bounding box center [675, 390] width 151 height 37
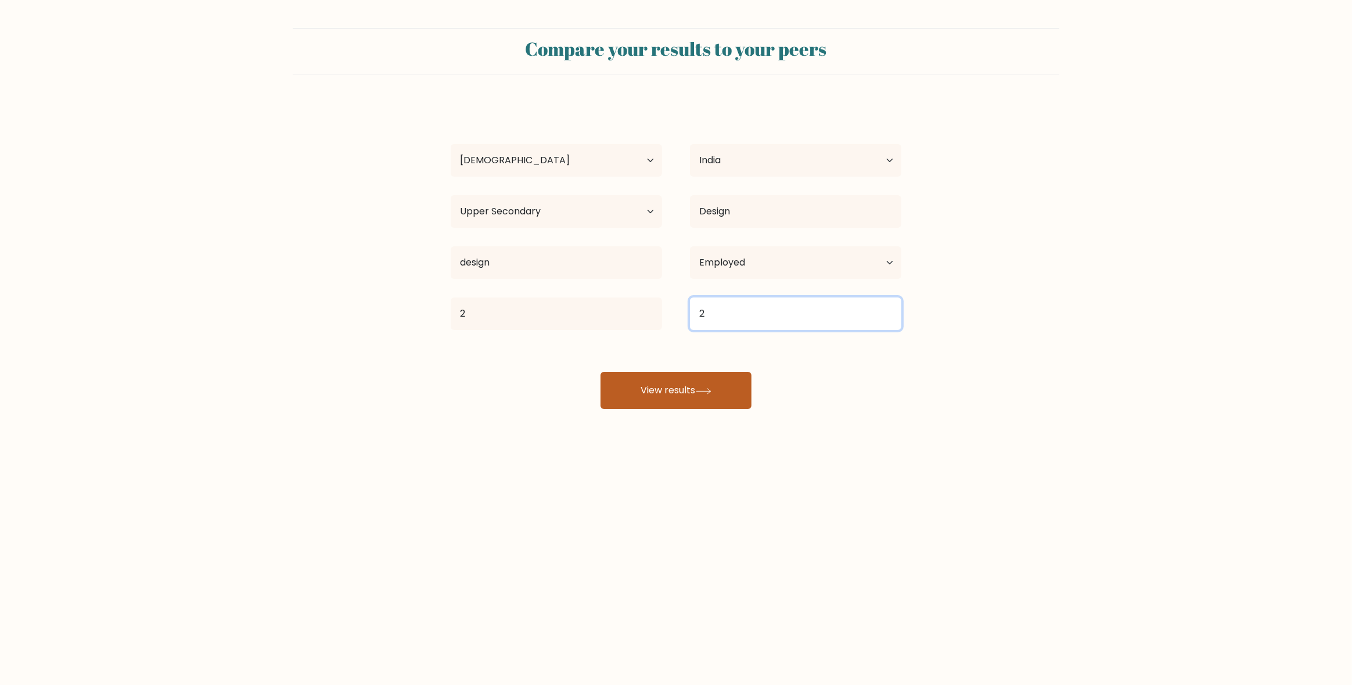
type input "2"
click at [684, 384] on button "View results" at bounding box center [675, 390] width 151 height 37
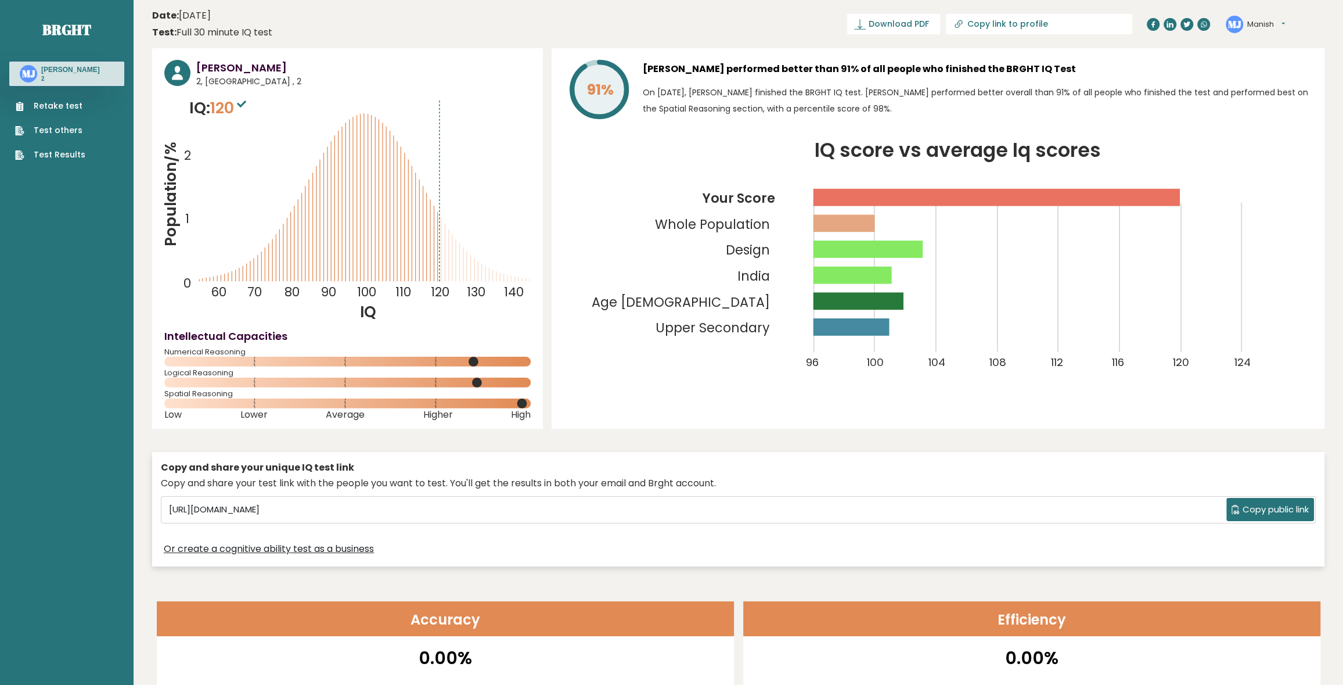
drag, startPoint x: 908, startPoint y: 478, endPoint x: 872, endPoint y: 320, distance: 162.0
